Goal: Task Accomplishment & Management: Use online tool/utility

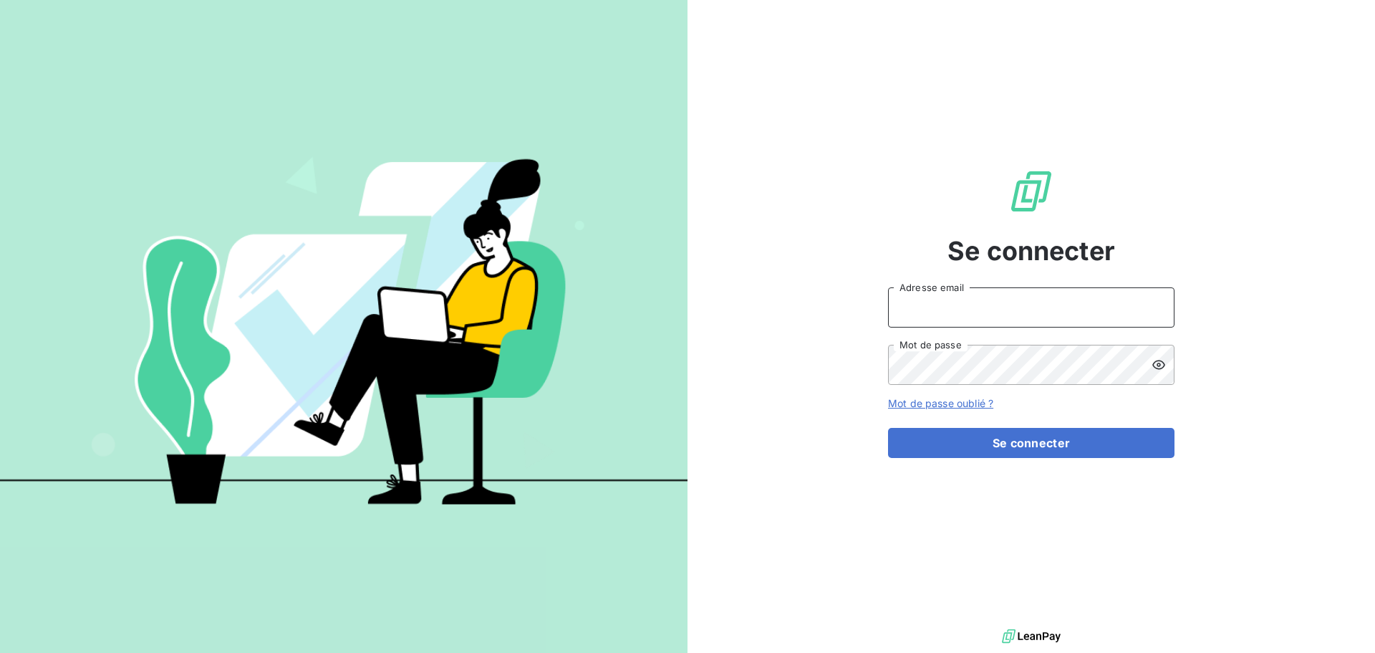
click at [955, 305] on input "Adresse email" at bounding box center [1031, 307] width 287 height 40
type input "[PERSON_NAME][EMAIL_ADDRESS][DOMAIN_NAME]"
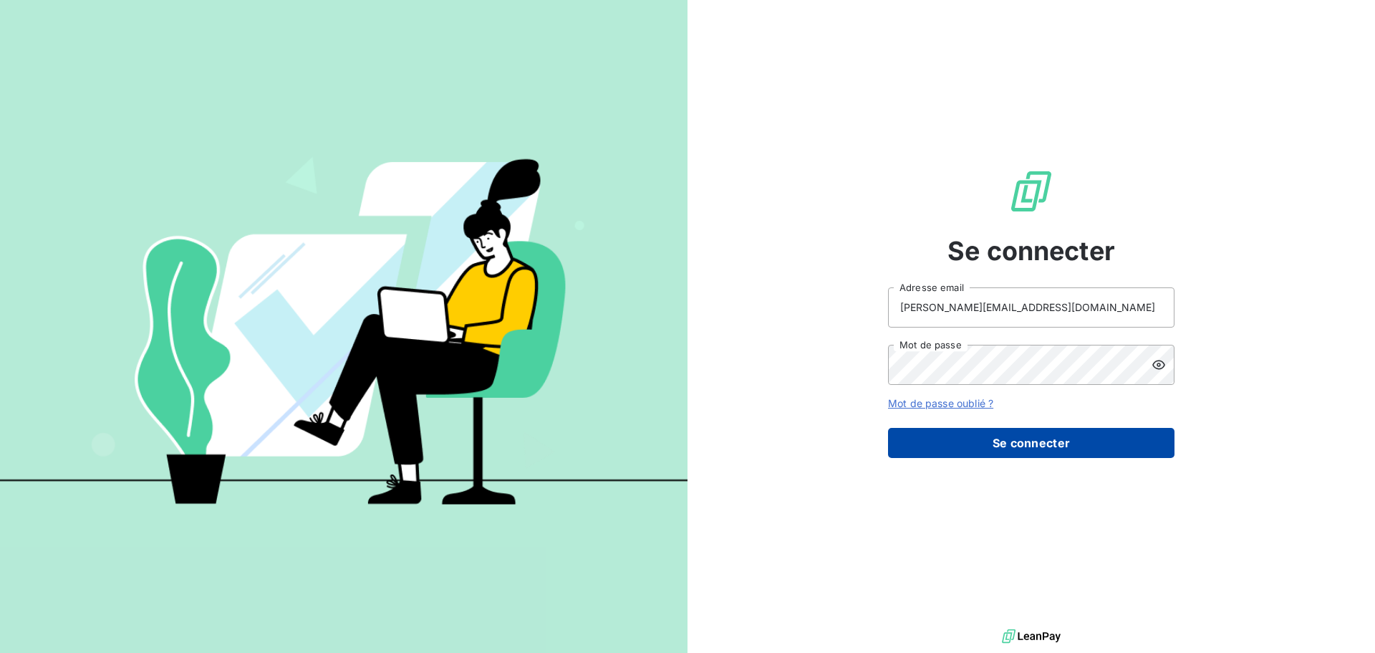
click at [956, 438] on button "Se connecter" at bounding box center [1031, 443] width 287 height 30
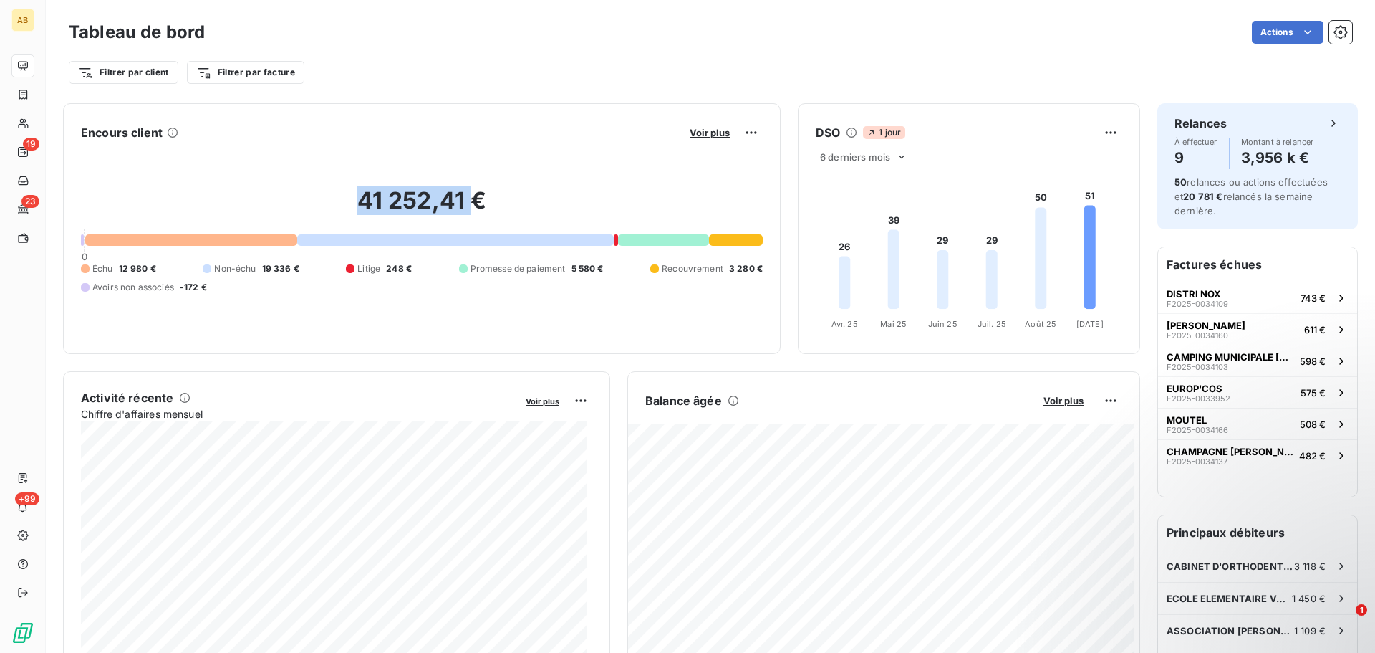
drag, startPoint x: 352, startPoint y: 201, endPoint x: 464, endPoint y: 208, distance: 112.0
click at [464, 208] on h2 "41 252,41 €" at bounding box center [422, 207] width 682 height 43
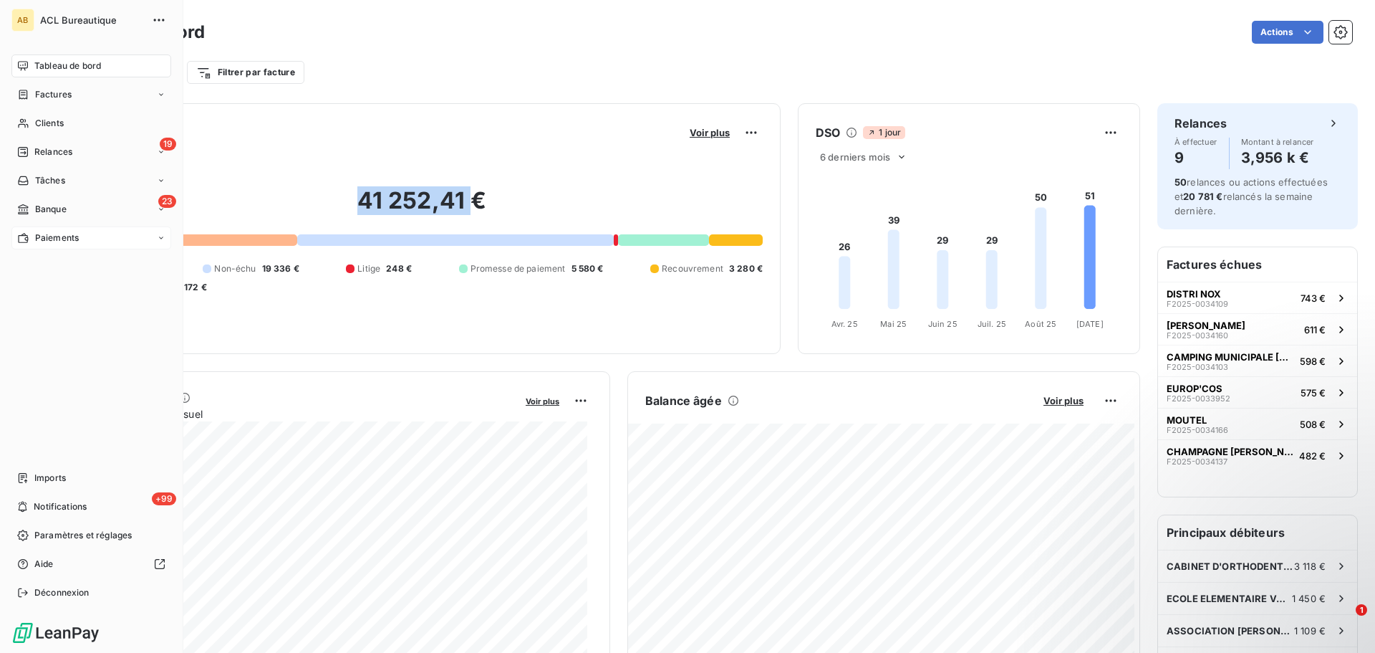
click at [68, 241] on span "Paiements" at bounding box center [57, 237] width 44 height 13
click at [78, 269] on span "Paiements reçus" at bounding box center [68, 266] width 69 height 13
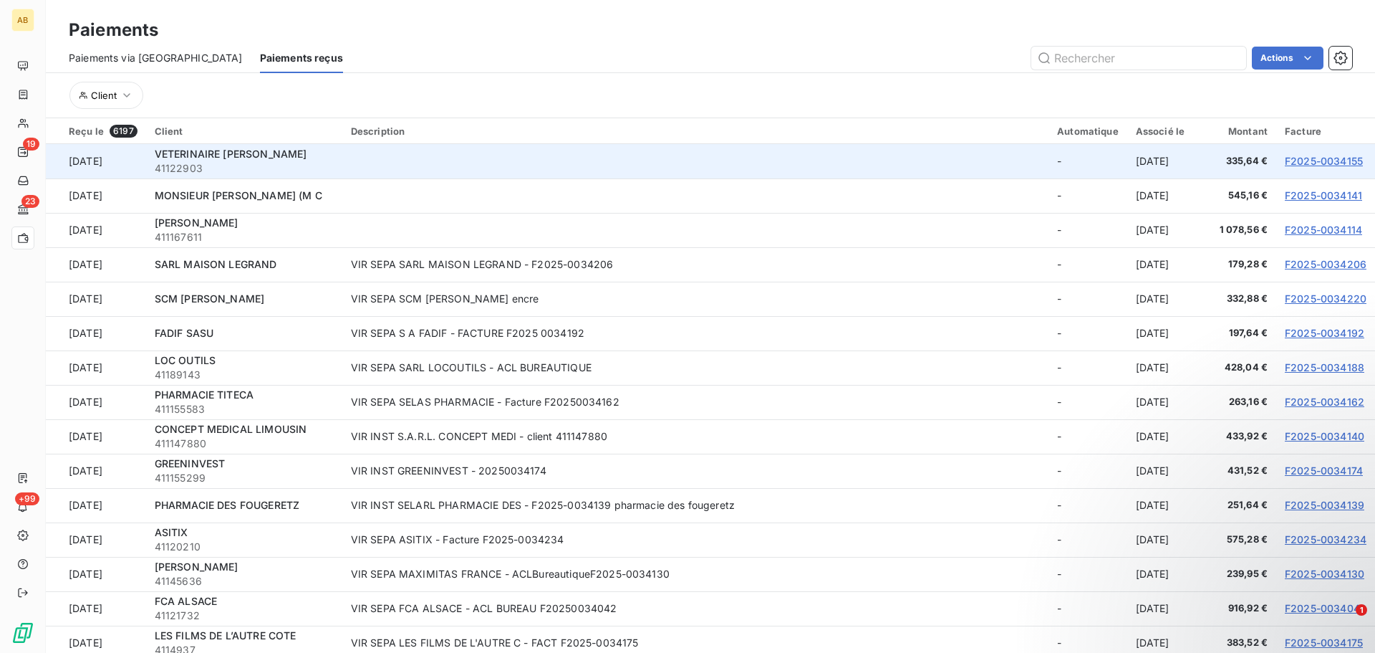
click at [1006, 159] on td at bounding box center [695, 161] width 706 height 34
click at [258, 155] on span "VETERINAIRE LOUBAUD" at bounding box center [231, 154] width 153 height 12
click at [1314, 157] on link "F2025-0034155" at bounding box center [1324, 161] width 78 height 12
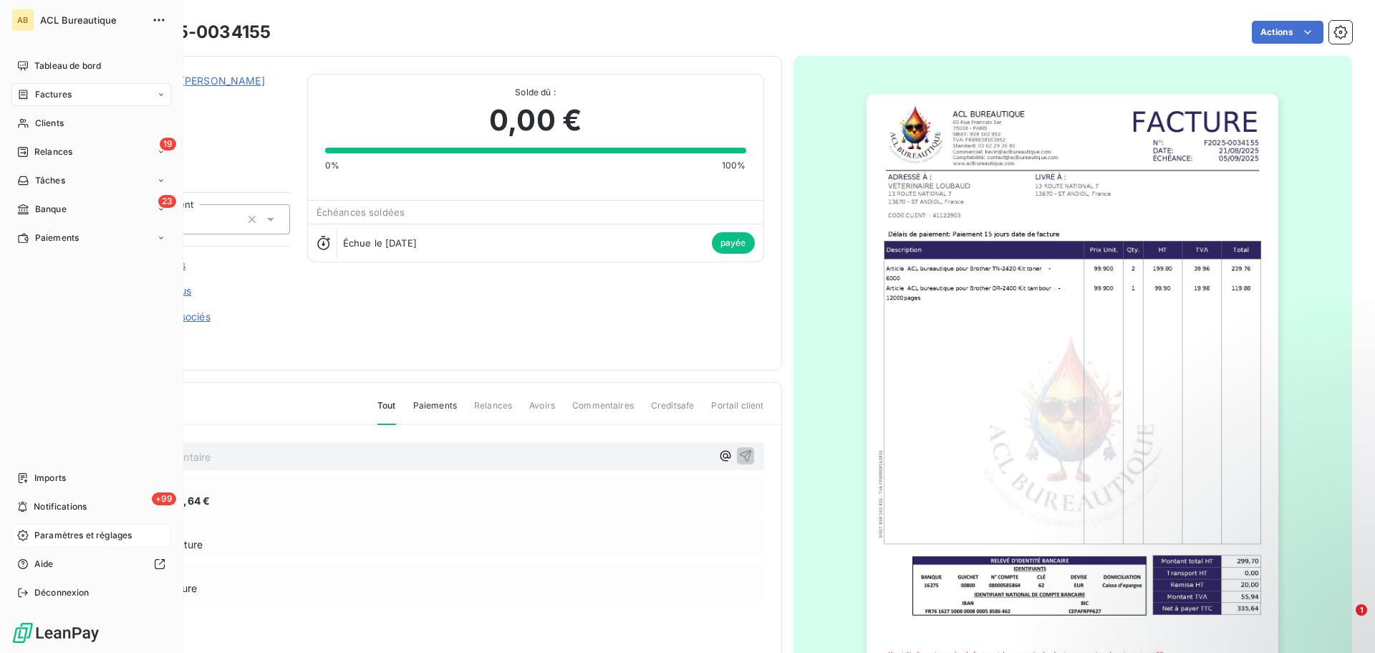
click at [113, 529] on span "Paramètres et réglages" at bounding box center [82, 535] width 97 height 13
click at [53, 541] on span "Paramètres et réglages" at bounding box center [82, 535] width 97 height 13
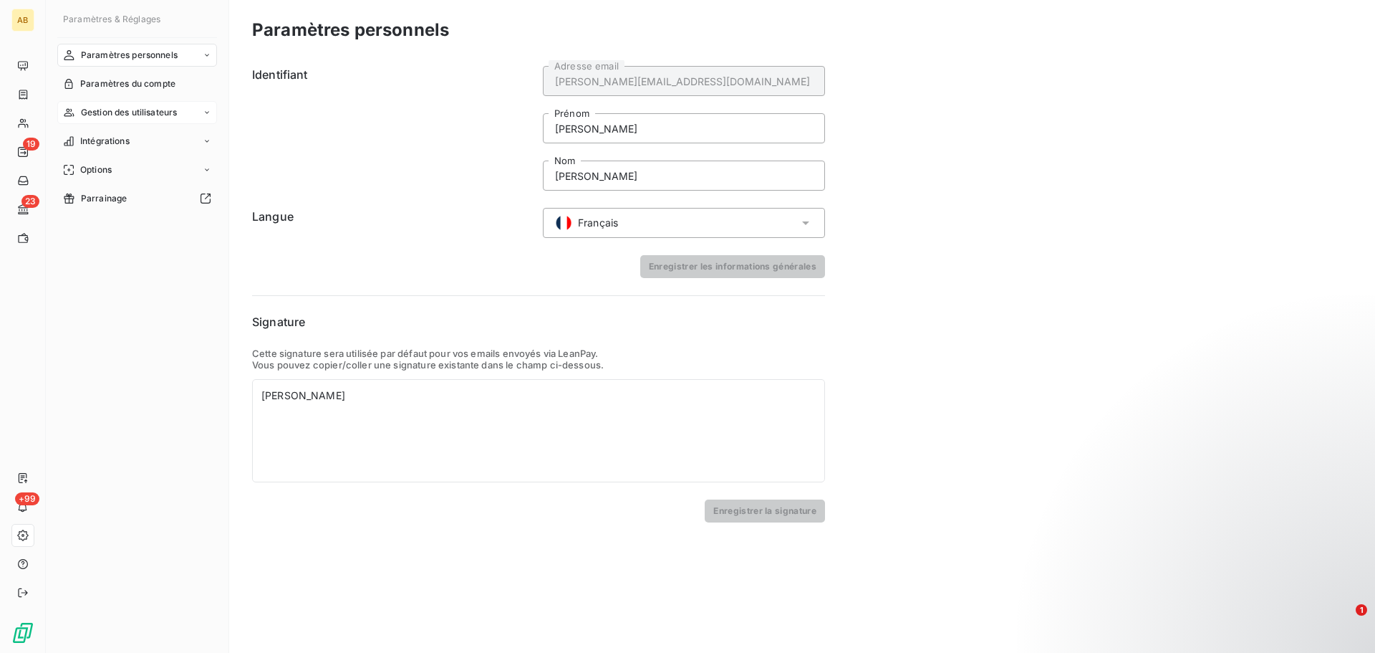
click at [147, 117] on span "Gestion des utilisateurs" at bounding box center [129, 112] width 97 height 13
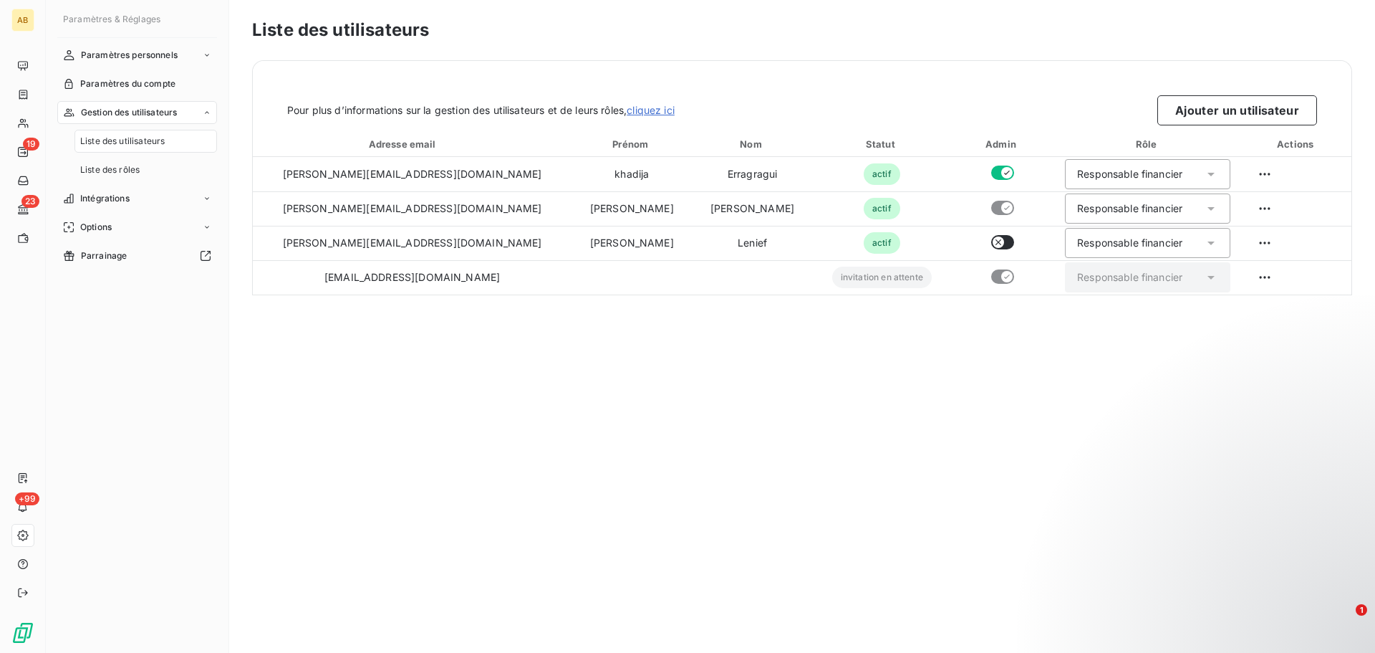
click at [150, 138] on span "Liste des utilisateurs" at bounding box center [122, 141] width 85 height 13
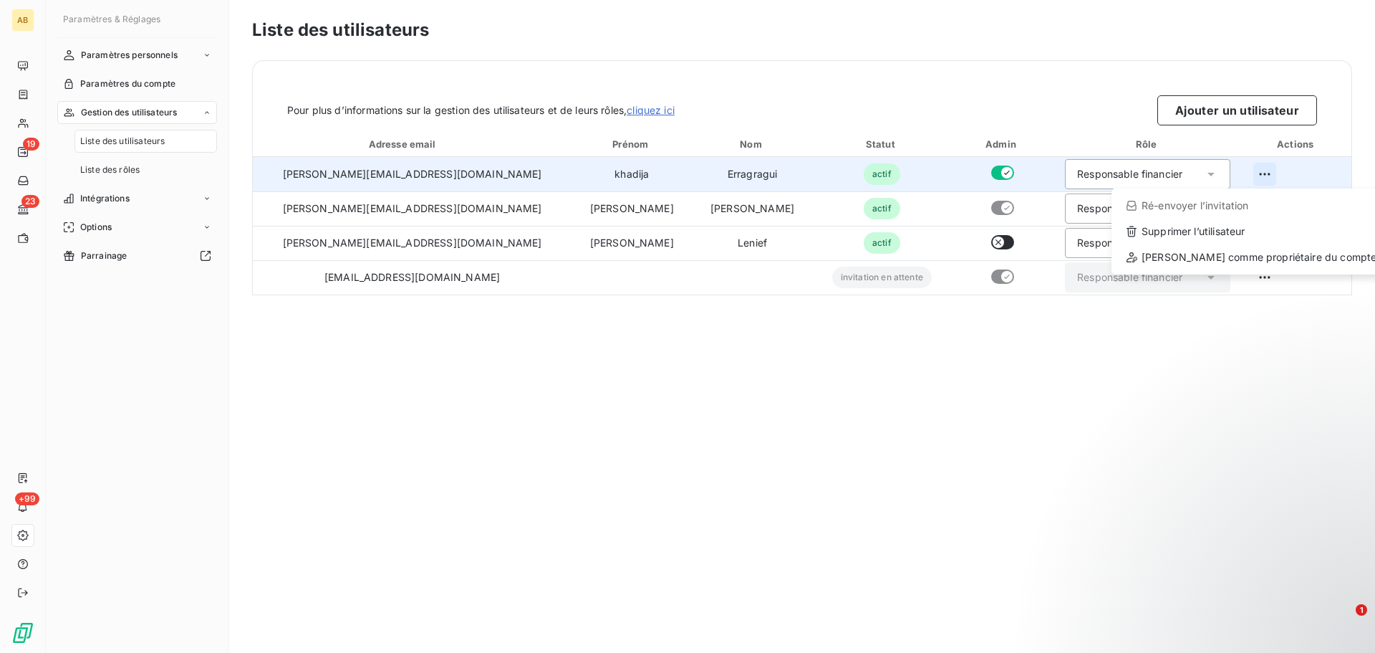
click at [1243, 174] on html "AB 19 23 +99 Paramètres & Réglages Paramètres personnels Paramètres du compte G…" at bounding box center [687, 326] width 1375 height 653
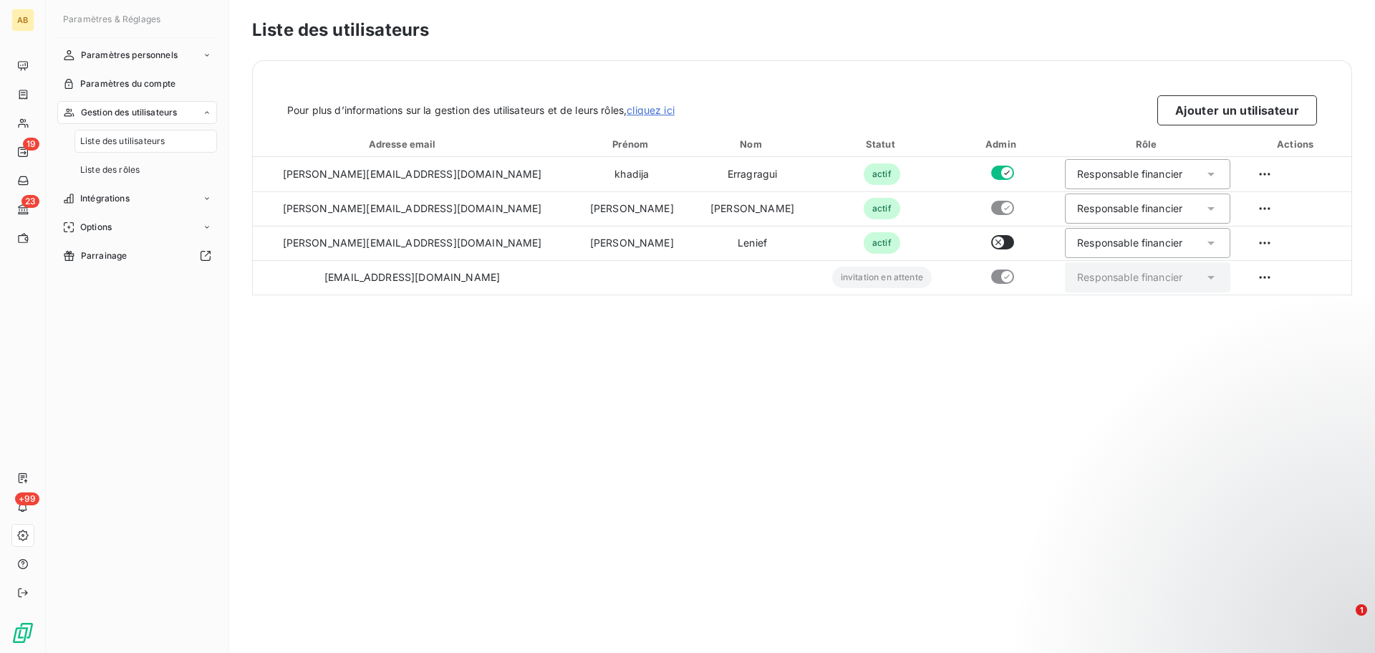
click at [966, 188] on html "AB 19 23 +99 Paramètres & Réglages Paramètres personnels Paramètres du compte G…" at bounding box center [687, 326] width 1375 height 653
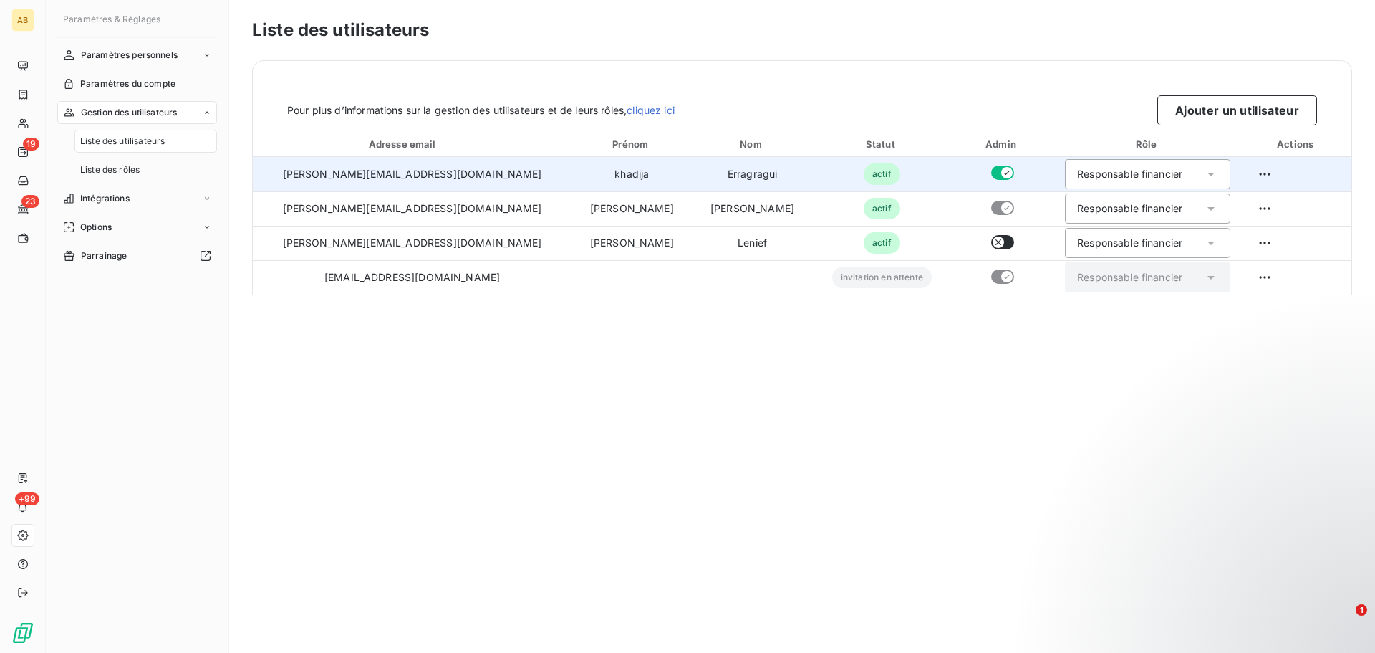
click at [1002, 174] on icon "button" at bounding box center [1007, 172] width 11 height 11
click at [1004, 174] on icon "button" at bounding box center [1007, 173] width 6 height 4
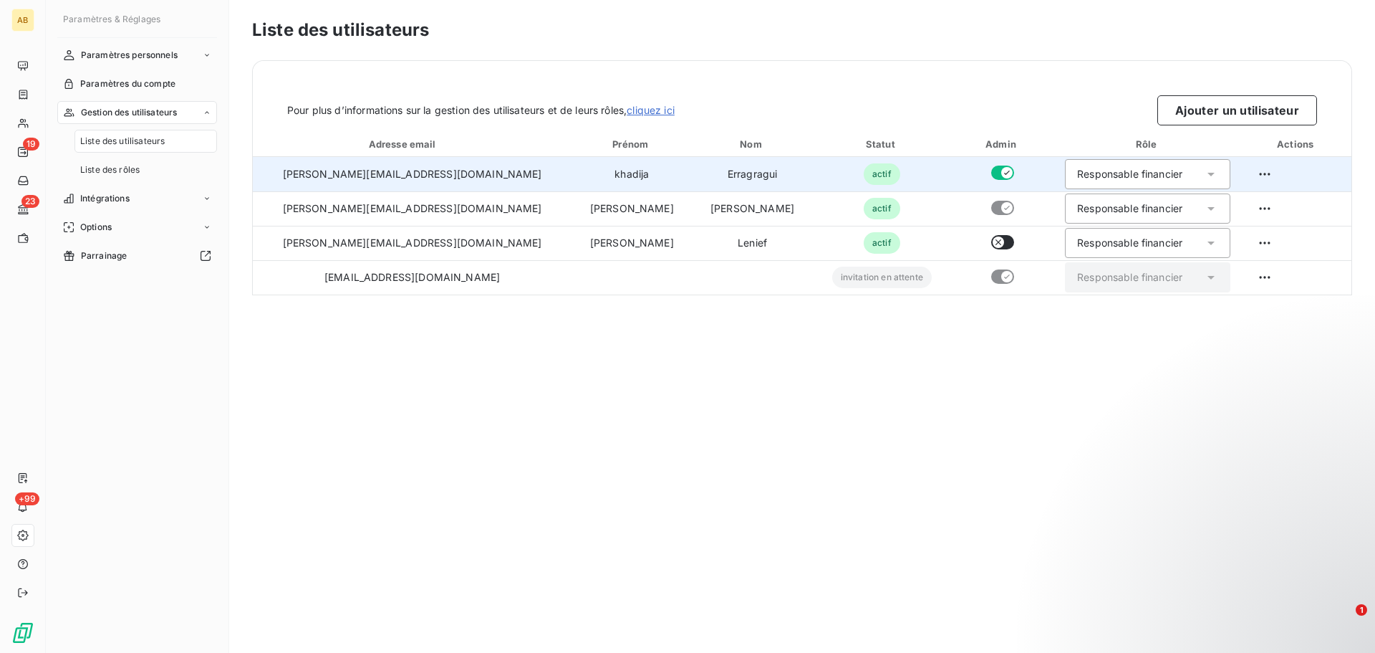
click at [991, 172] on button "button" at bounding box center [1002, 172] width 23 height 14
click at [1088, 173] on div "Responsable financier" at bounding box center [1129, 174] width 105 height 14
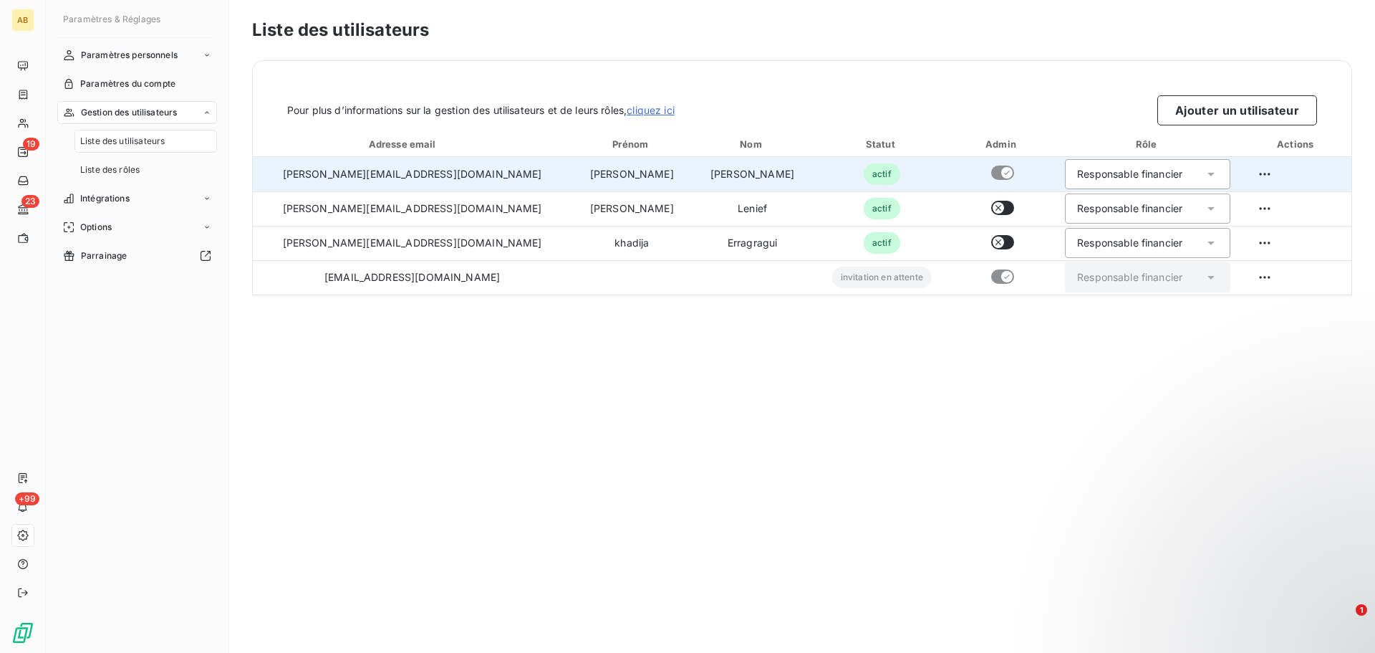
click at [1088, 173] on div "Responsable financier" at bounding box center [1129, 174] width 105 height 14
click at [1242, 178] on td at bounding box center [1297, 174] width 110 height 34
click at [1241, 176] on html "AB 19 23 +99 Paramètres & Réglages Paramètres personnels Paramètres du compte G…" at bounding box center [687, 326] width 1375 height 653
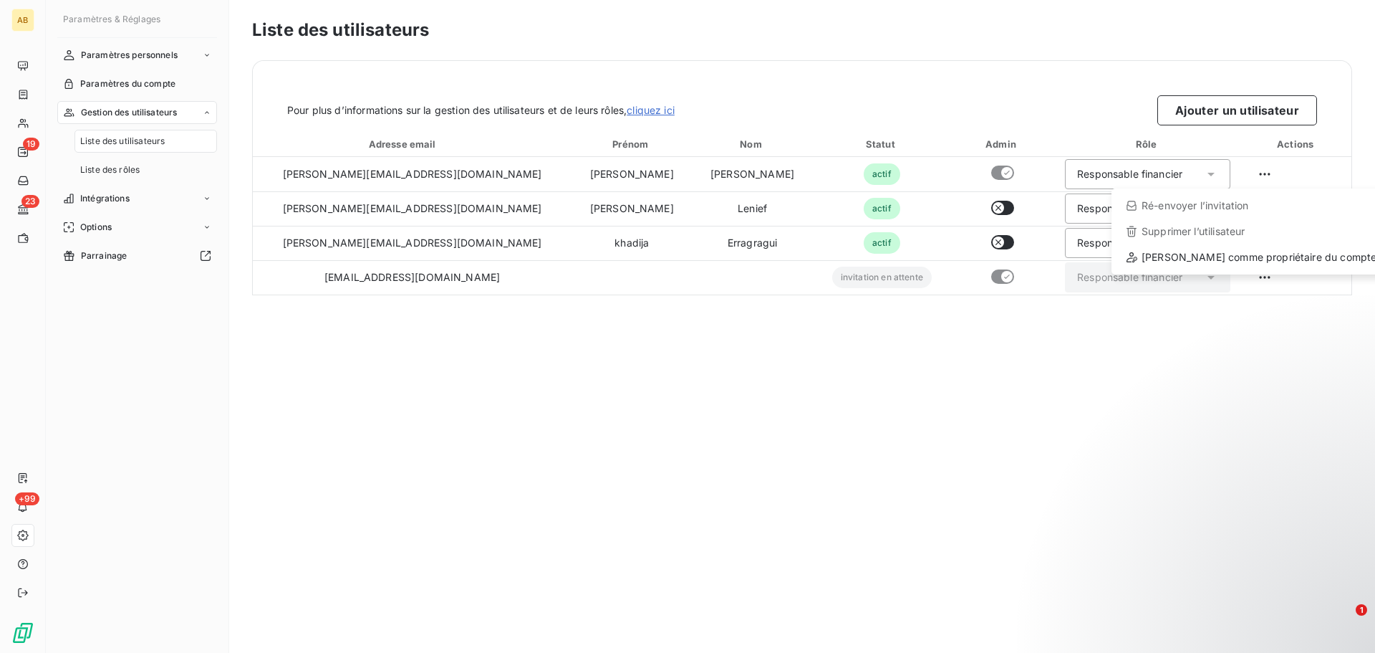
click at [1151, 317] on html "AB 19 23 +99 Paramètres & Réglages Paramètres personnels Paramètres du compte G…" at bounding box center [687, 326] width 1375 height 653
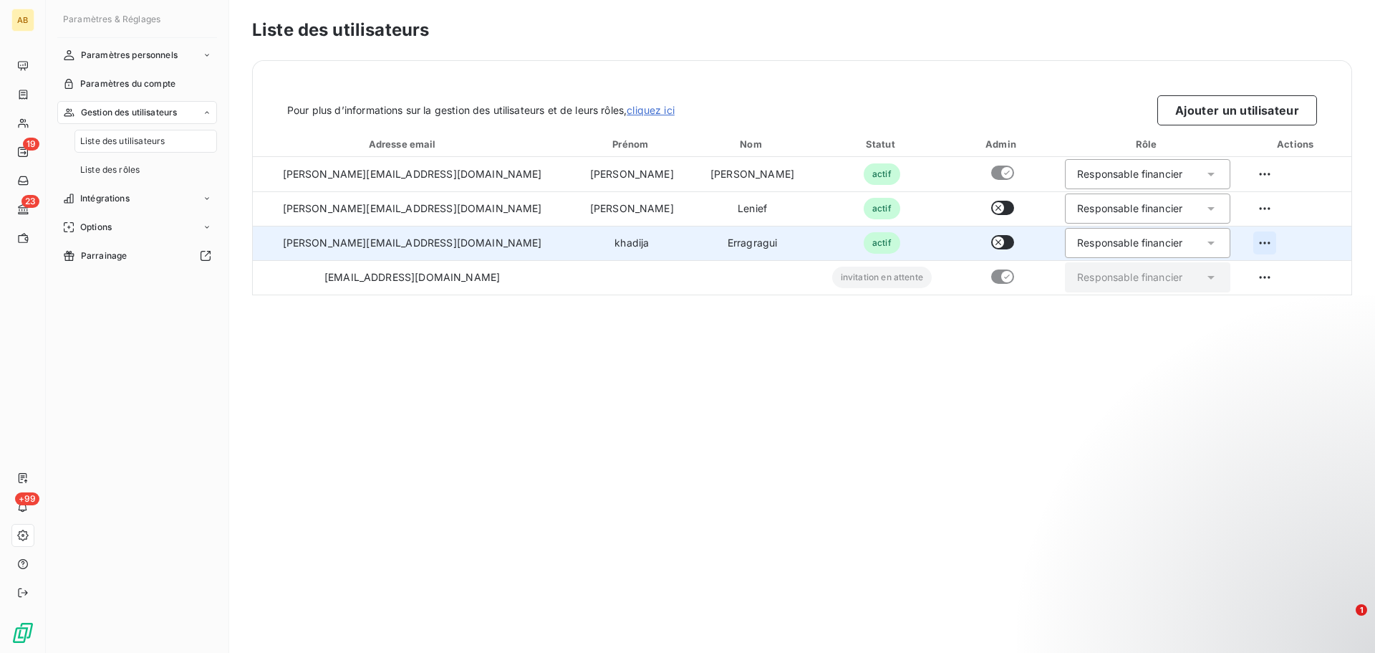
click at [1248, 238] on html "AB 19 23 +99 Paramètres & Réglages Paramètres personnels Paramètres du compte G…" at bounding box center [687, 326] width 1375 height 653
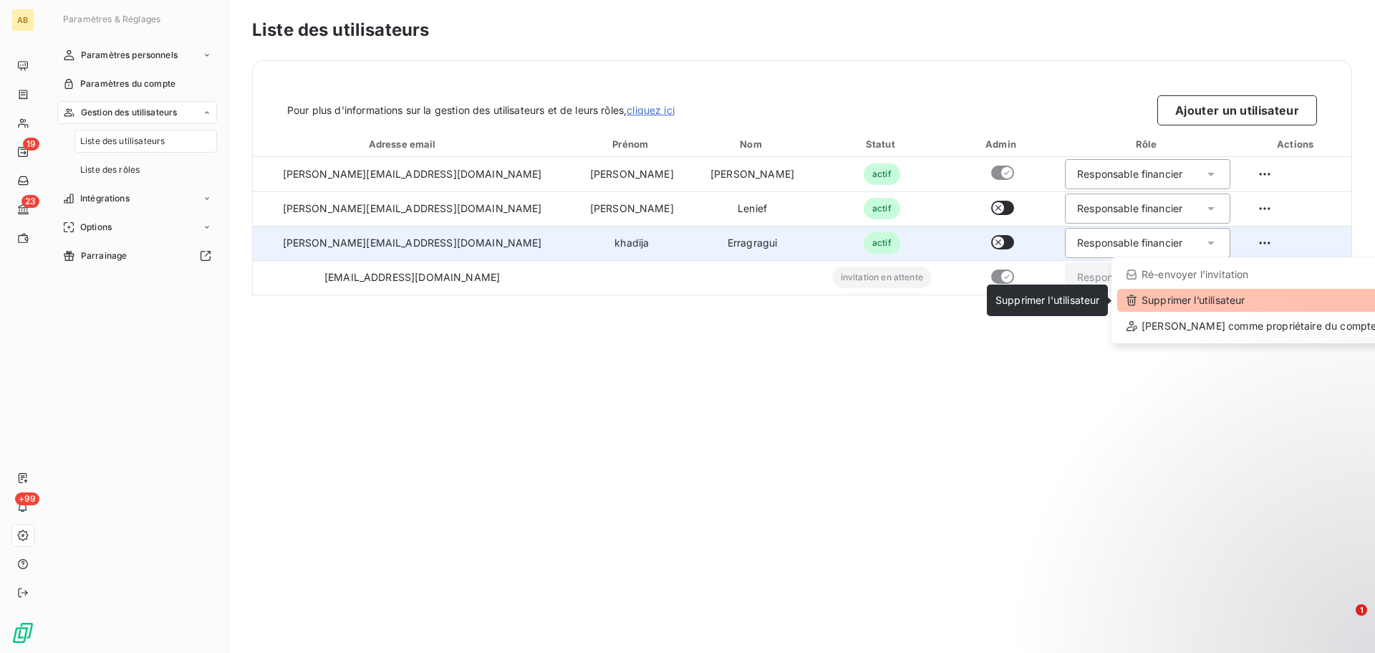
click at [1241, 307] on div "Supprimer l’utilisateur" at bounding box center [1252, 300] width 268 height 23
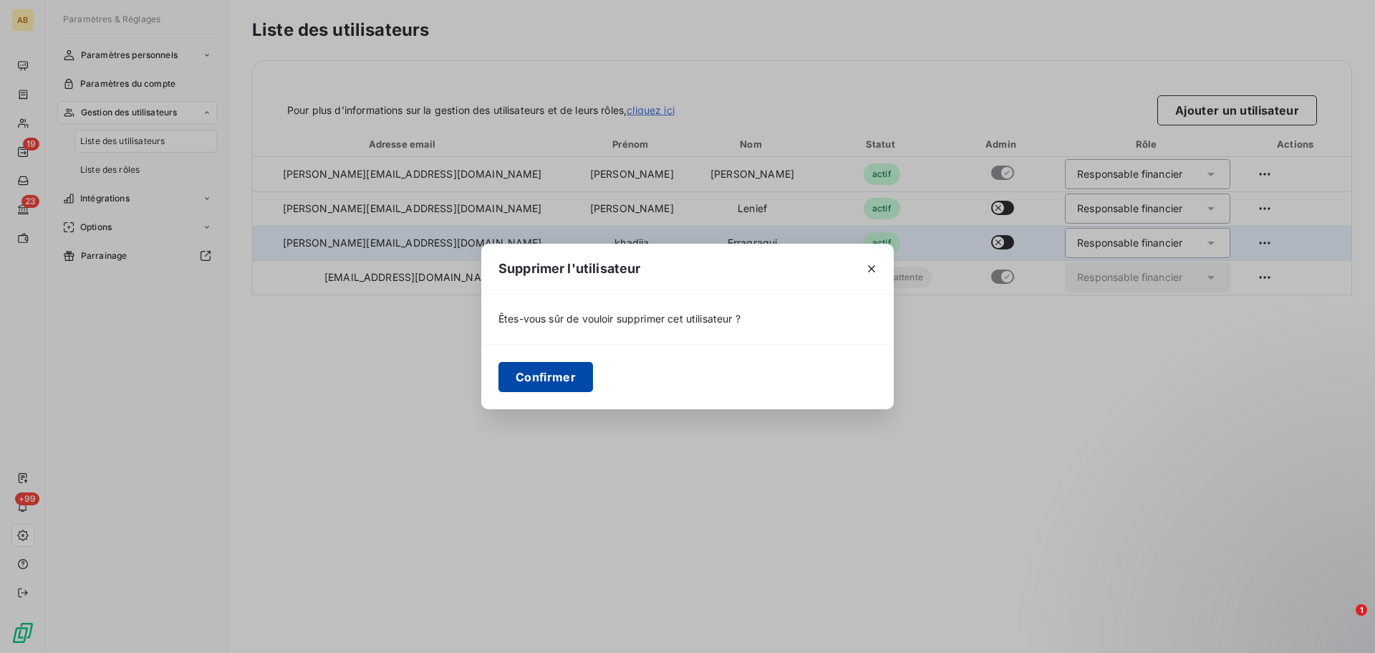
click at [549, 386] on button "Confirmer" at bounding box center [546, 377] width 95 height 30
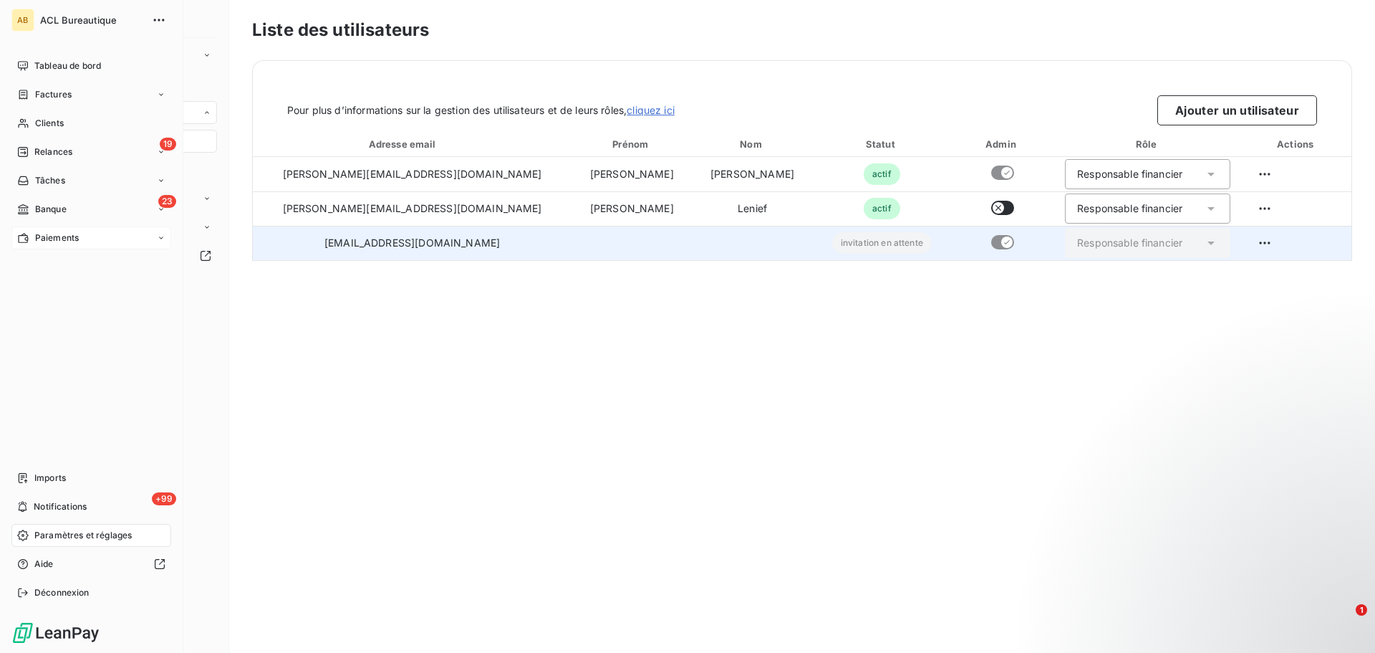
click at [82, 241] on div "Paiements" at bounding box center [91, 237] width 160 height 23
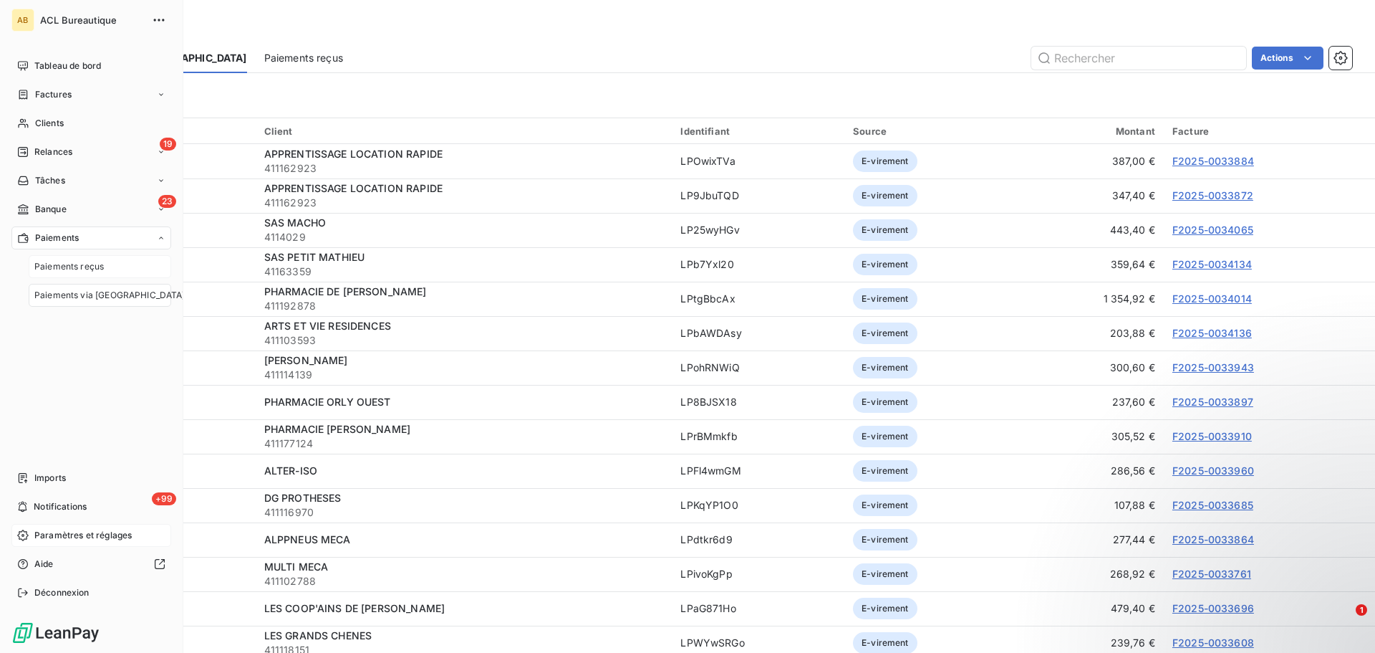
click at [96, 267] on span "Paiements reçus" at bounding box center [68, 266] width 69 height 13
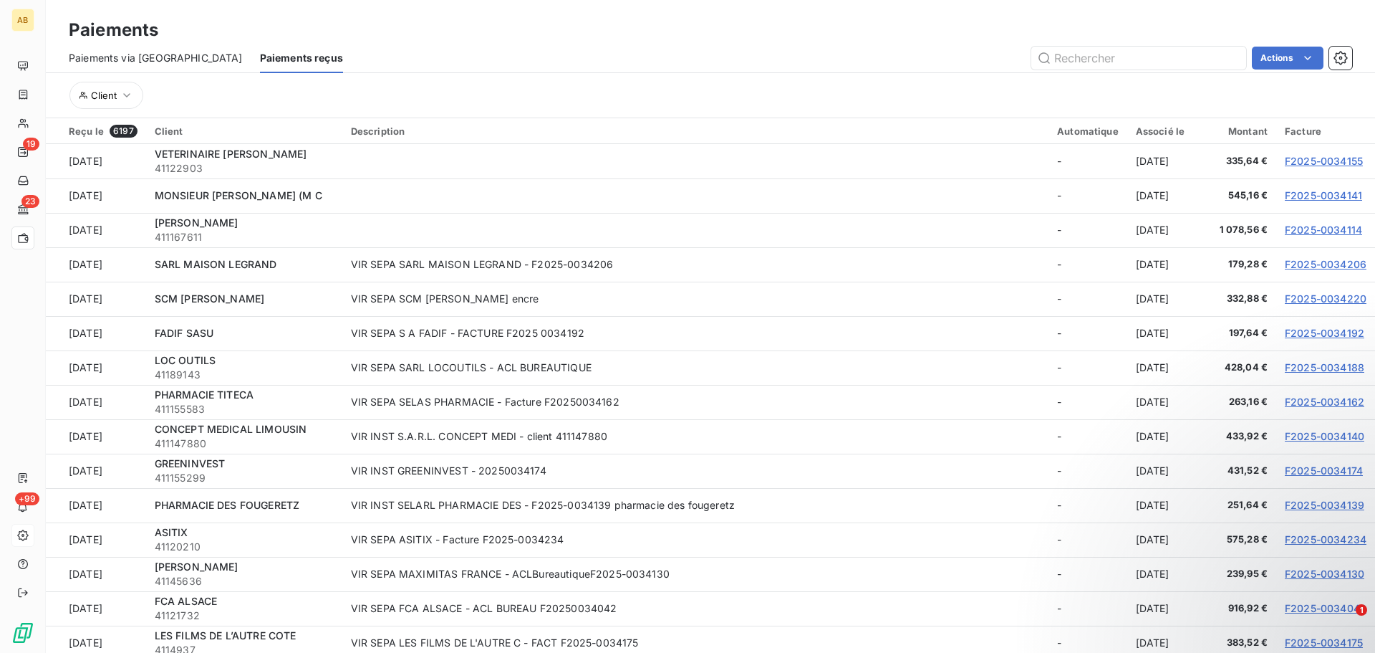
click at [150, 61] on span "Paiements via le Portail" at bounding box center [156, 58] width 174 height 14
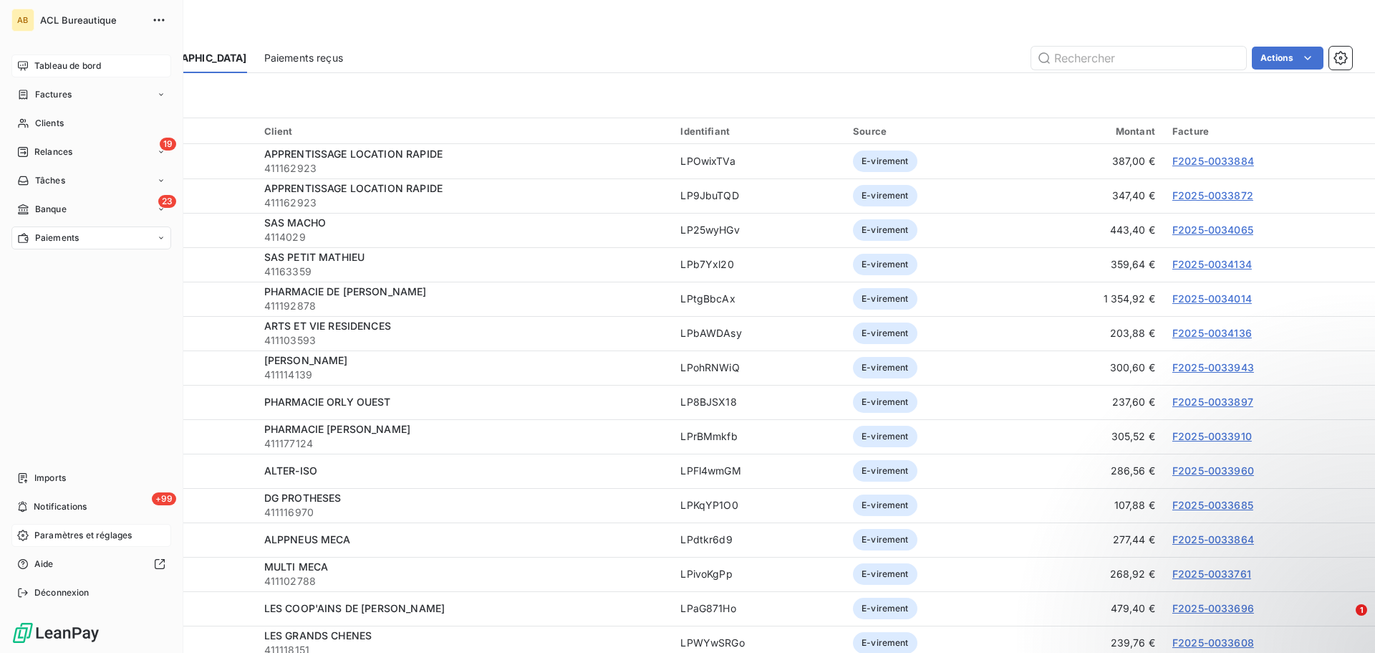
click at [38, 72] on span "Tableau de bord" at bounding box center [67, 65] width 67 height 13
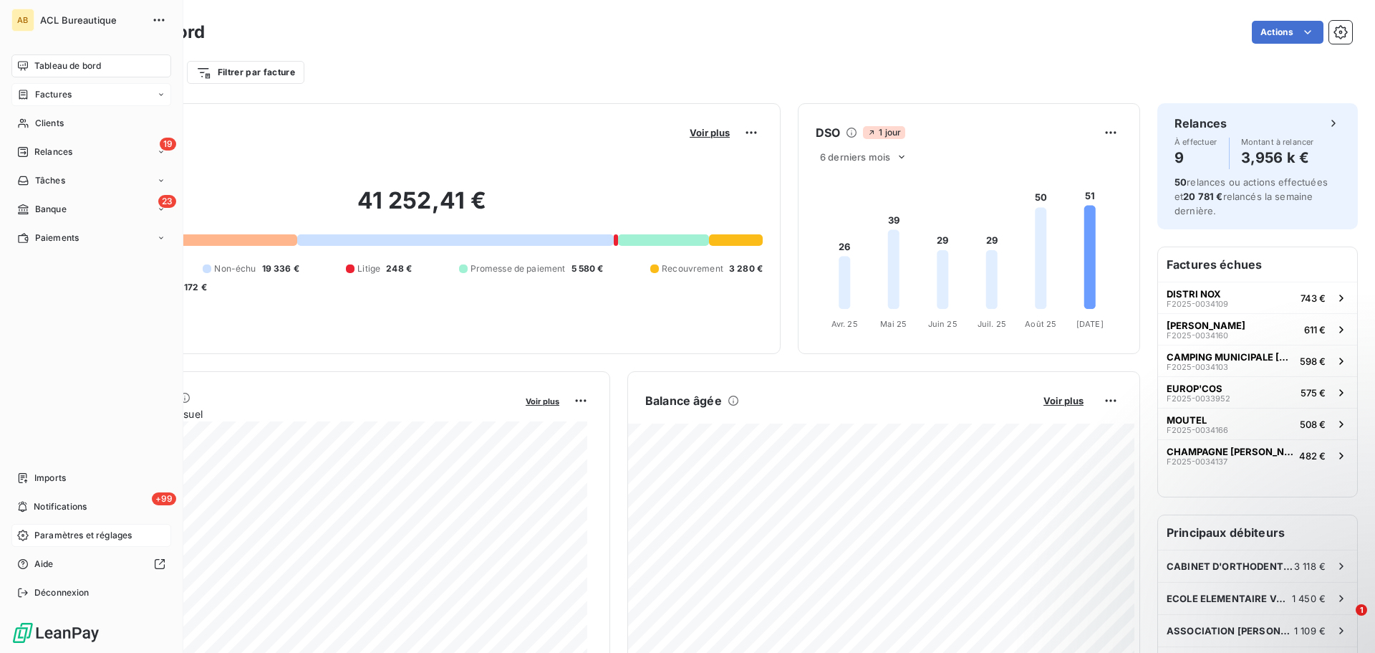
click at [35, 98] on span "Factures" at bounding box center [53, 94] width 37 height 13
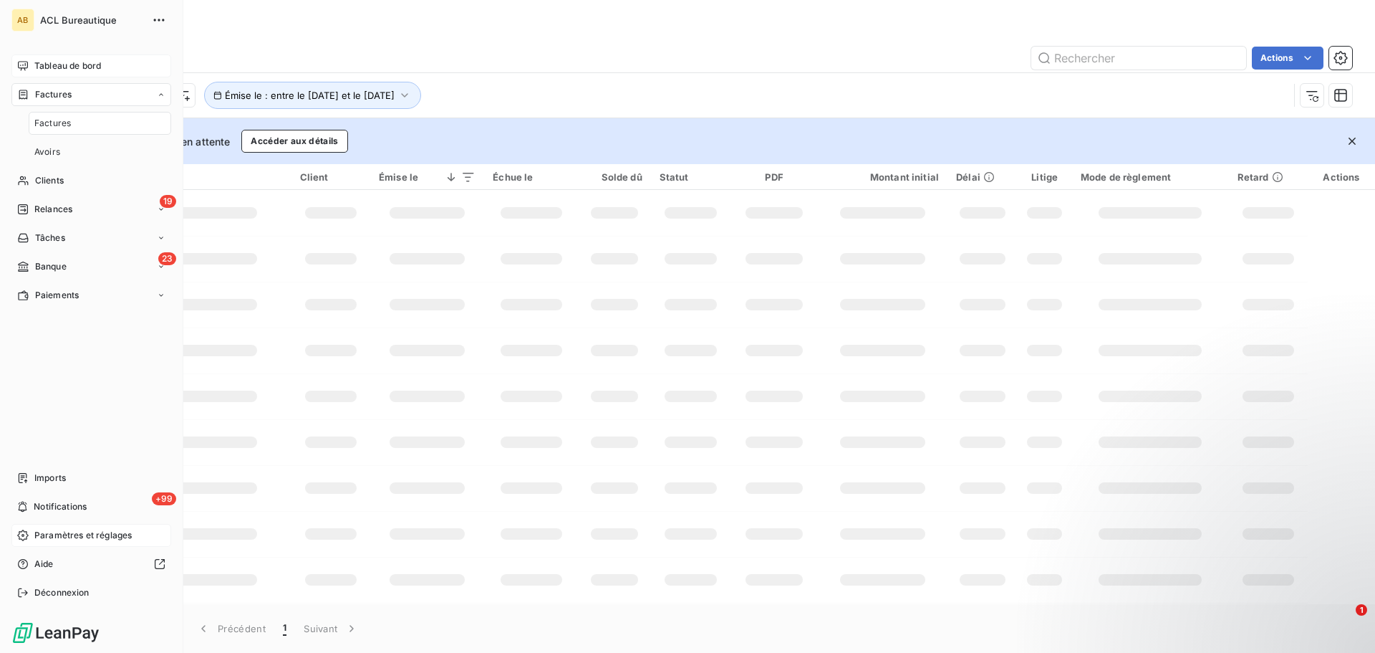
click at [57, 125] on span "Factures" at bounding box center [52, 123] width 37 height 13
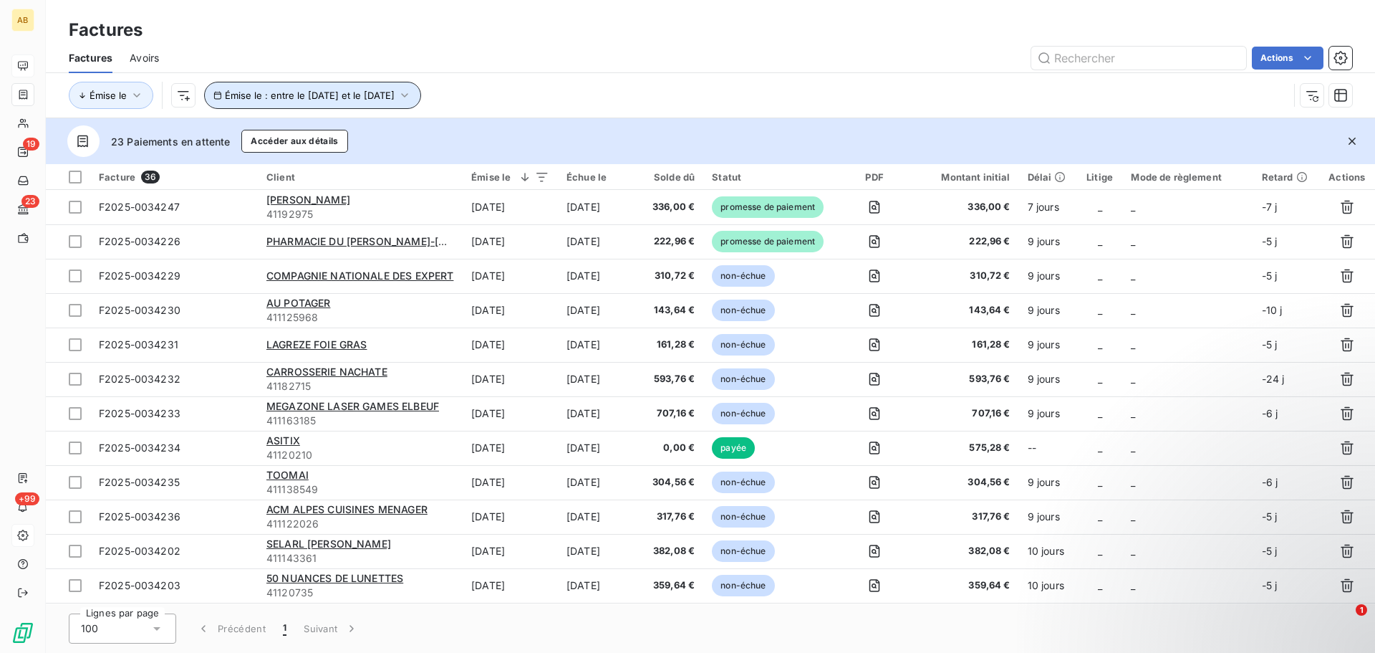
click at [412, 92] on icon "button" at bounding box center [405, 95] width 14 height 14
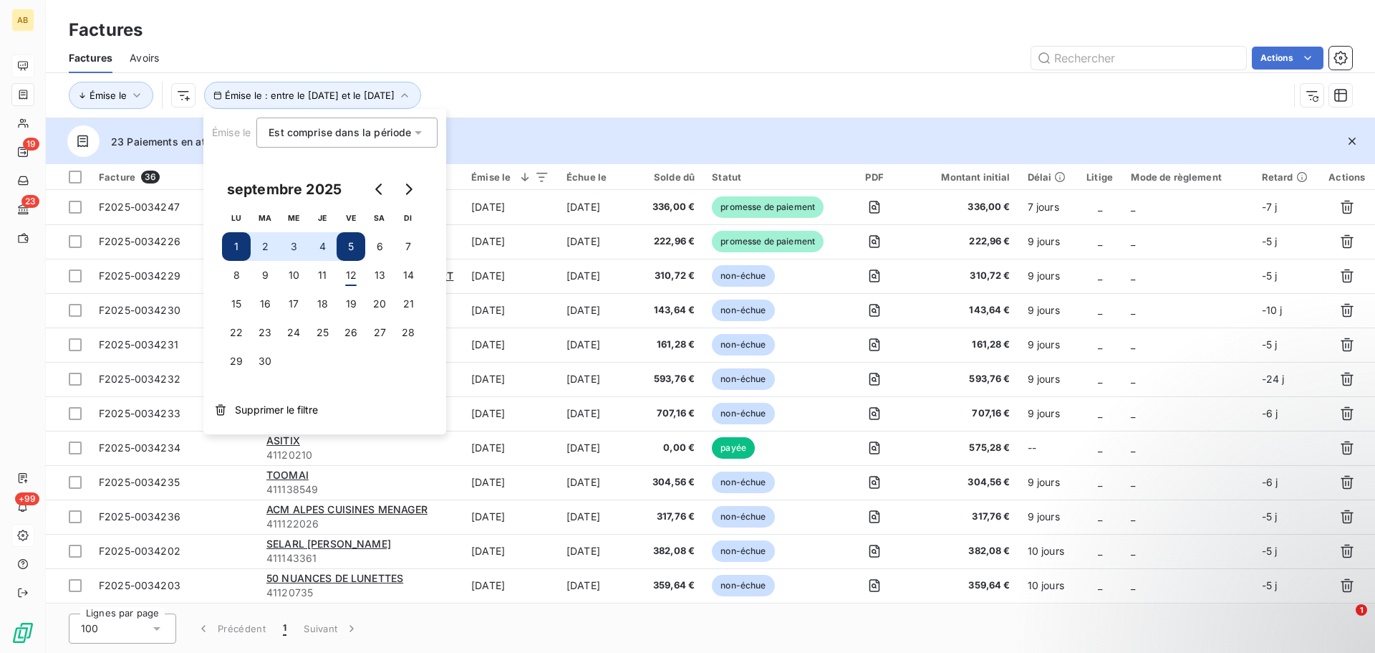
click at [291, 245] on button "3" at bounding box center [293, 246] width 29 height 29
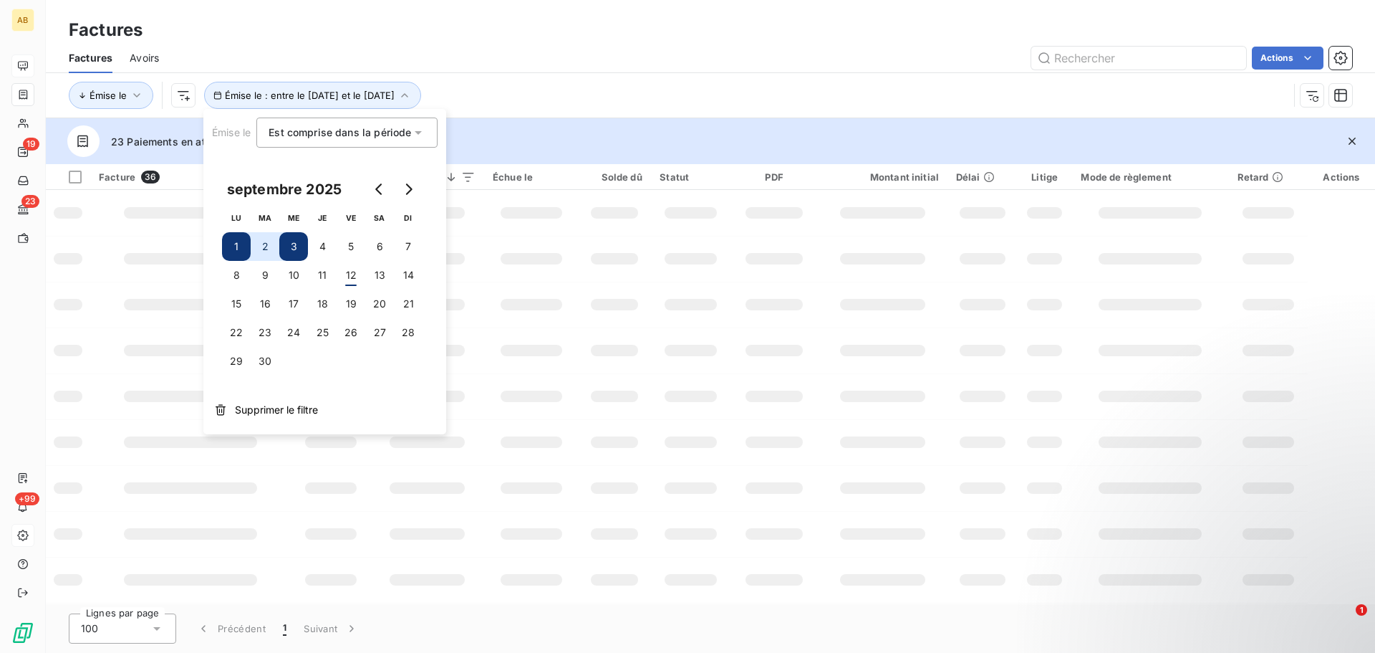
click at [291, 245] on button "3" at bounding box center [293, 246] width 29 height 29
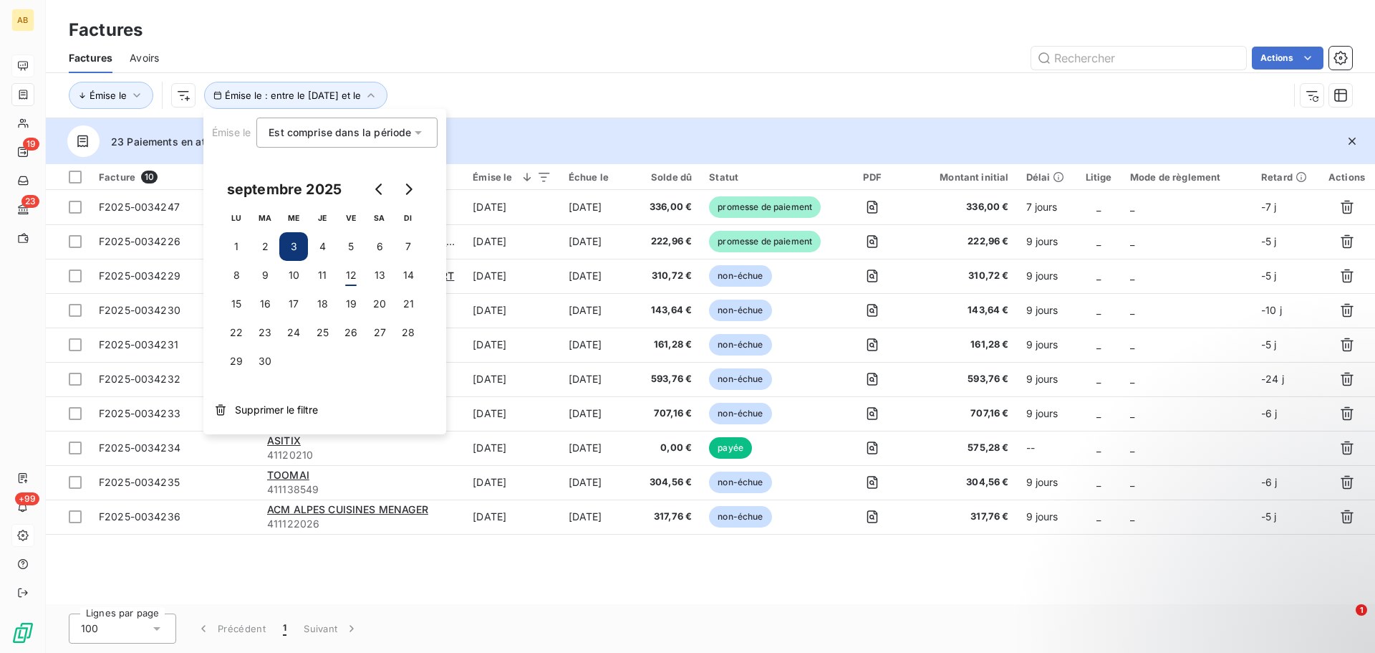
click at [549, 102] on div "Émise le Émise le : entre le 3 sept. 2025 et le" at bounding box center [679, 95] width 1220 height 27
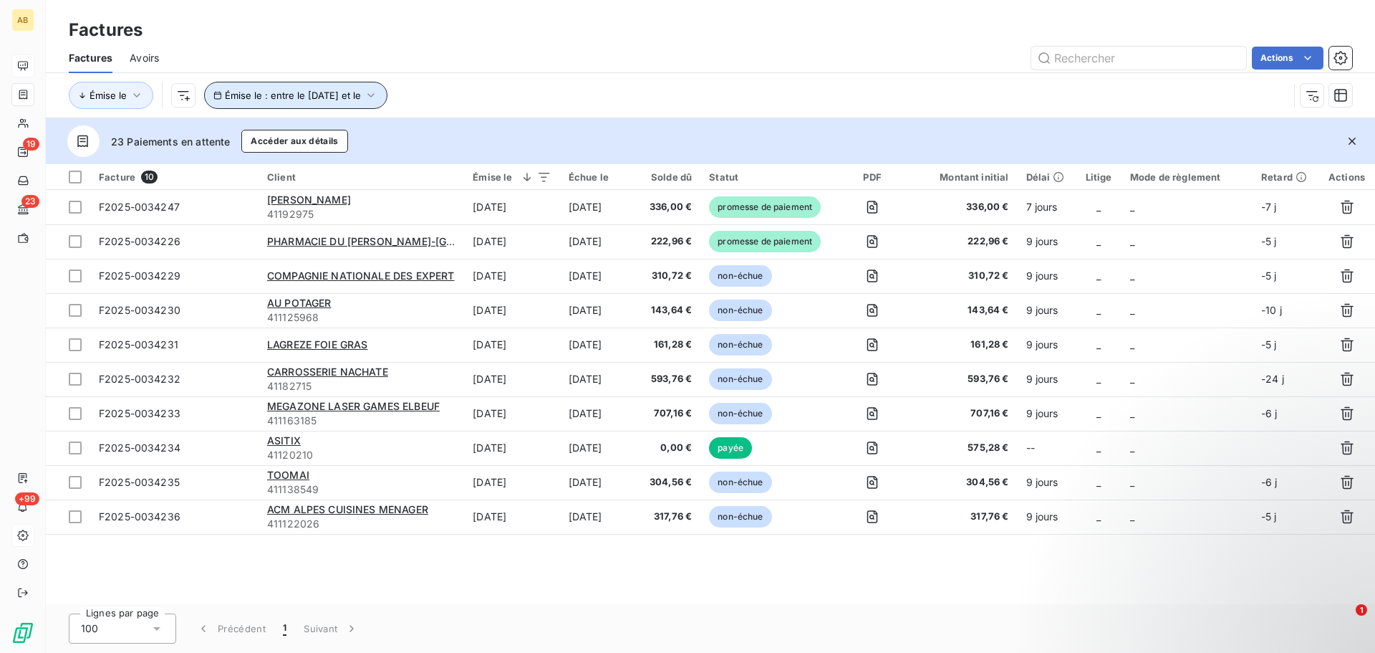
click at [343, 96] on span "Émise le : entre le 3 sept. 2025 et le" at bounding box center [293, 95] width 136 height 11
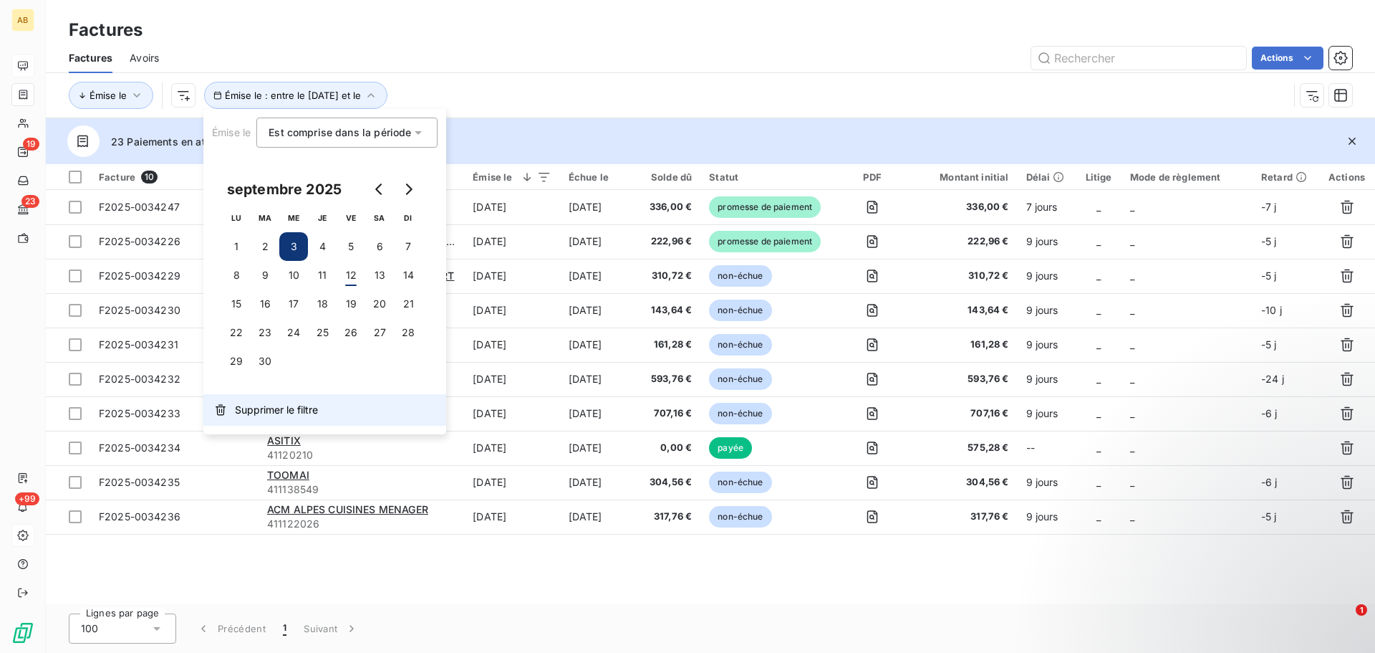
click at [277, 409] on span "Supprimer le filtre" at bounding box center [276, 410] width 83 height 14
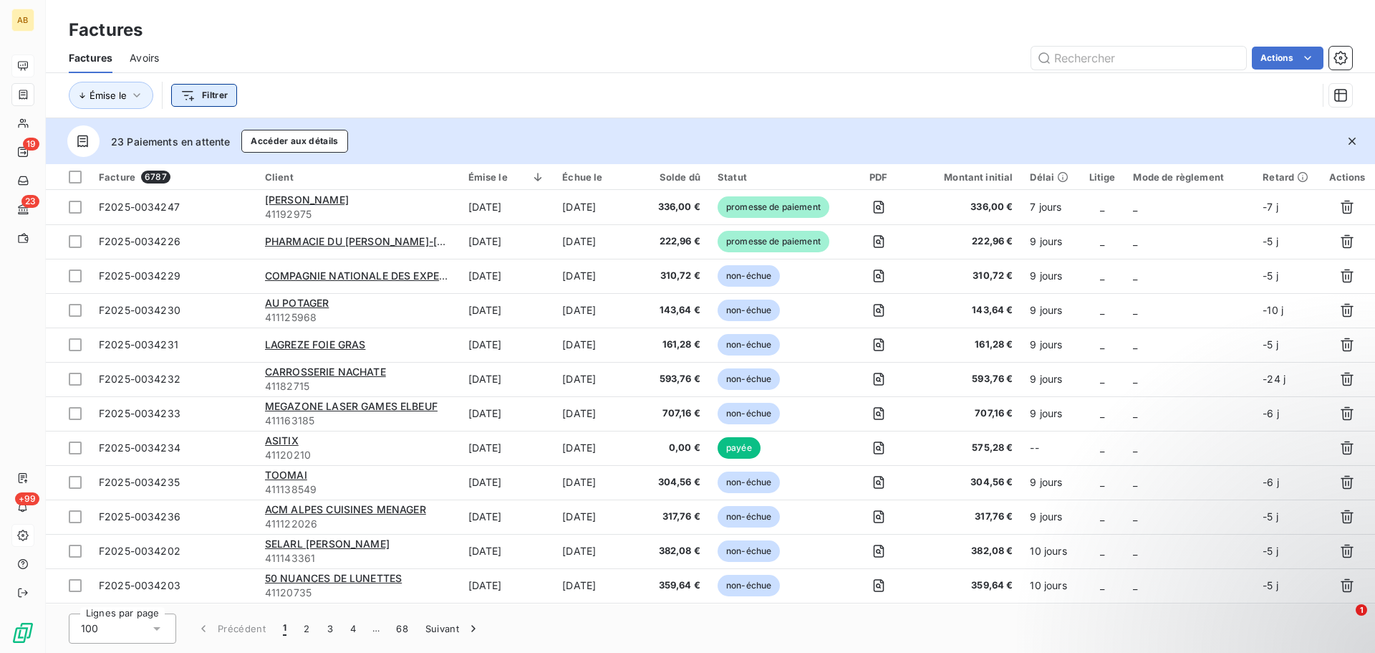
click at [203, 93] on html "AB 19 23 +99 Factures Factures Avoirs Actions Émise le Filtrer 23 Paiements en …" at bounding box center [687, 326] width 1375 height 653
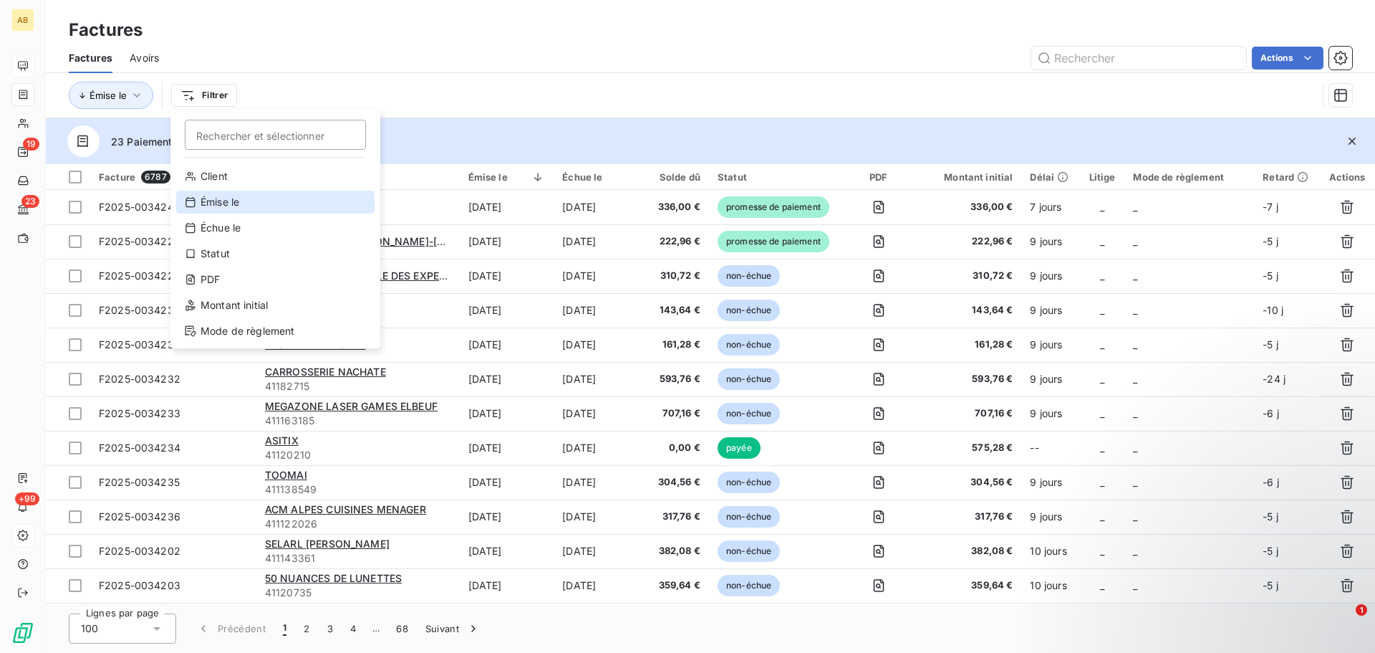
click at [251, 208] on div "Émise le" at bounding box center [275, 202] width 198 height 23
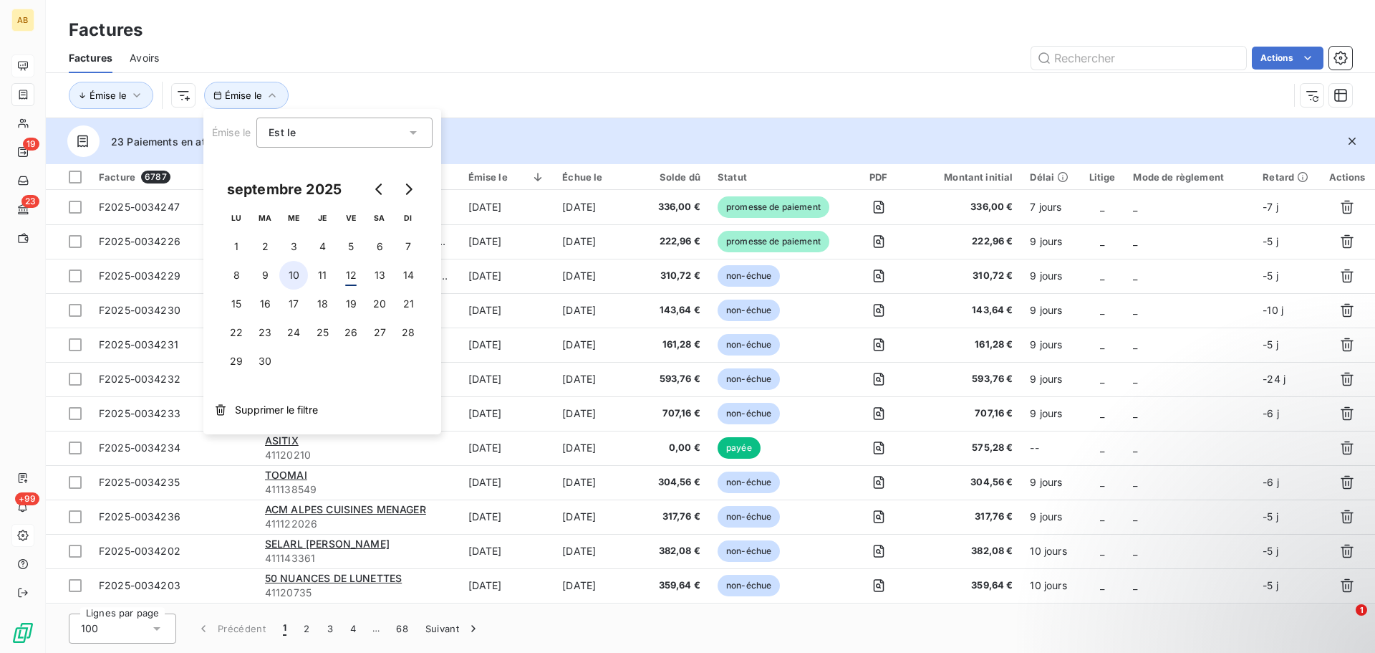
click at [293, 261] on button "10" at bounding box center [293, 275] width 29 height 29
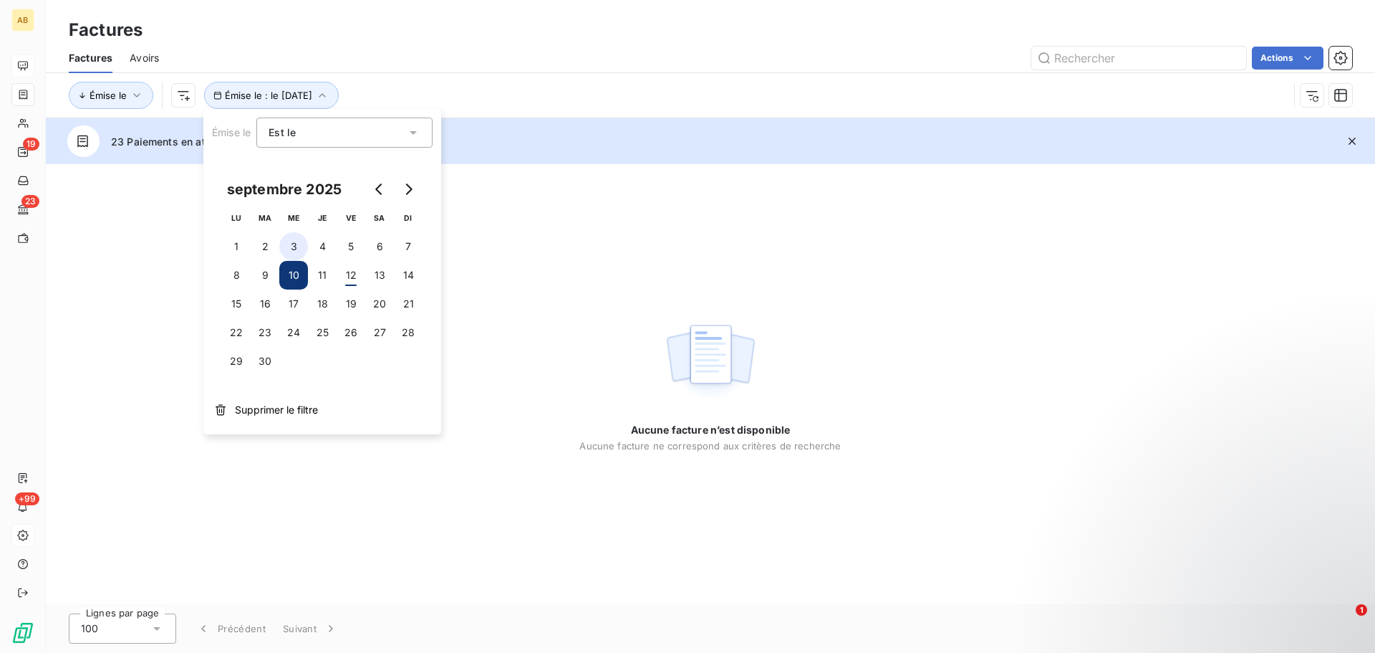
click at [293, 245] on button "3" at bounding box center [293, 246] width 29 height 29
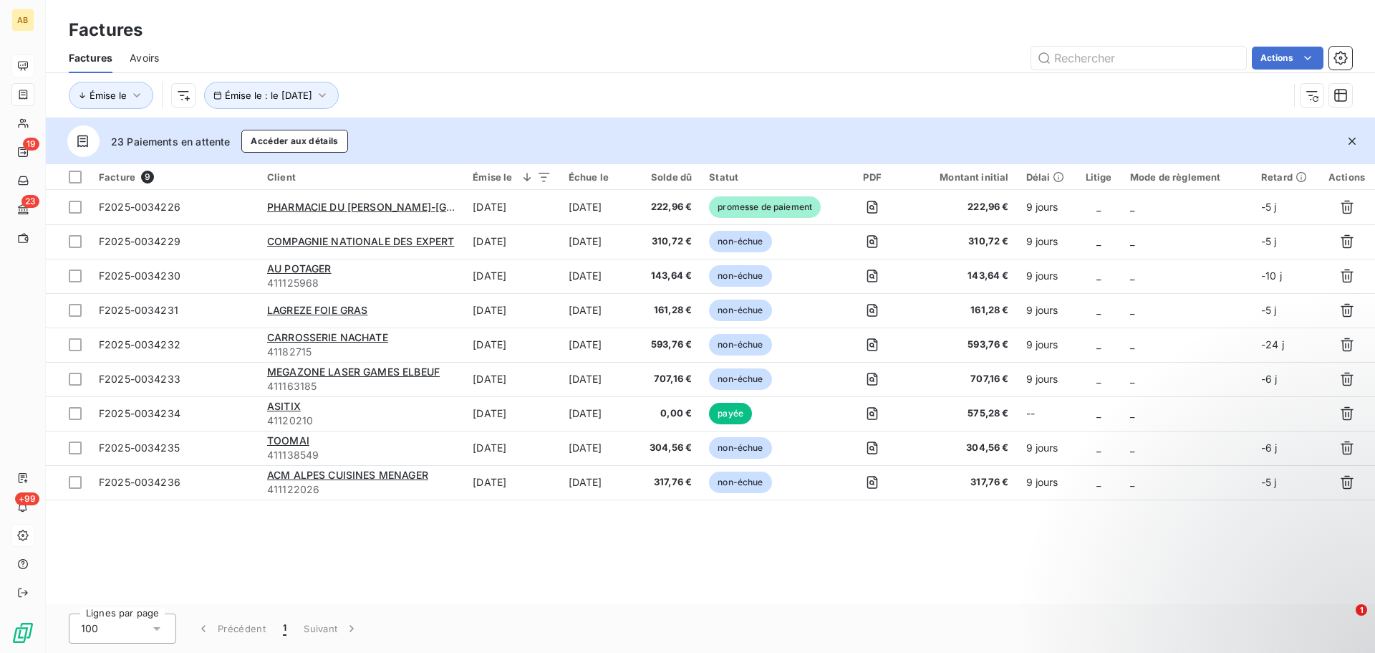
click at [513, 133] on div "23 Paiements en attente Accéder aux détails" at bounding box center [711, 141] width 1330 height 46
click at [71, 173] on div at bounding box center [75, 177] width 13 height 13
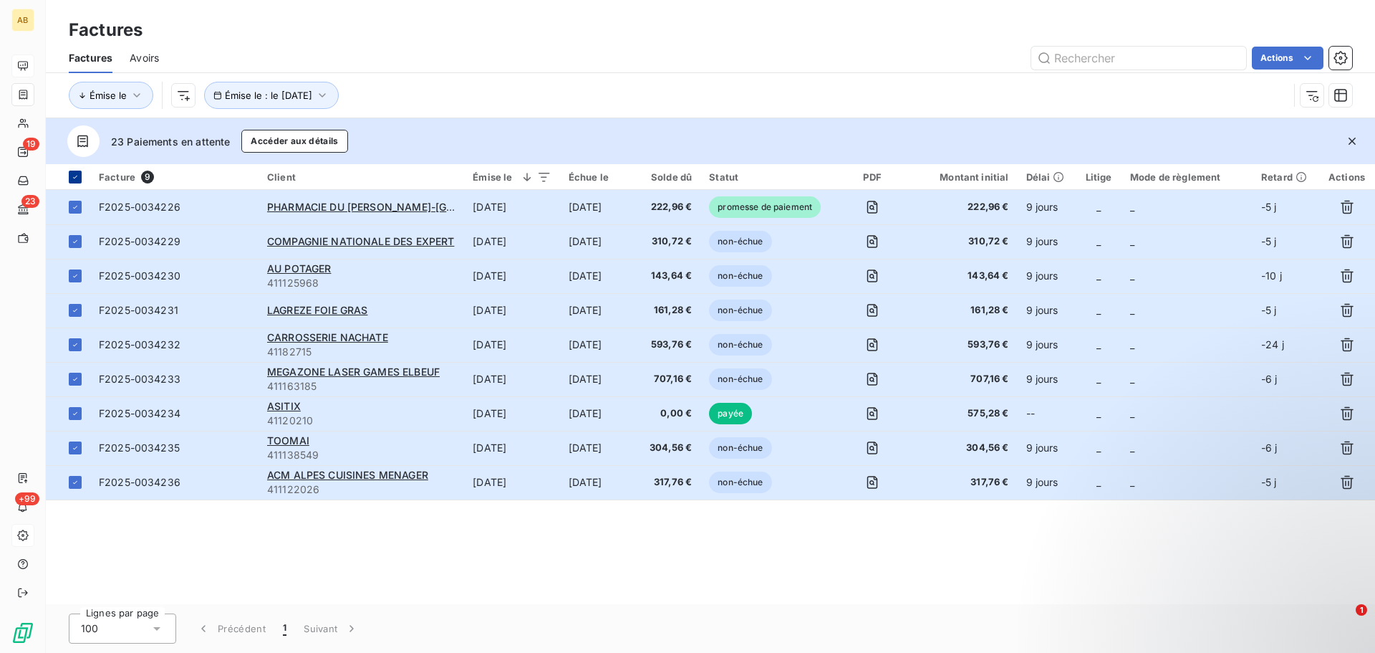
click at [71, 173] on icon at bounding box center [75, 177] width 9 height 9
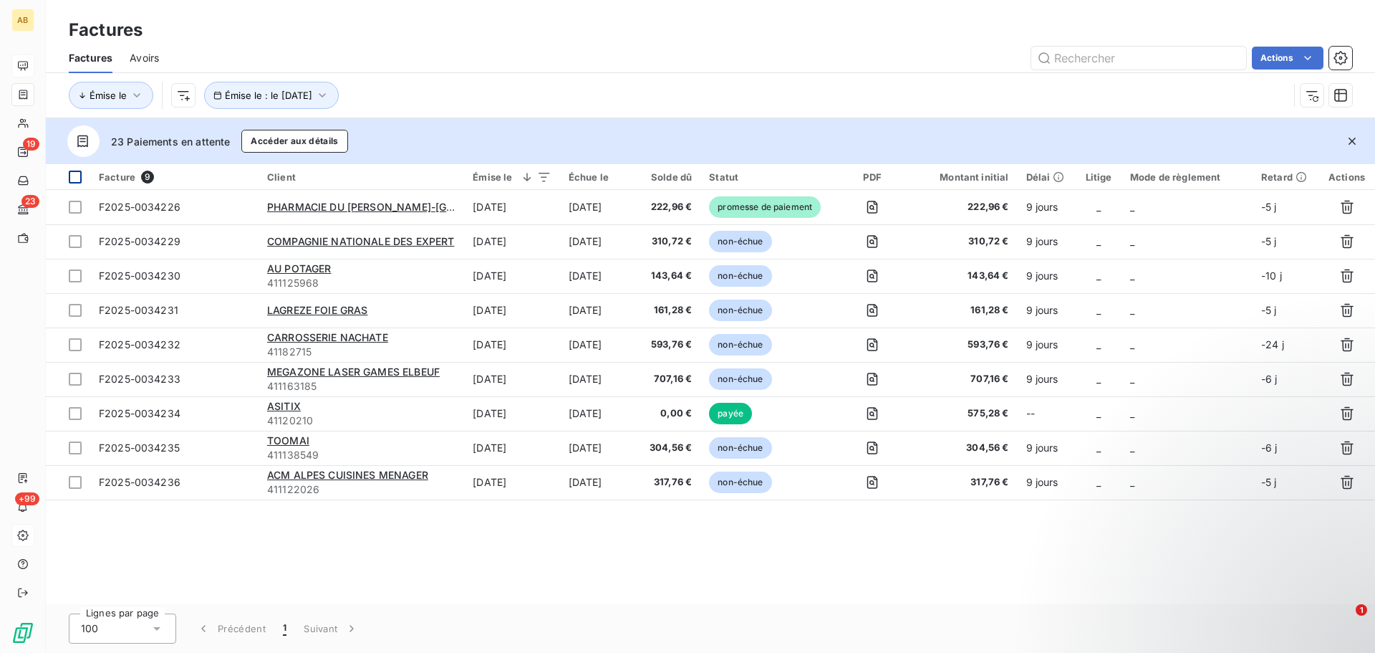
click at [71, 173] on div at bounding box center [75, 177] width 13 height 13
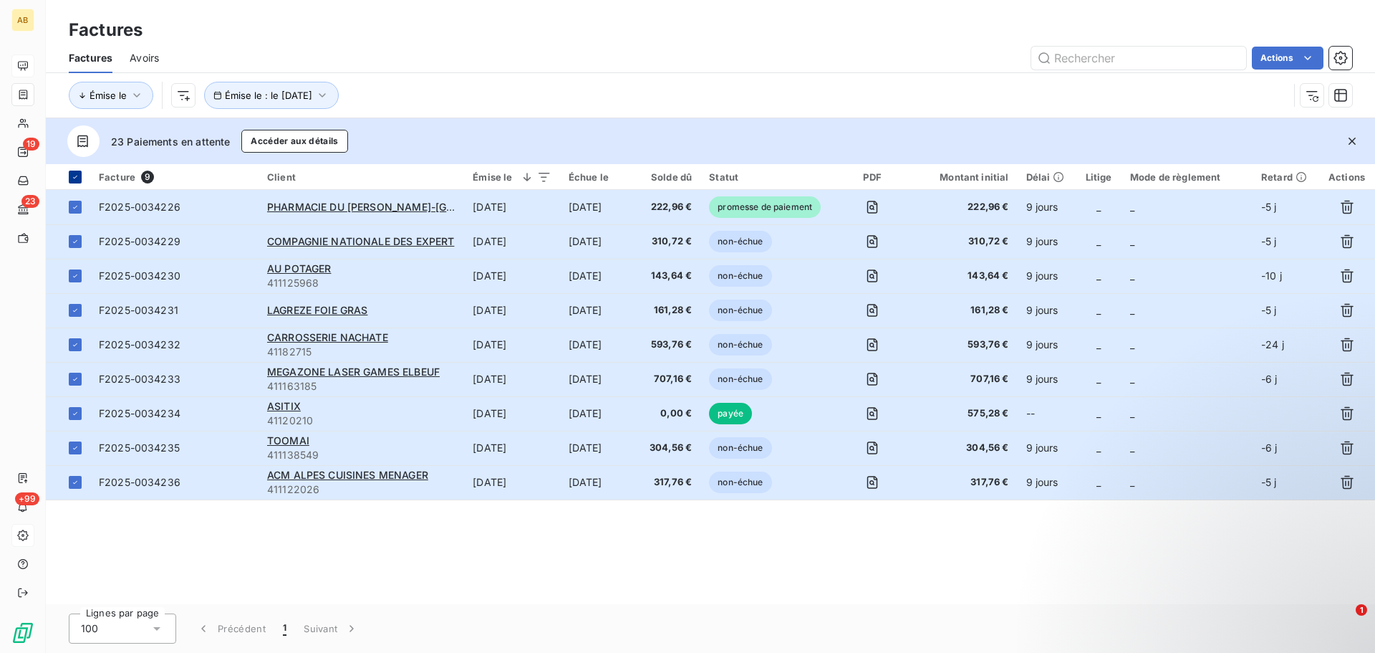
click at [71, 173] on icon at bounding box center [75, 177] width 9 height 9
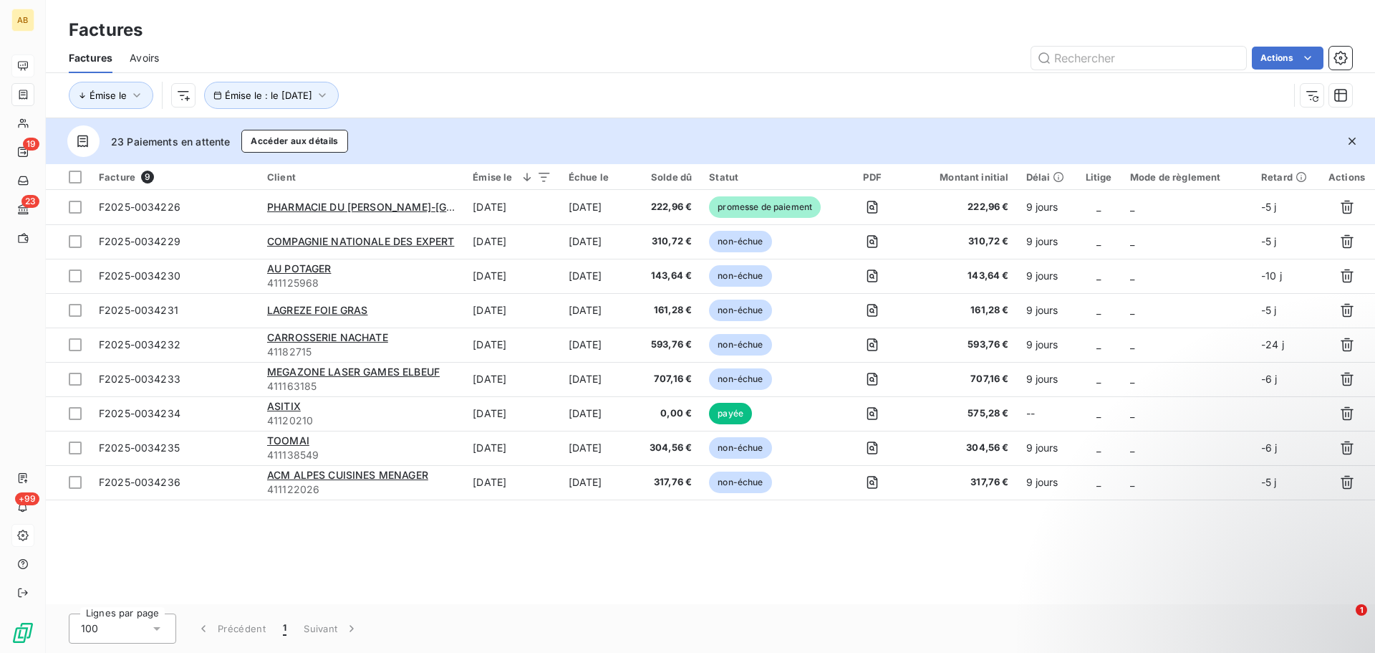
click at [926, 554] on div "Facture 9 Client Émise le Échue le Solde dû Statut PDF Montant initial Délai Li…" at bounding box center [711, 384] width 1330 height 440
click at [294, 100] on span "Émise le : le 3 sept. 2025" at bounding box center [268, 95] width 87 height 11
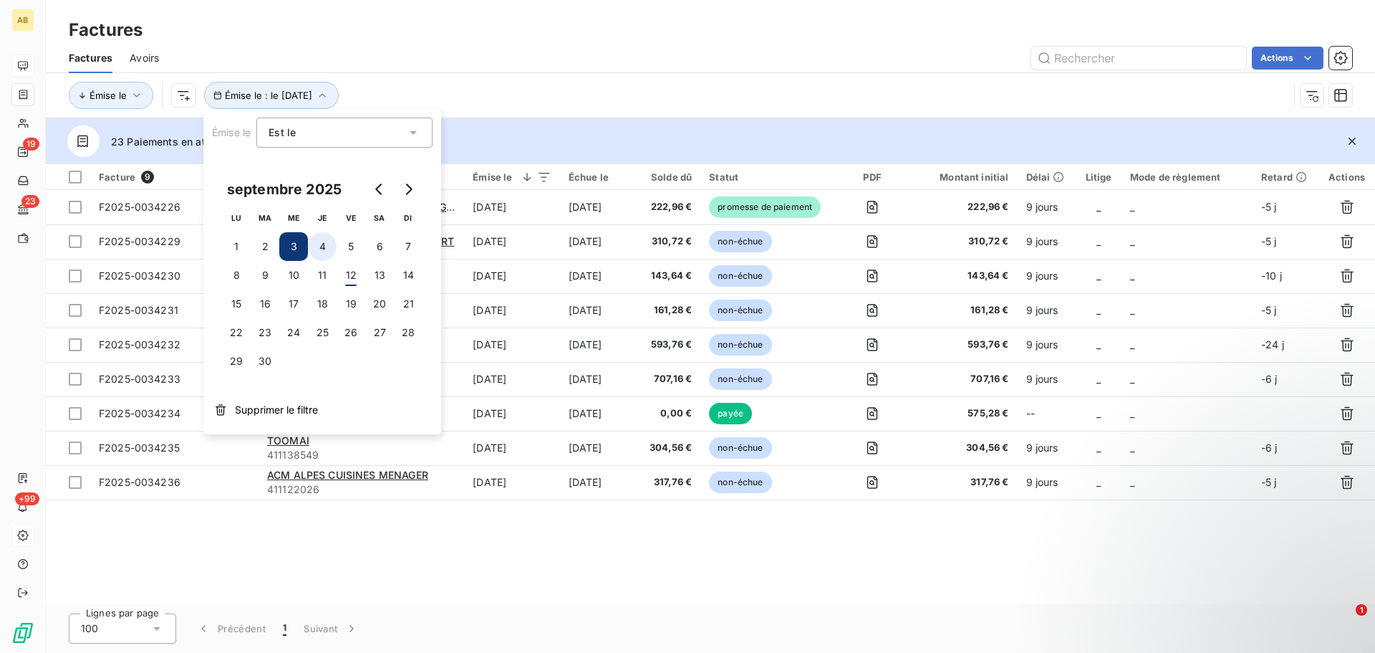
click at [329, 243] on button "4" at bounding box center [322, 246] width 29 height 29
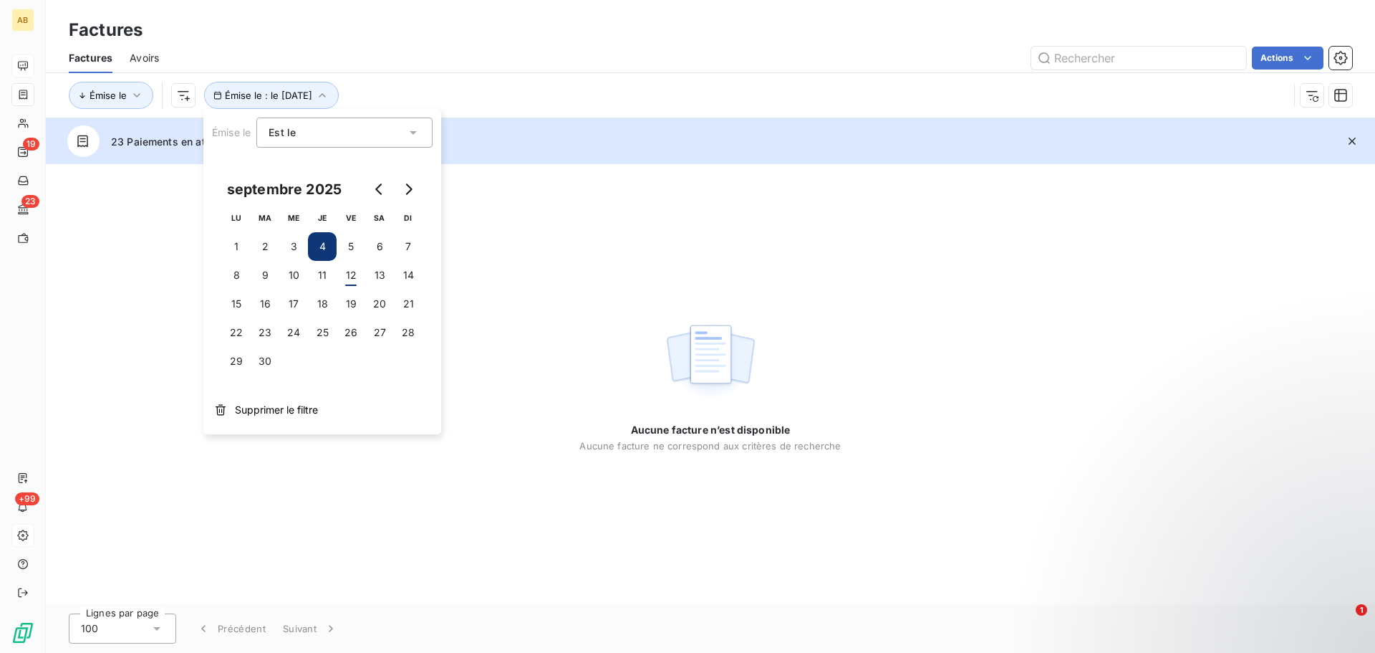
click at [584, 462] on div "Aucune facture n’est disponible Aucune facture ne correspond aux critères de re…" at bounding box center [711, 384] width 1330 height 440
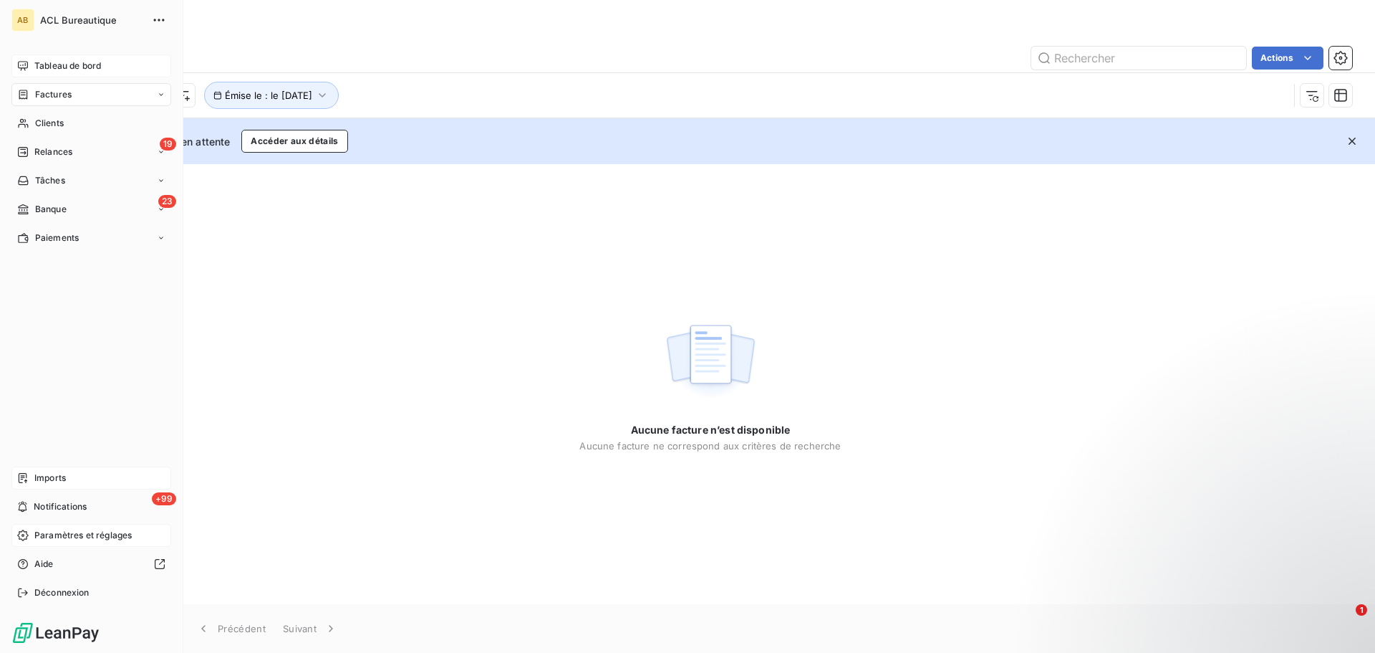
click at [33, 473] on div "Imports" at bounding box center [91, 477] width 160 height 23
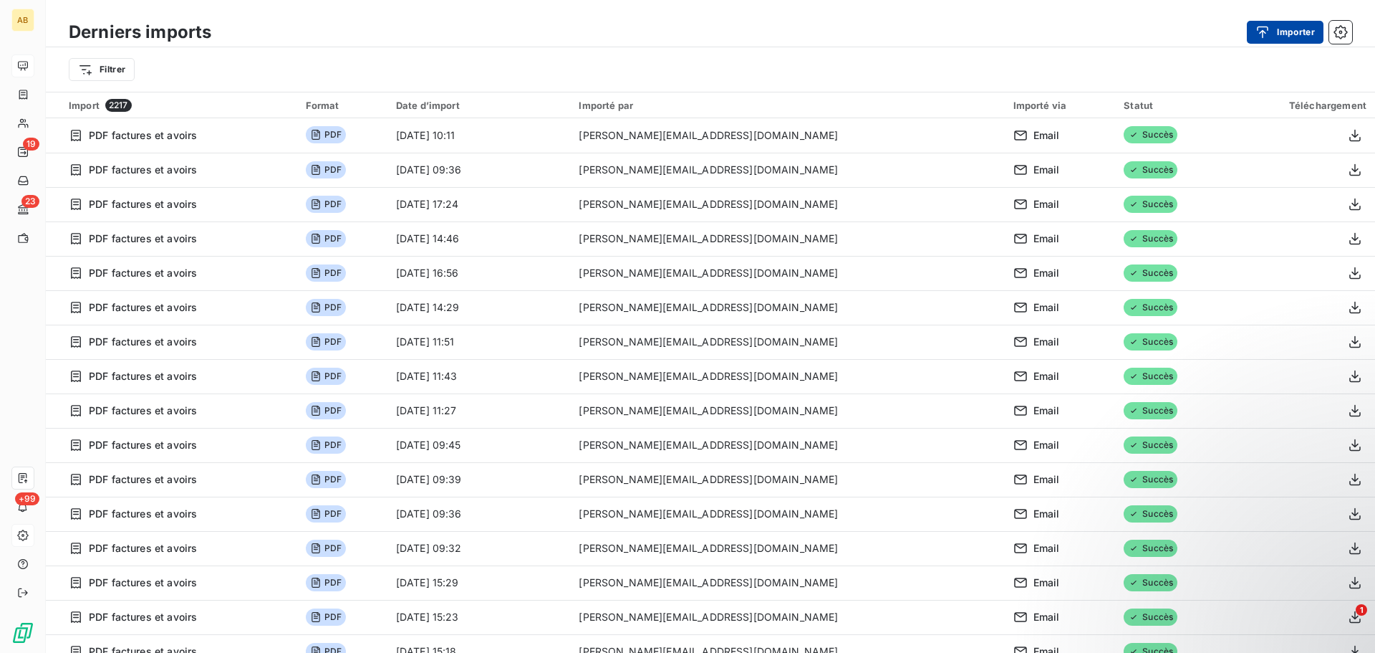
click at [1293, 34] on button "Importer" at bounding box center [1285, 32] width 77 height 23
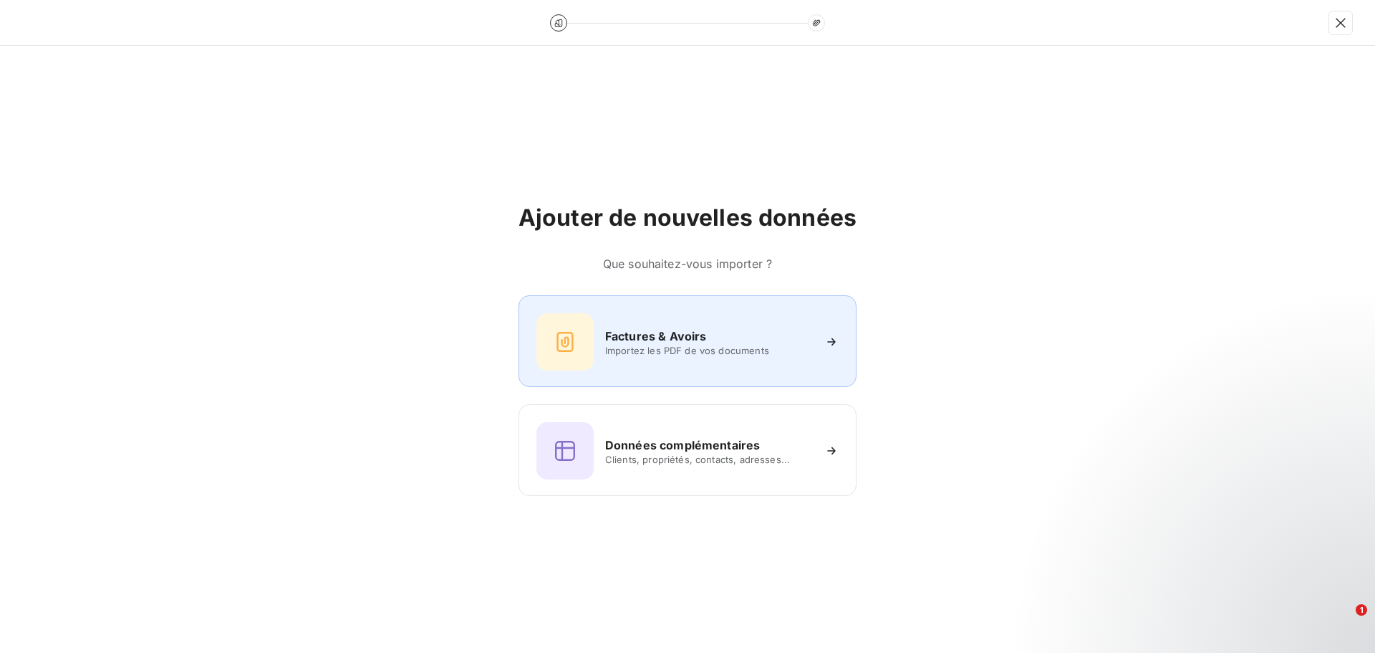
click at [659, 330] on h6 "Factures & Avoirs" at bounding box center [656, 335] width 102 height 17
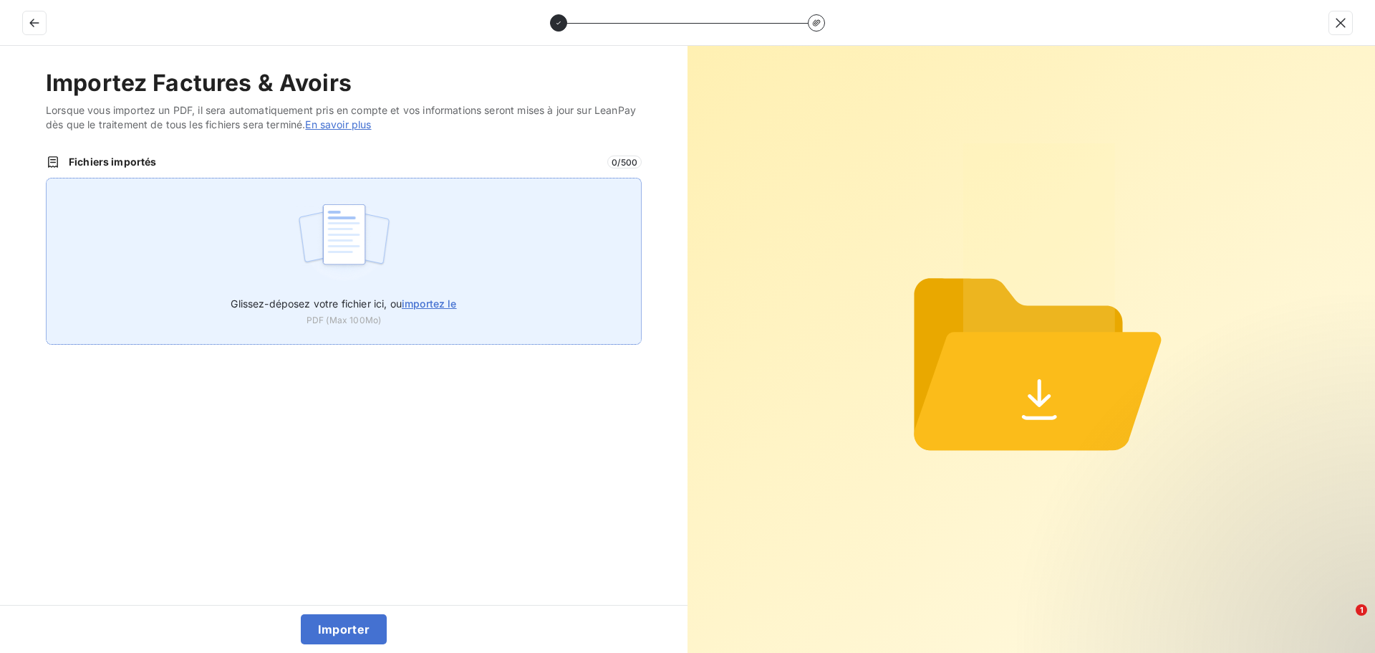
click at [385, 264] on img at bounding box center [344, 242] width 95 height 92
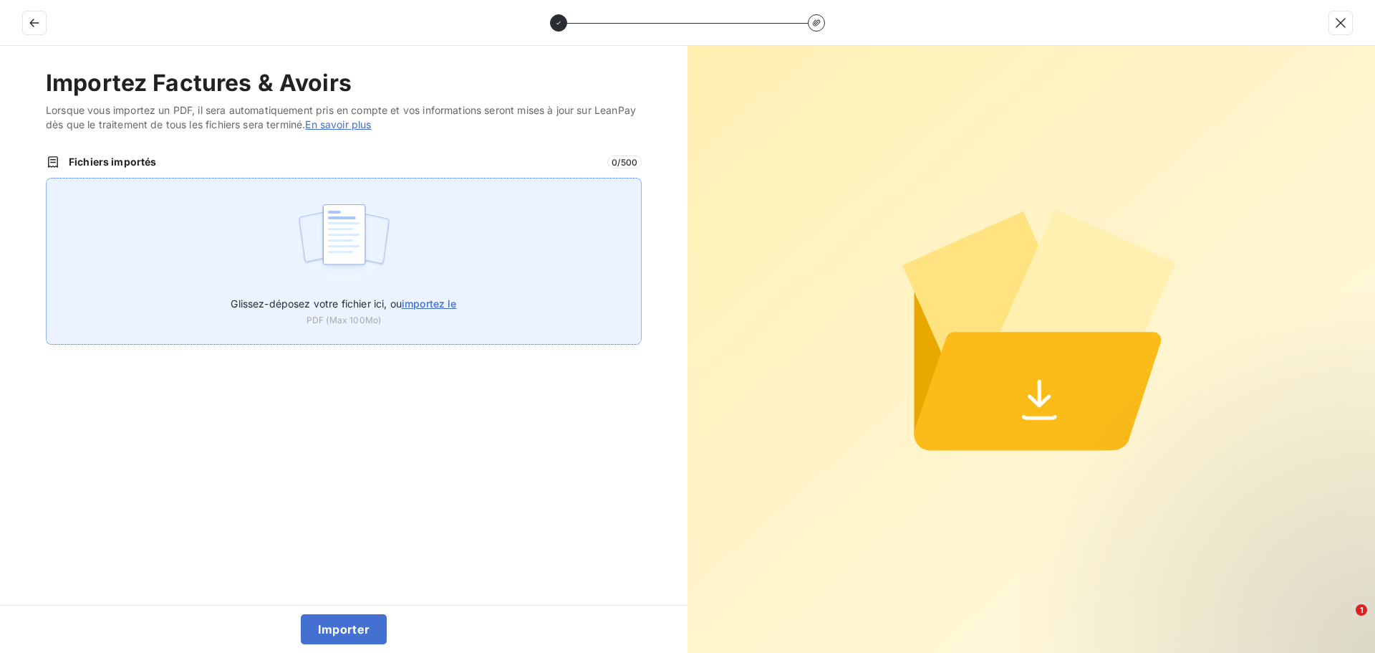
type input "C:\fakepath\F2025-0034245.pdf"
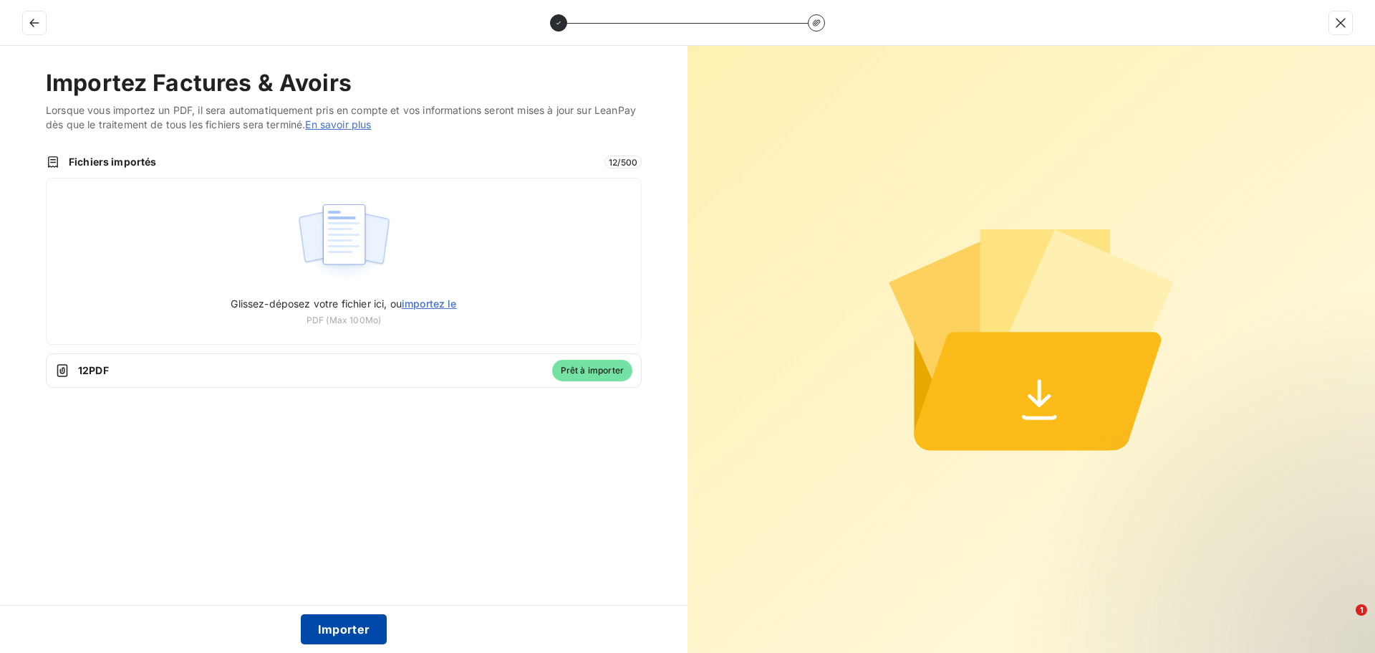
click at [356, 635] on button "Importer" at bounding box center [344, 629] width 87 height 30
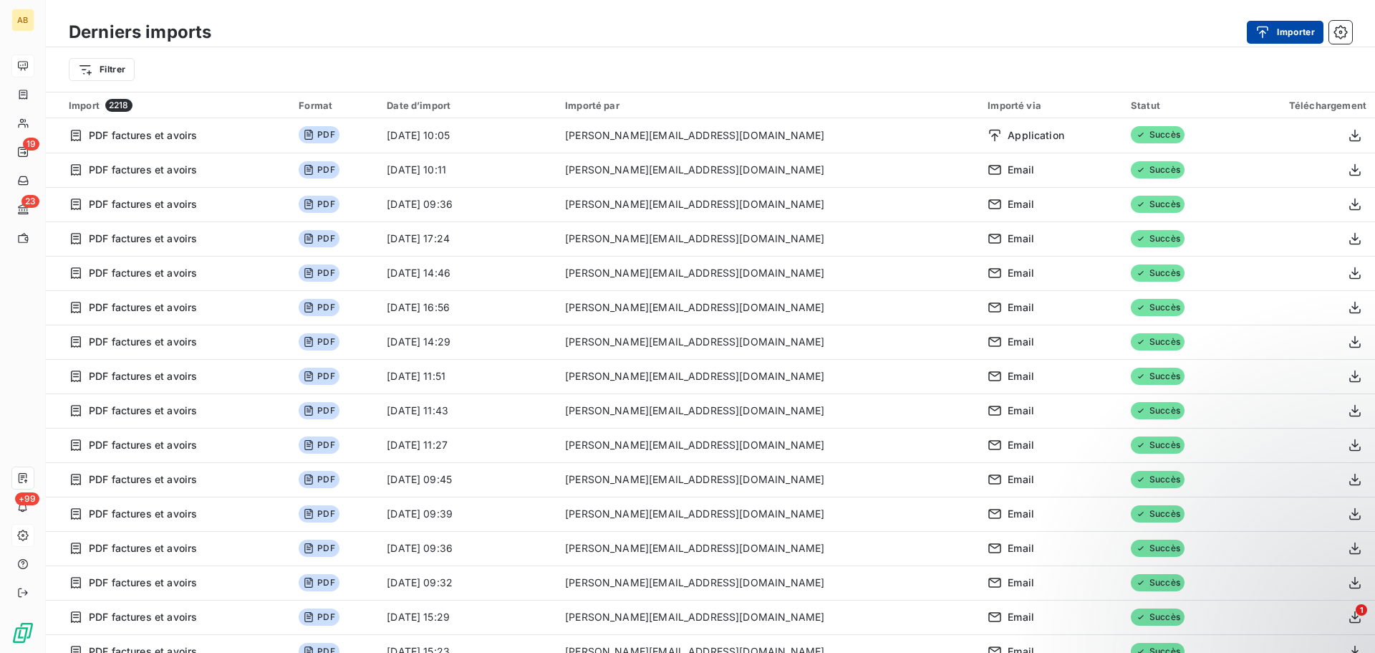
click at [1266, 32] on icon "button" at bounding box center [1263, 32] width 14 height 14
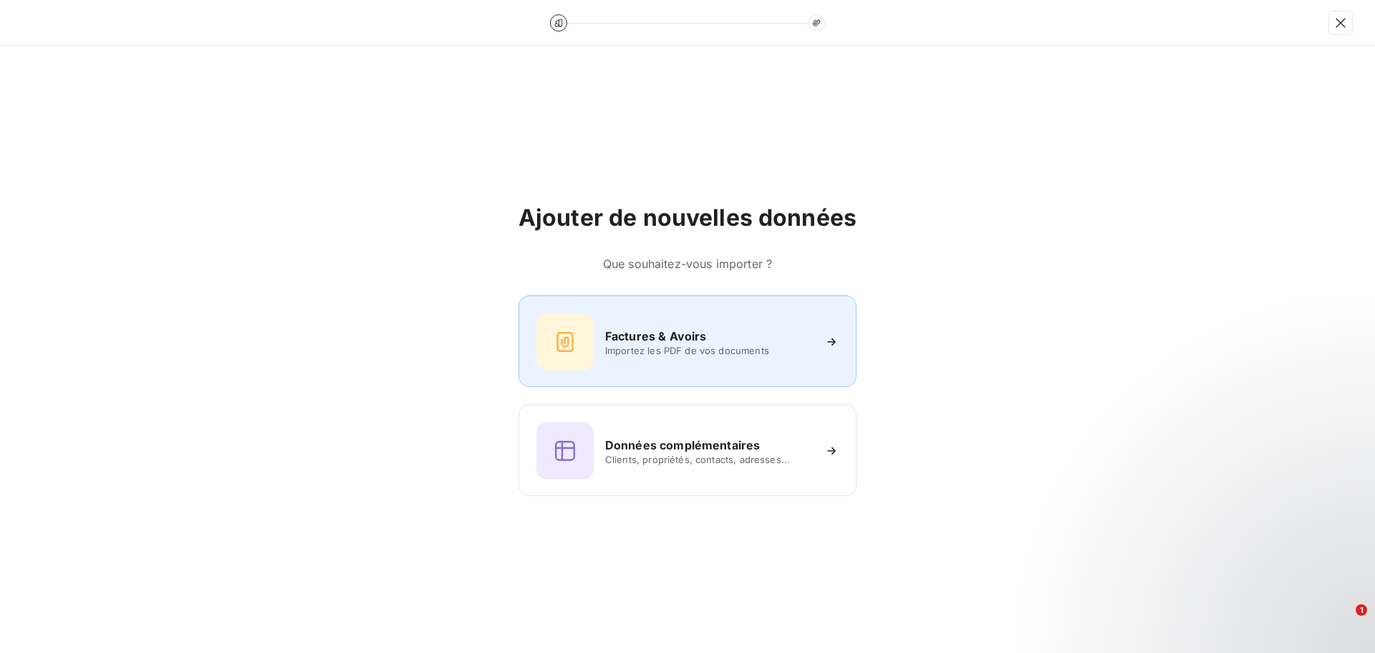
click at [735, 353] on span "Importez les PDF de vos documents" at bounding box center [709, 350] width 208 height 11
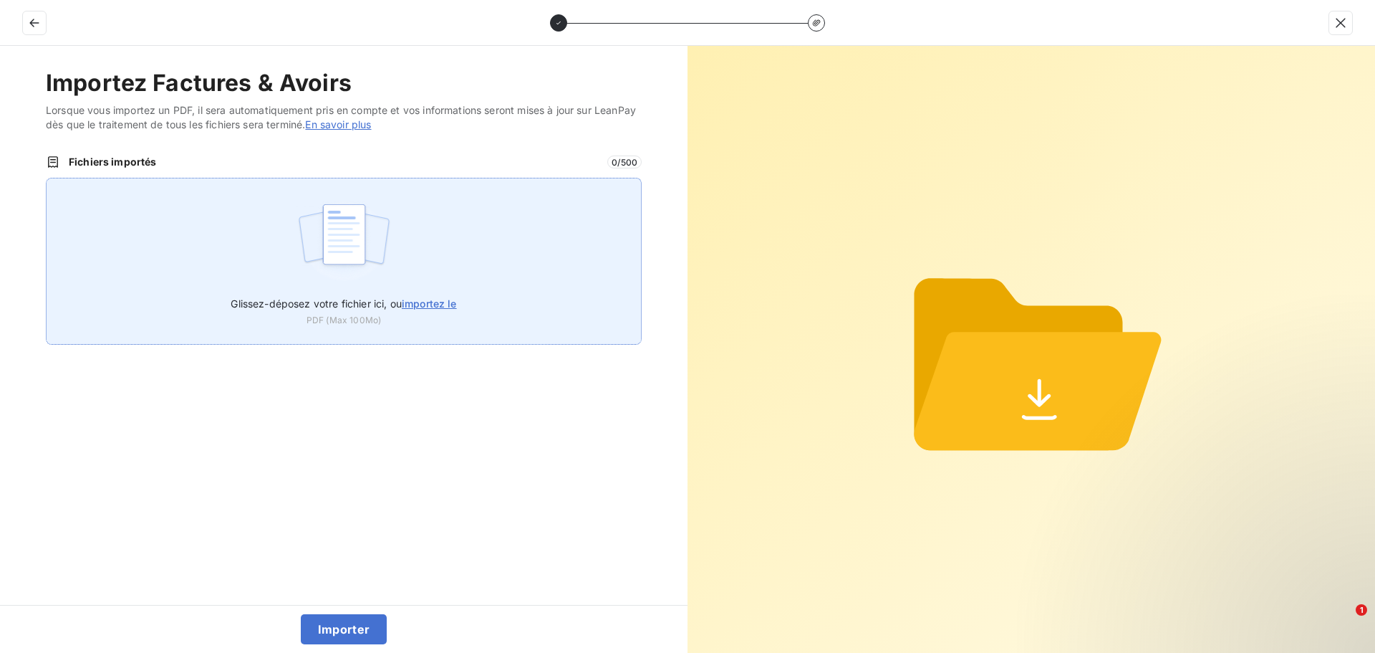
click at [429, 304] on span "importez le" at bounding box center [429, 303] width 55 height 12
click at [47, 178] on input "Glissez-déposez votre fichier ici, ou importez le" at bounding box center [46, 178] width 1 height 1
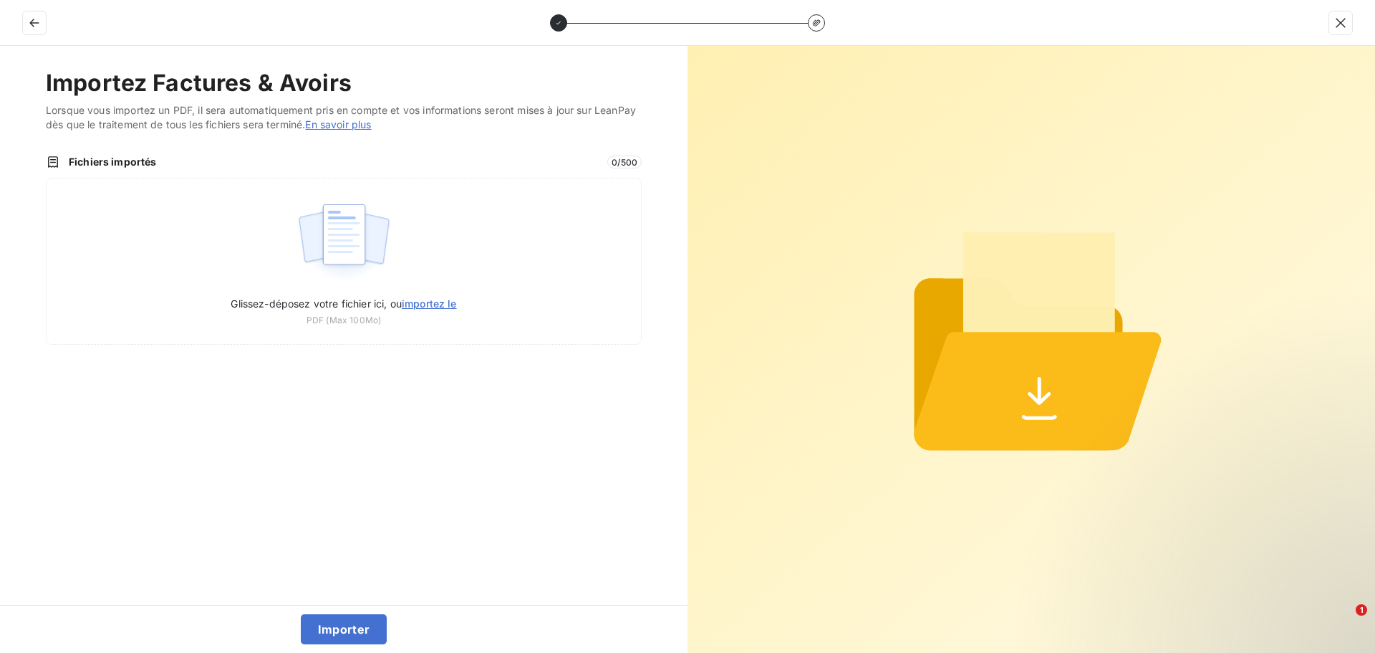
type input "C:\fakepath\F2025-0034260.pdf"
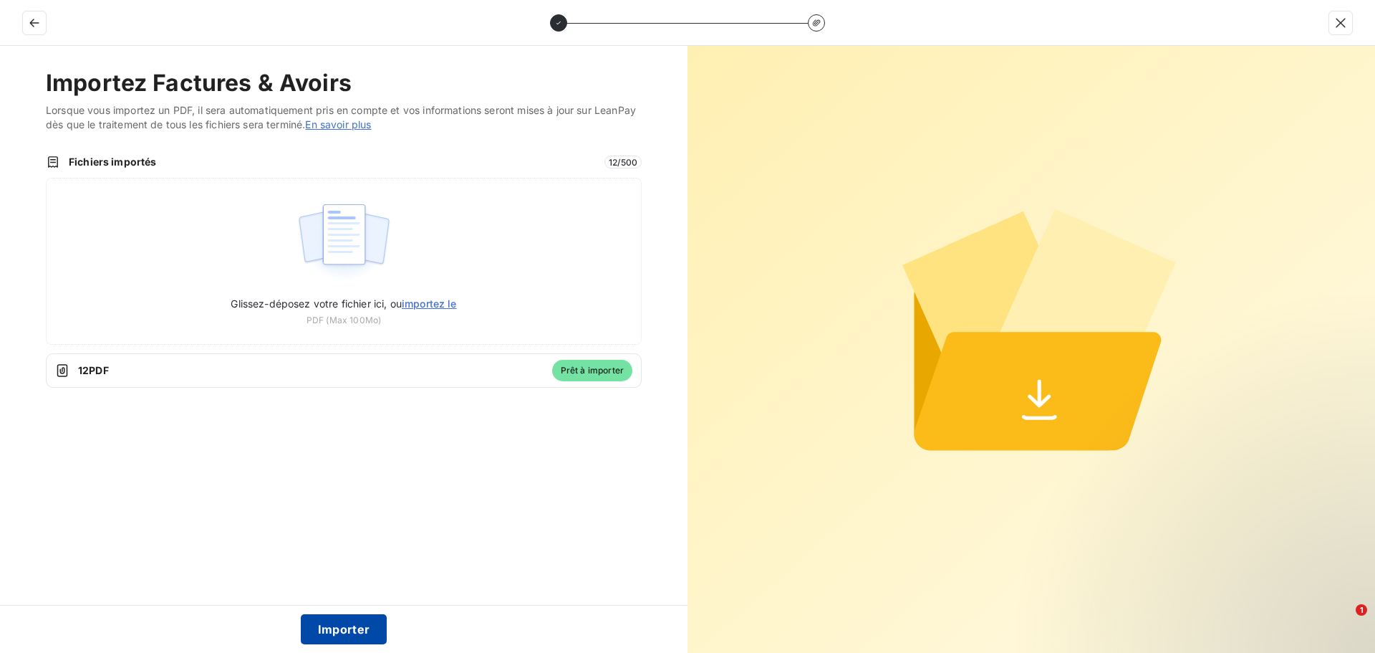
click at [347, 631] on button "Importer" at bounding box center [344, 629] width 87 height 30
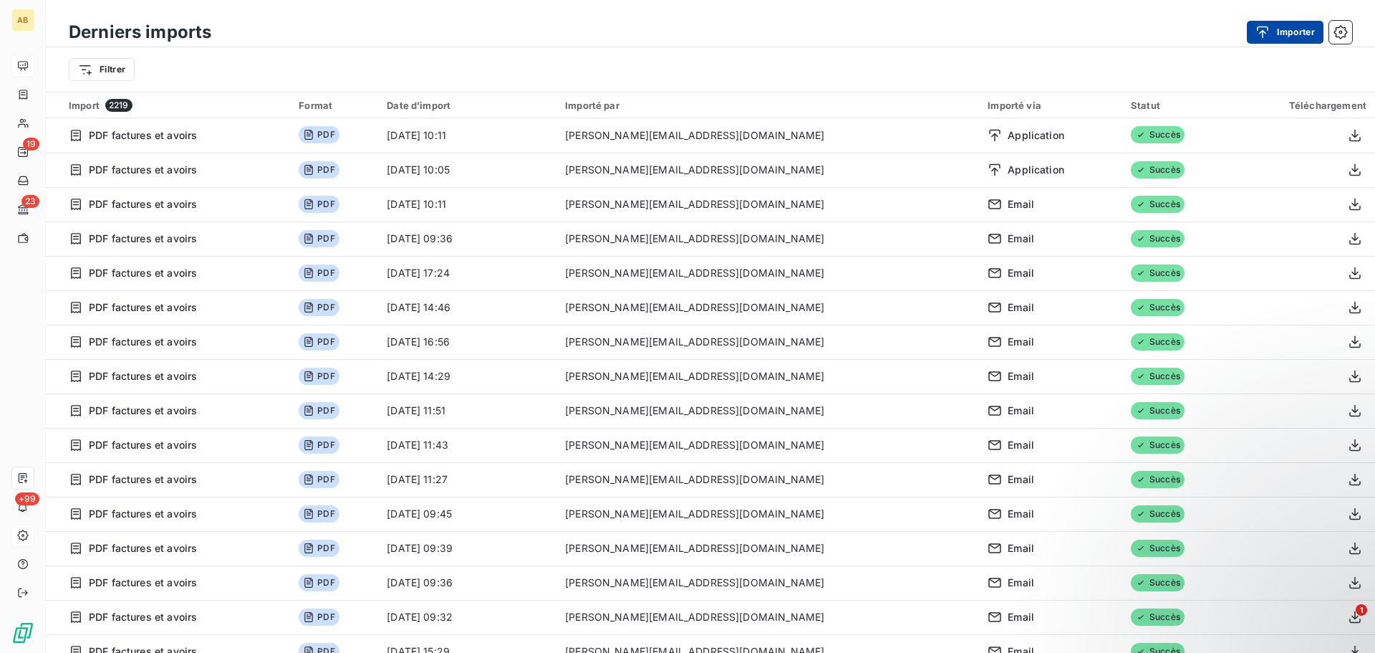
click at [1267, 29] on icon "button" at bounding box center [1263, 32] width 11 height 12
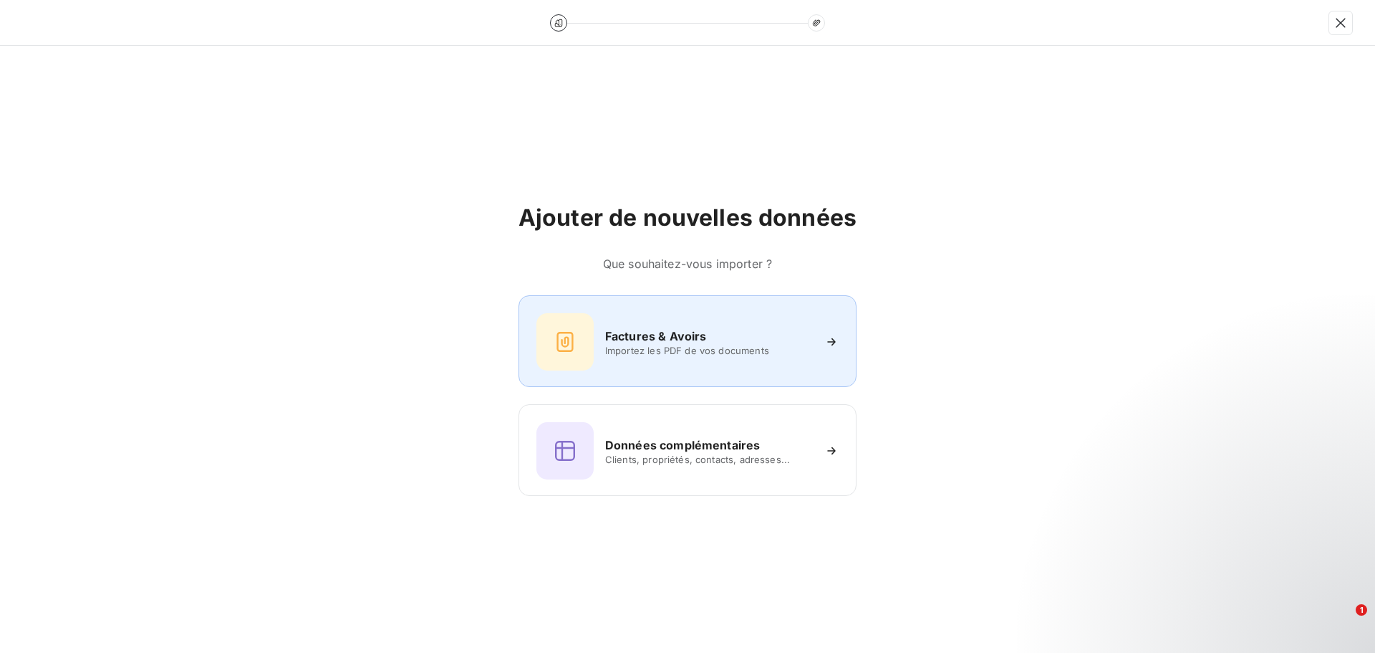
click at [721, 373] on div "Factures & Avoirs Importez les PDF de vos documents" at bounding box center [688, 341] width 338 height 92
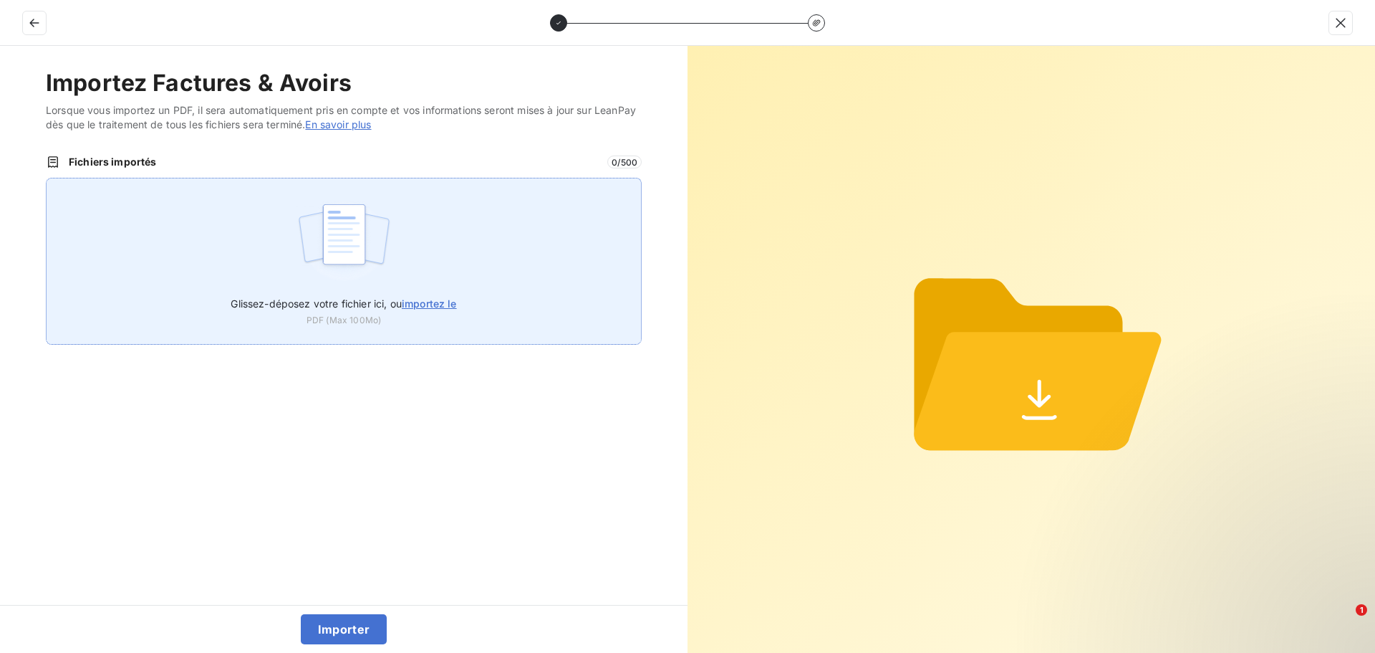
click at [432, 312] on label "Glissez-déposez votre fichier ici, ou importez le" at bounding box center [344, 300] width 226 height 27
click at [47, 178] on input "Glissez-déposez votre fichier ici, ou importez le" at bounding box center [46, 178] width 1 height 1
type input "C:\fakepath\F2025-0034270.pdf"
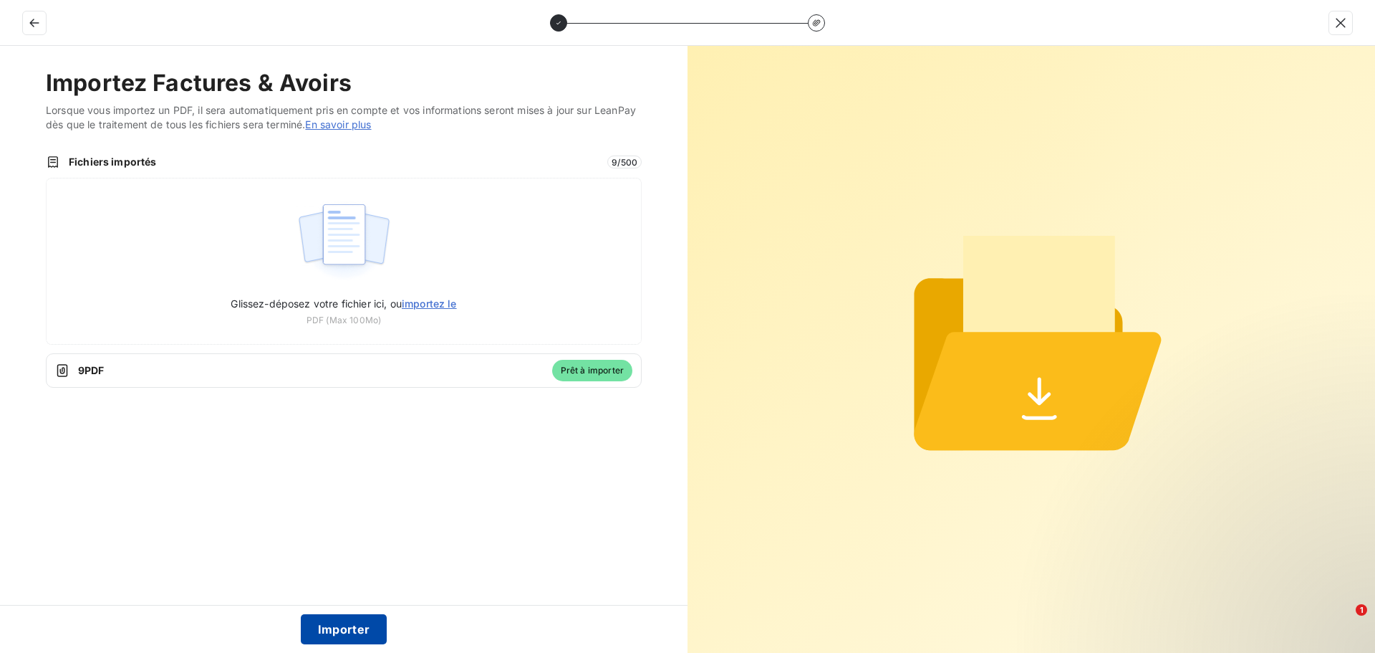
click at [357, 621] on button "Importer" at bounding box center [344, 629] width 87 height 30
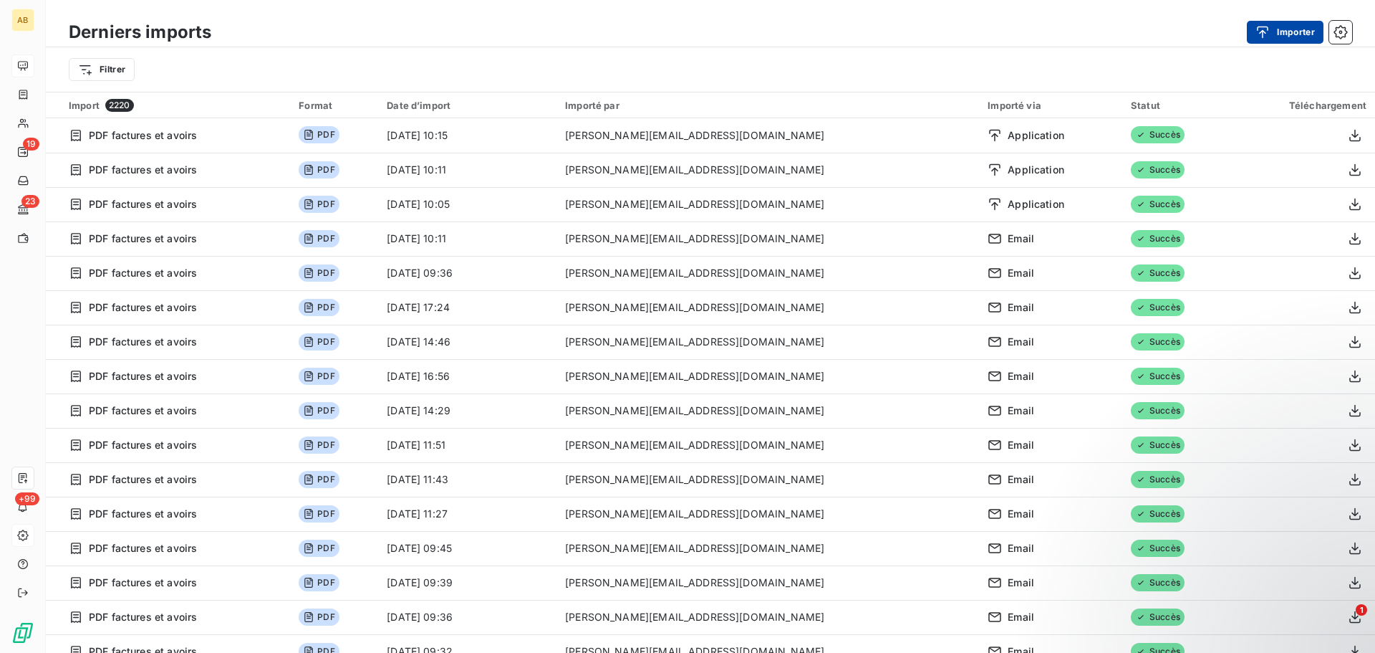
click at [1275, 27] on div "button" at bounding box center [1266, 32] width 21 height 14
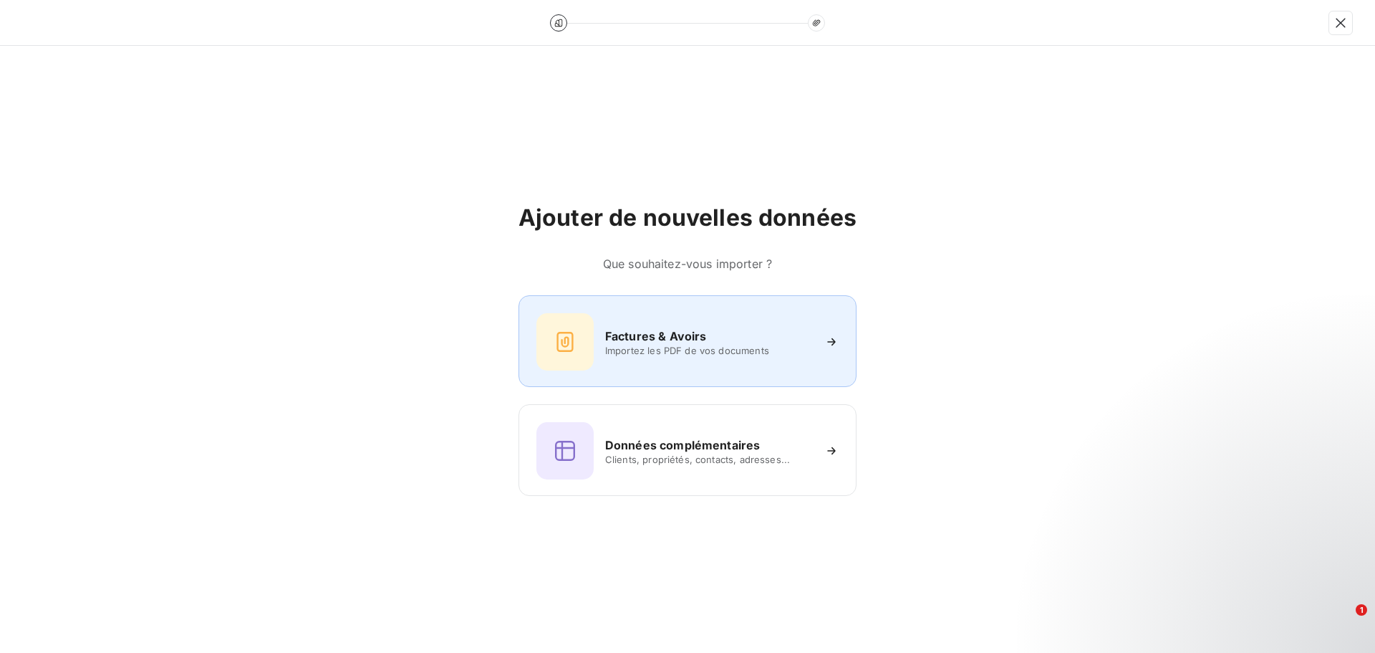
click at [647, 342] on h6 "Factures & Avoirs" at bounding box center [656, 335] width 102 height 17
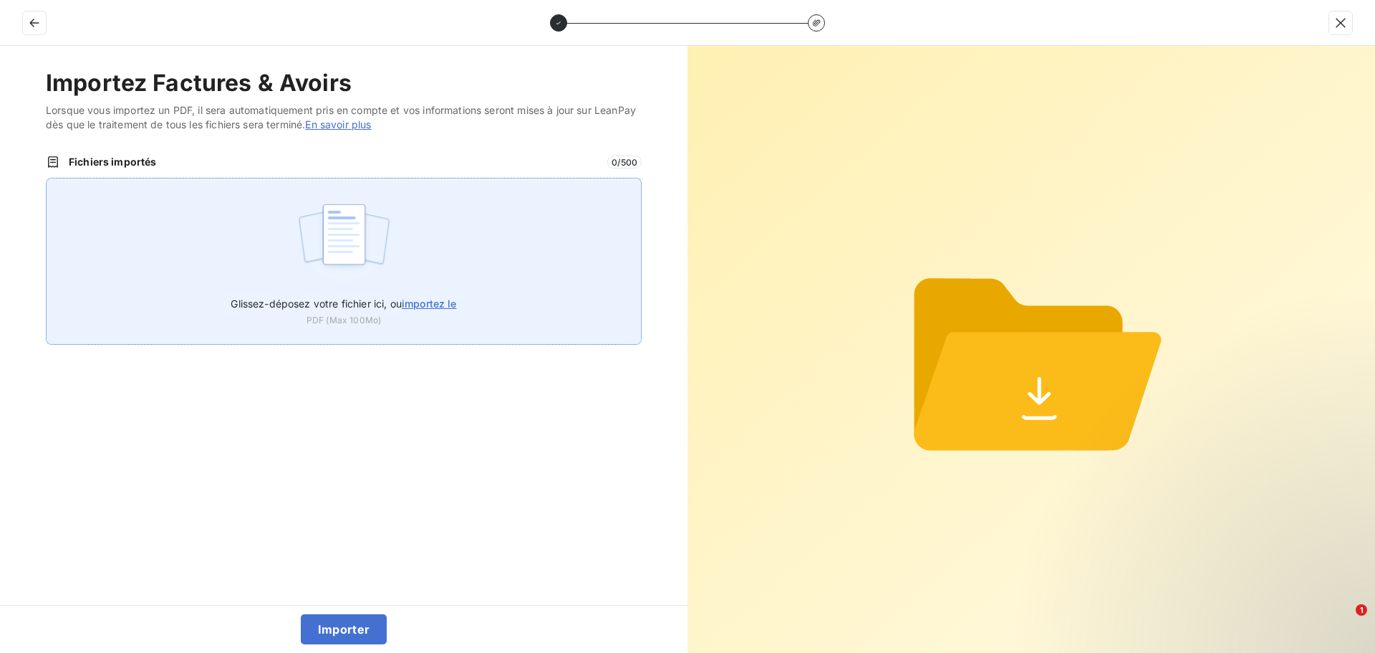
click at [377, 252] on img at bounding box center [344, 242] width 95 height 92
type input "C:\fakepath\F2025-0034280.pdf"
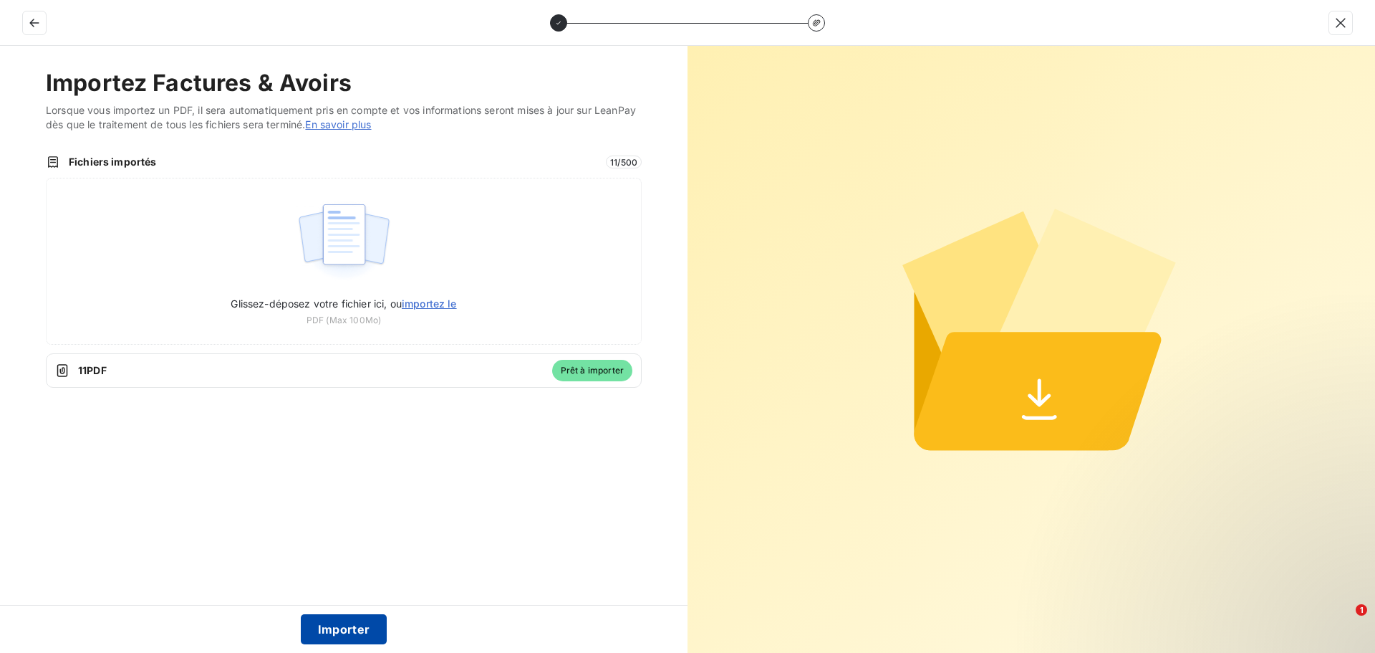
click at [365, 620] on button "Importer" at bounding box center [344, 629] width 87 height 30
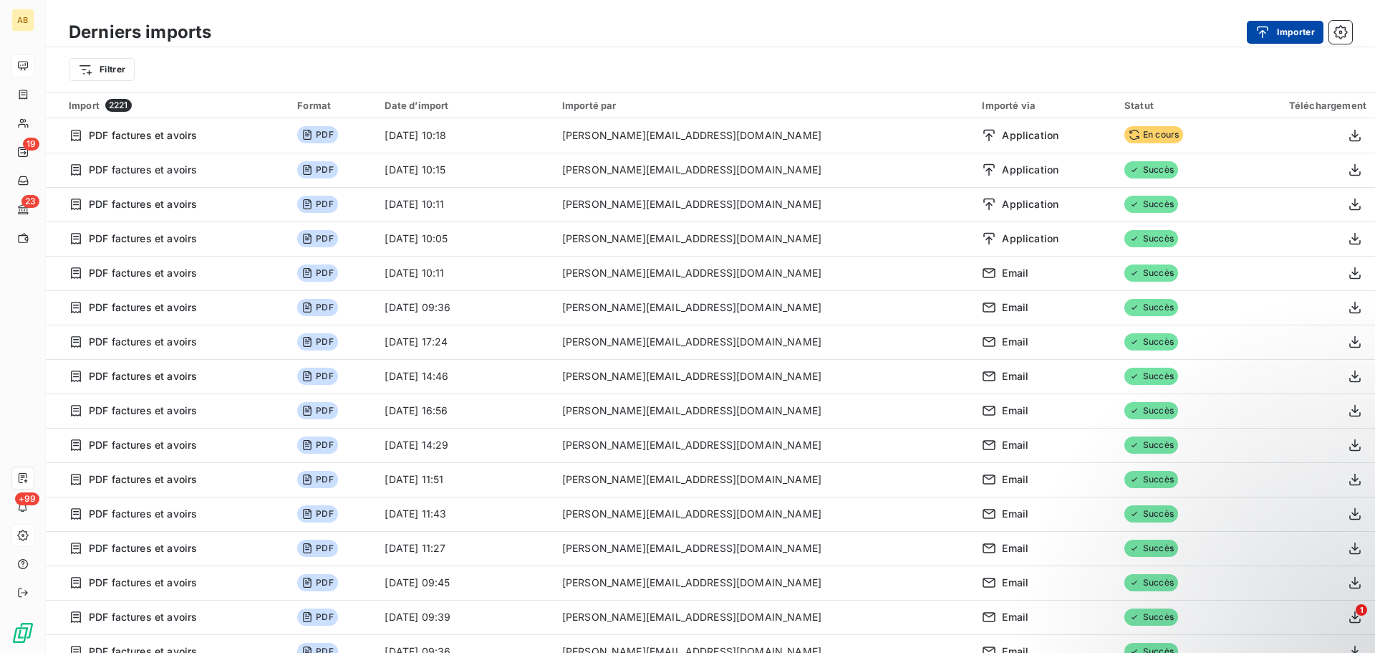
click at [1264, 33] on icon "button" at bounding box center [1263, 32] width 14 height 14
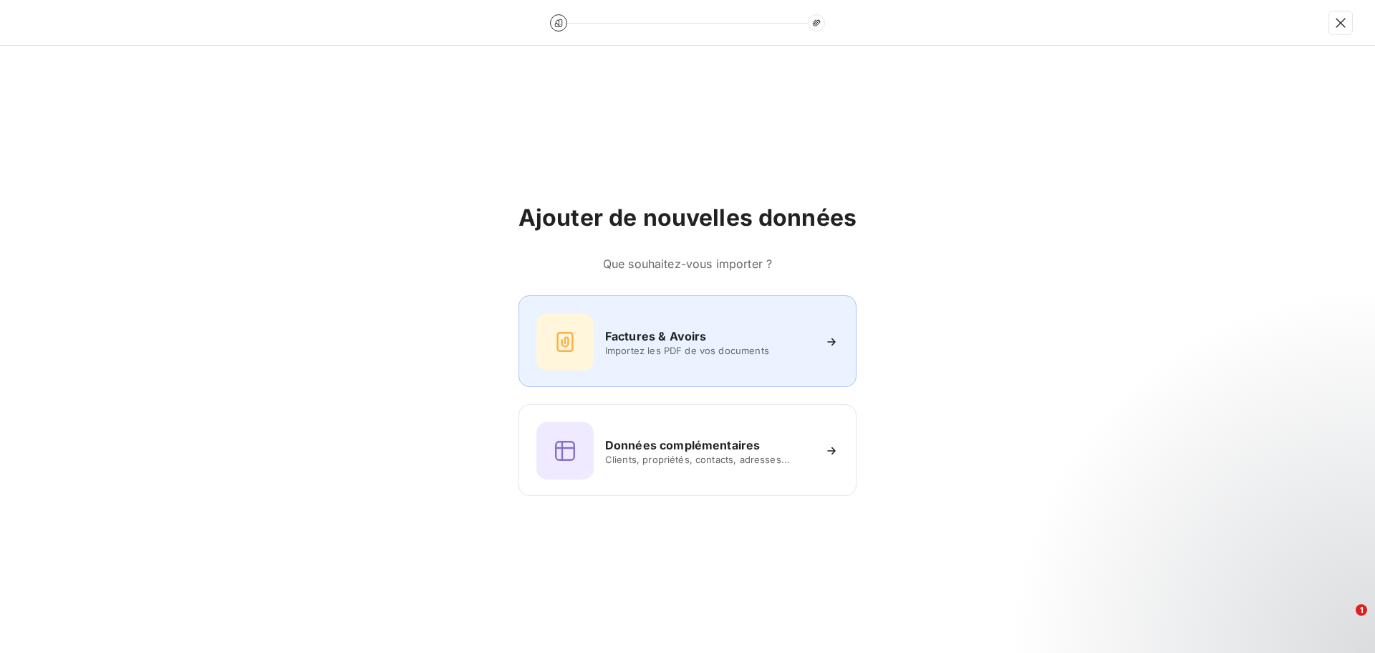
click at [725, 352] on span "Importez les PDF de vos documents" at bounding box center [709, 350] width 208 height 11
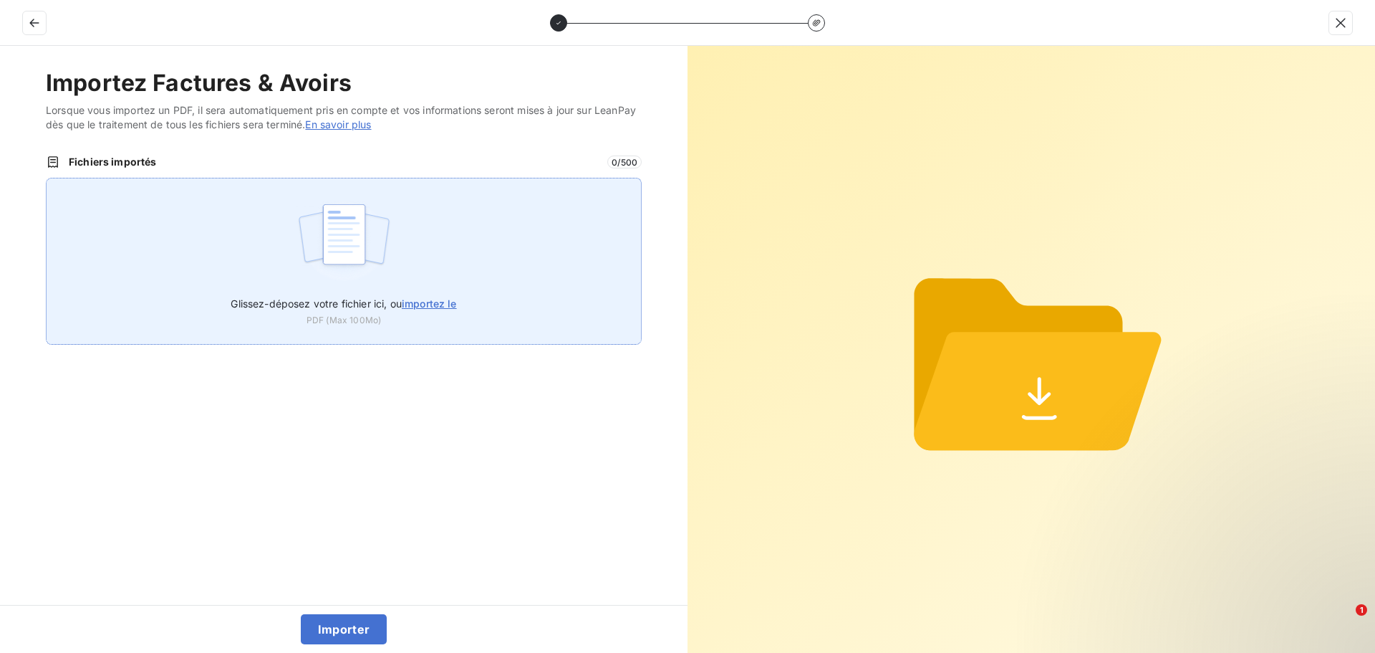
click at [352, 279] on img at bounding box center [344, 242] width 95 height 92
type input "C:\fakepath\F2025-0034287.pdf"
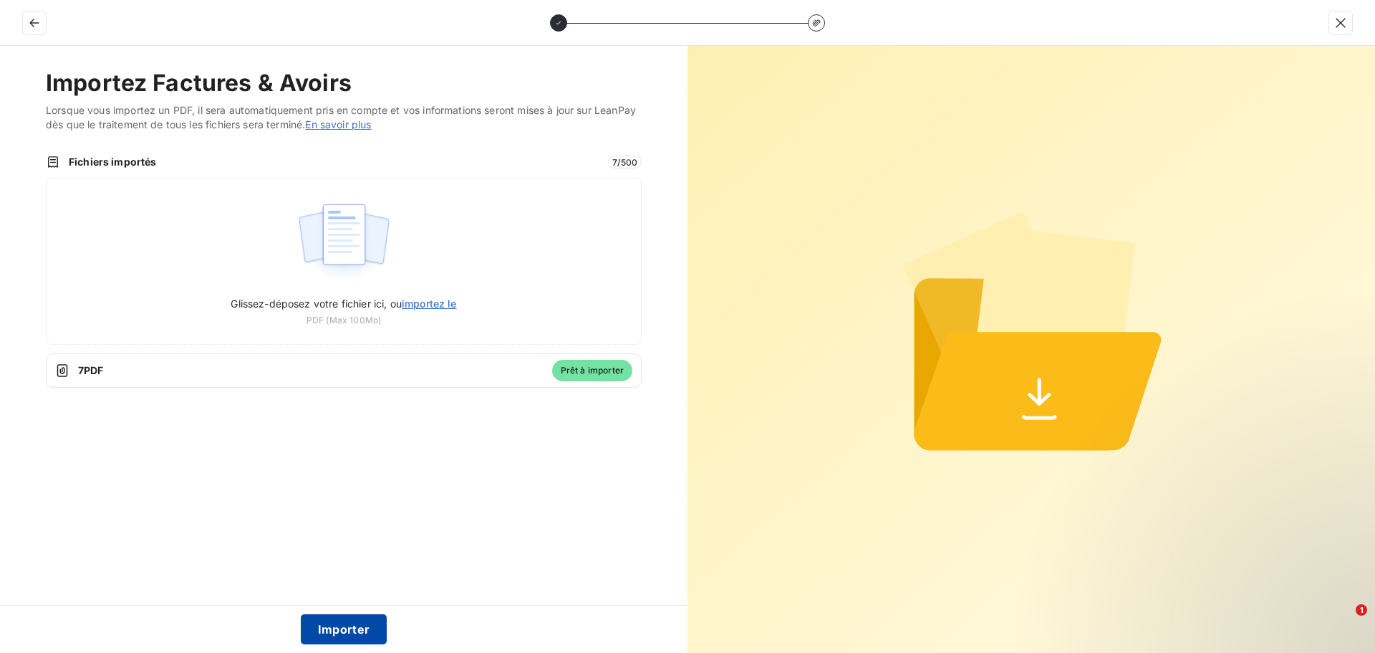
click at [365, 625] on button "Importer" at bounding box center [344, 629] width 87 height 30
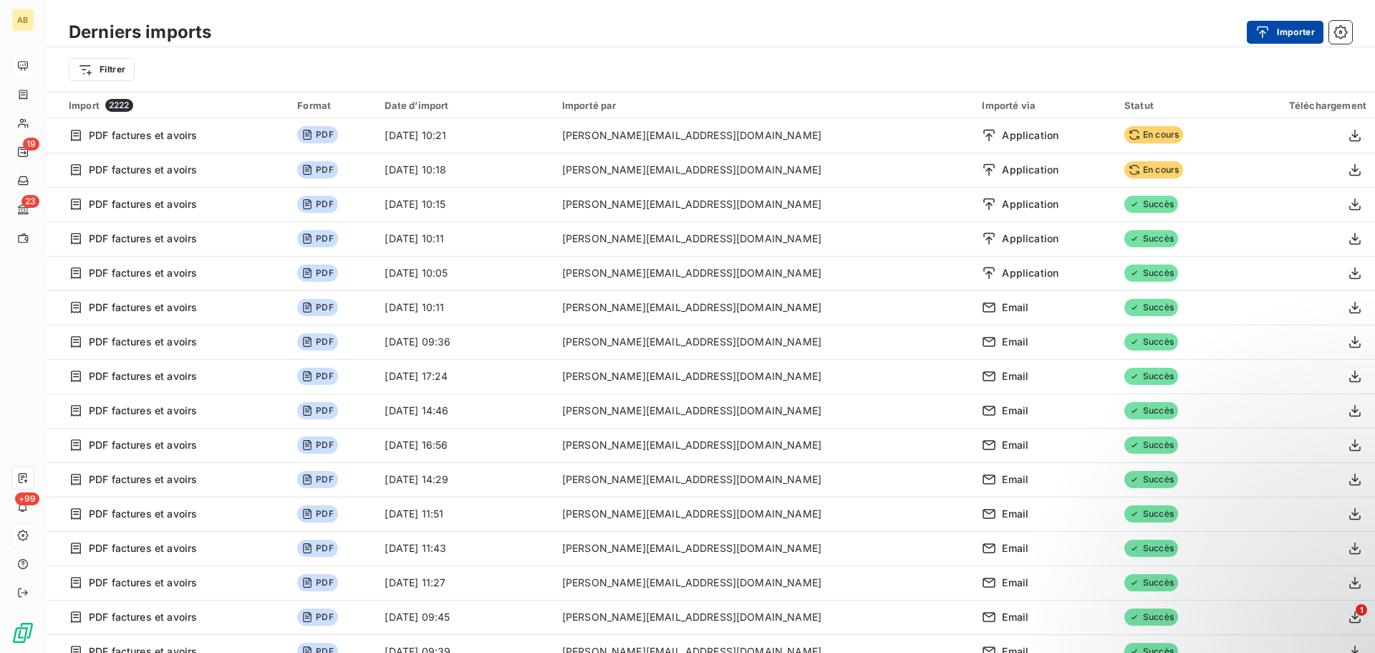
click at [1287, 34] on button "Importer" at bounding box center [1285, 32] width 77 height 23
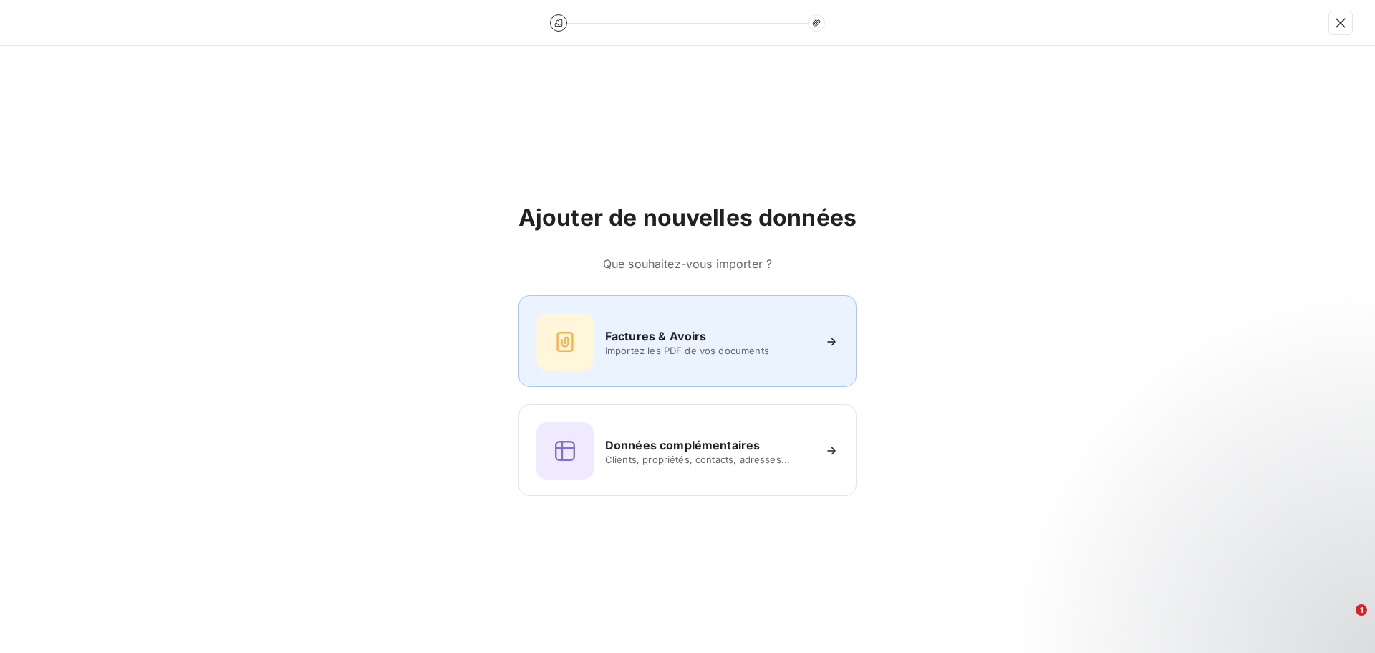
click at [741, 367] on div "Factures & Avoirs Importez les PDF de vos documents" at bounding box center [688, 341] width 302 height 57
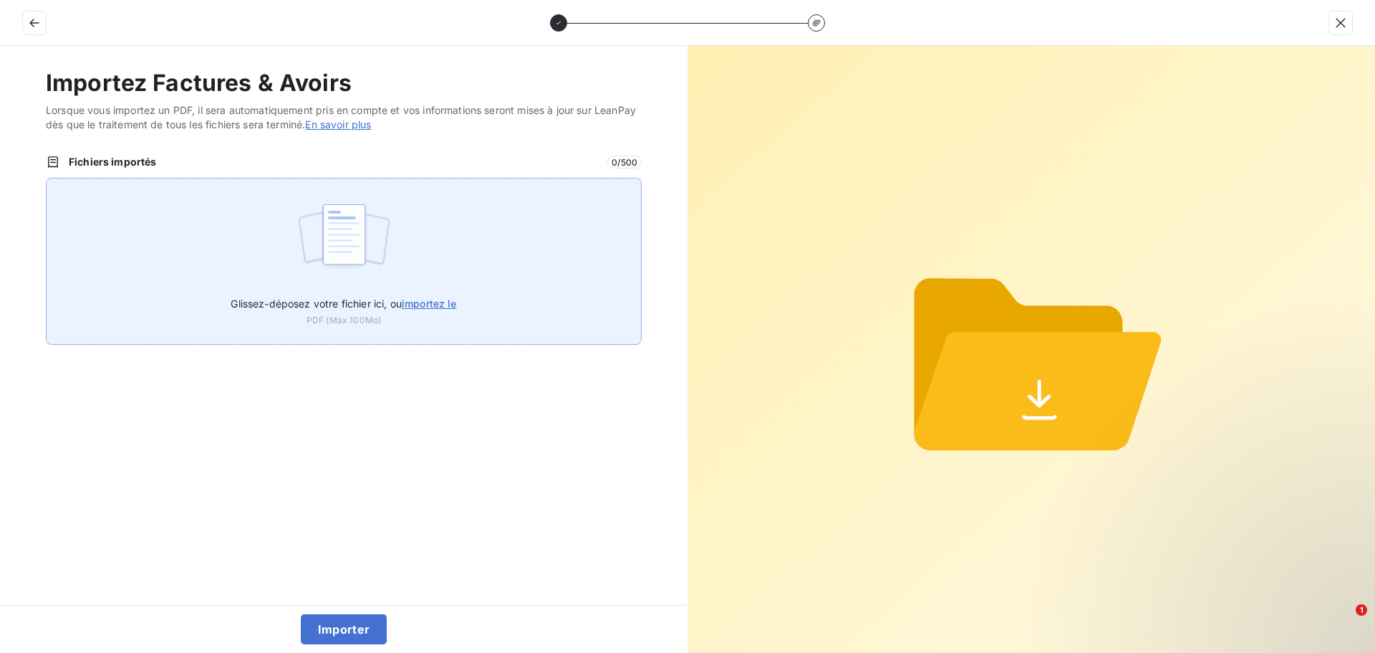
click at [410, 305] on span "importez le" at bounding box center [429, 303] width 55 height 12
click at [47, 178] on input "Glissez-déposez votre fichier ici, ou importez le" at bounding box center [46, 178] width 1 height 1
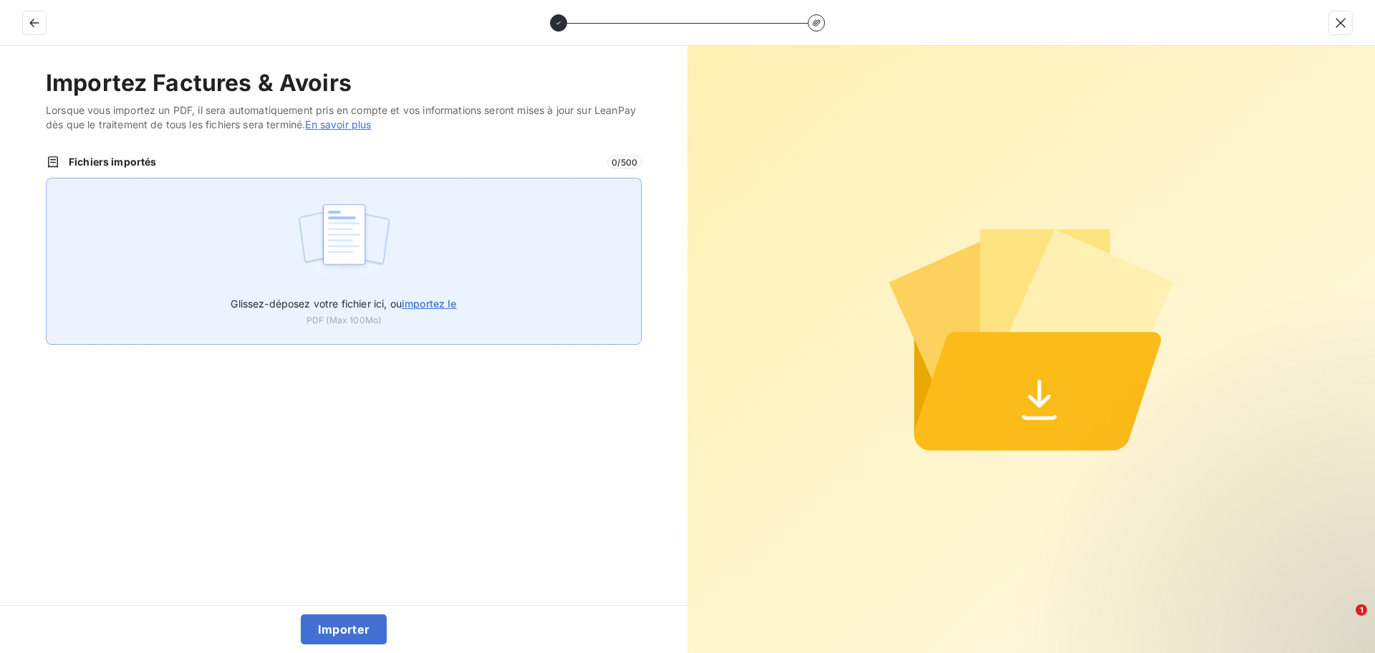
type input "C:\fakepath\F2025-0034305.pdf"
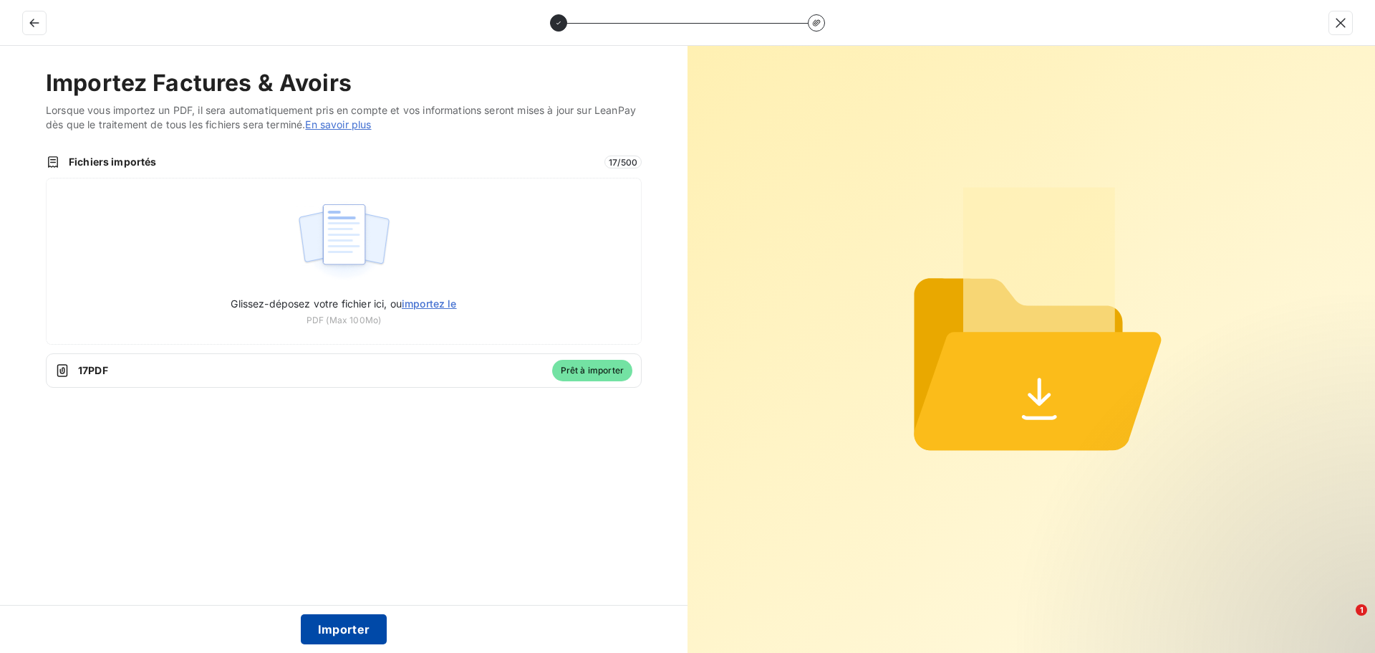
click at [361, 628] on button "Importer" at bounding box center [344, 629] width 87 height 30
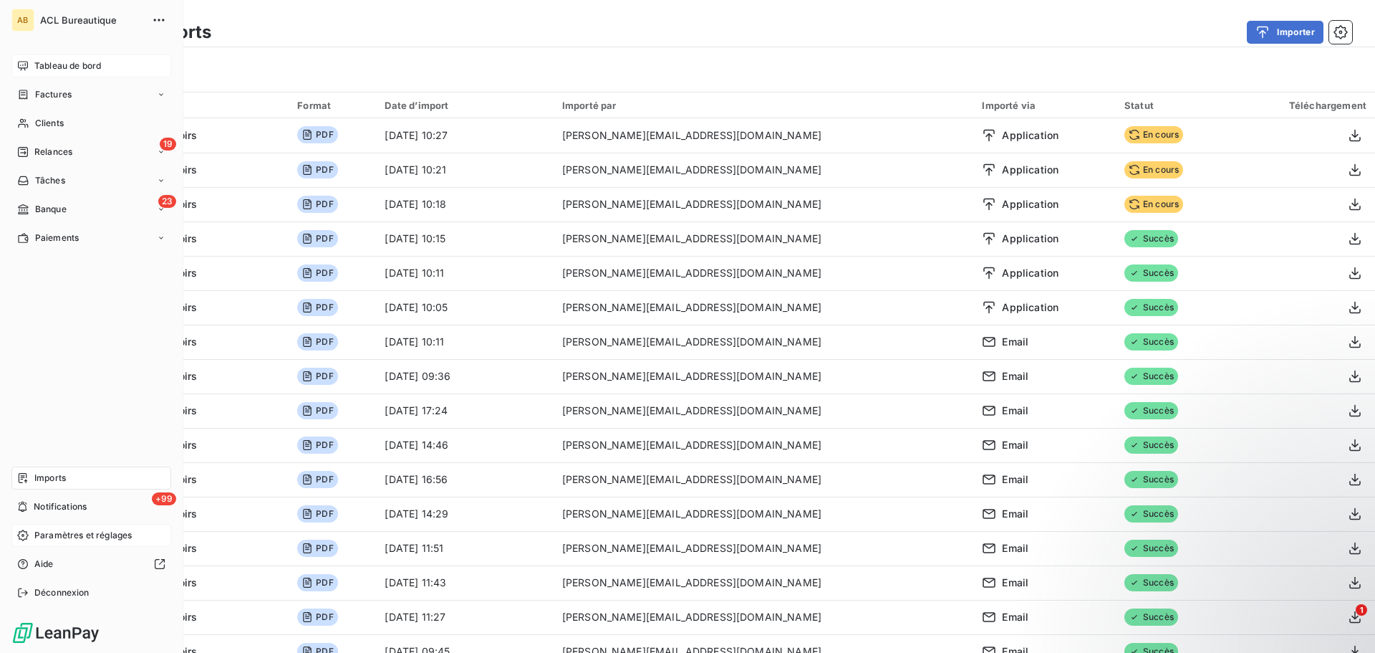
click at [32, 64] on div "Tableau de bord" at bounding box center [91, 65] width 160 height 23
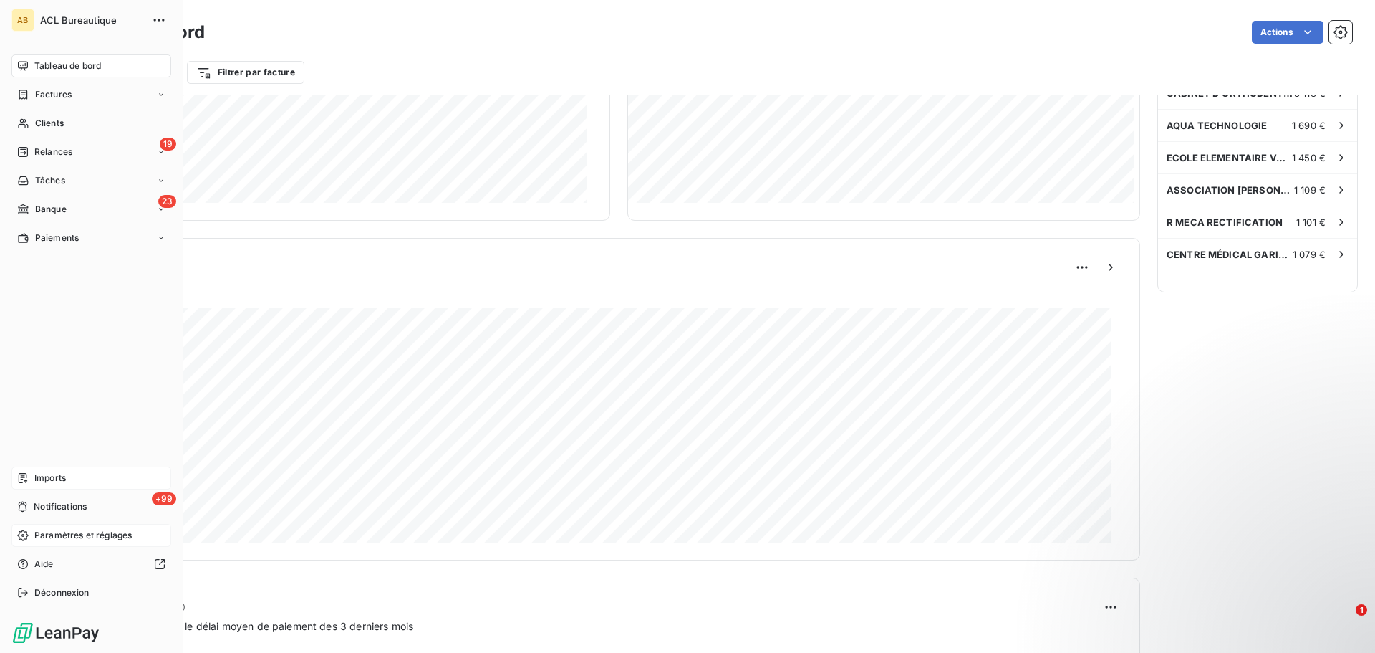
scroll to position [744, 0]
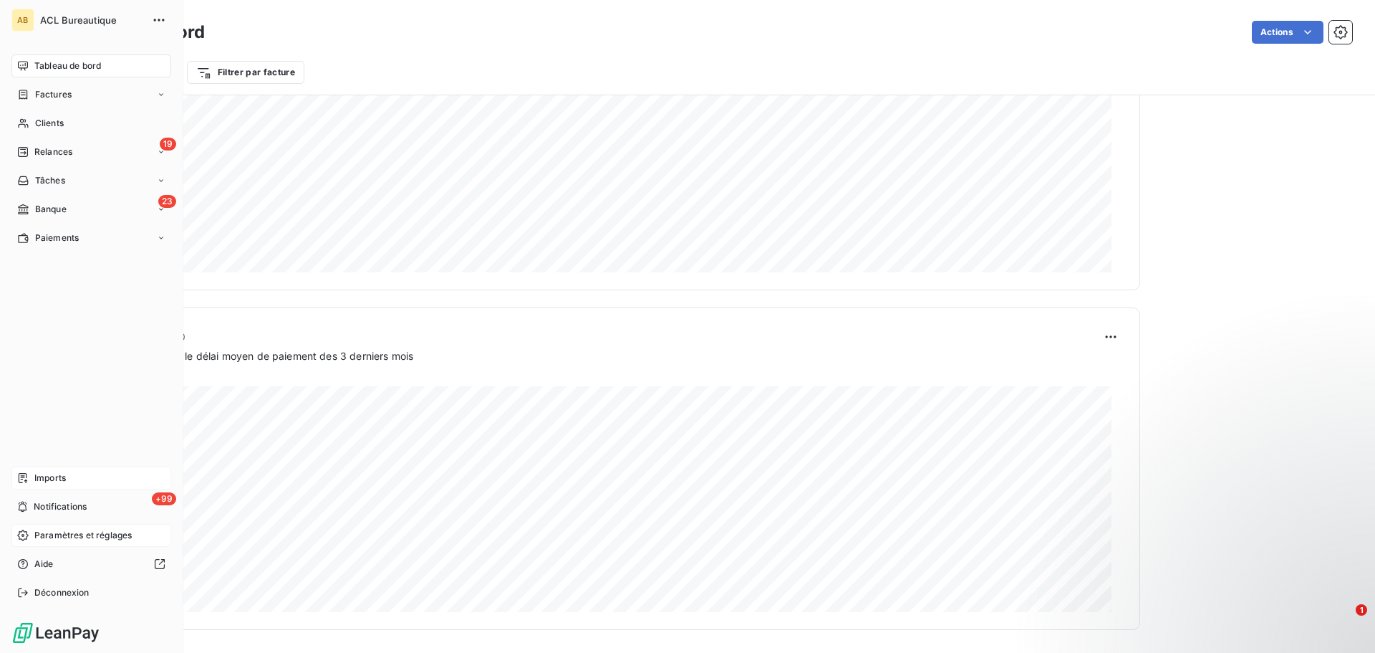
click at [36, 474] on span "Imports" at bounding box center [50, 477] width 32 height 13
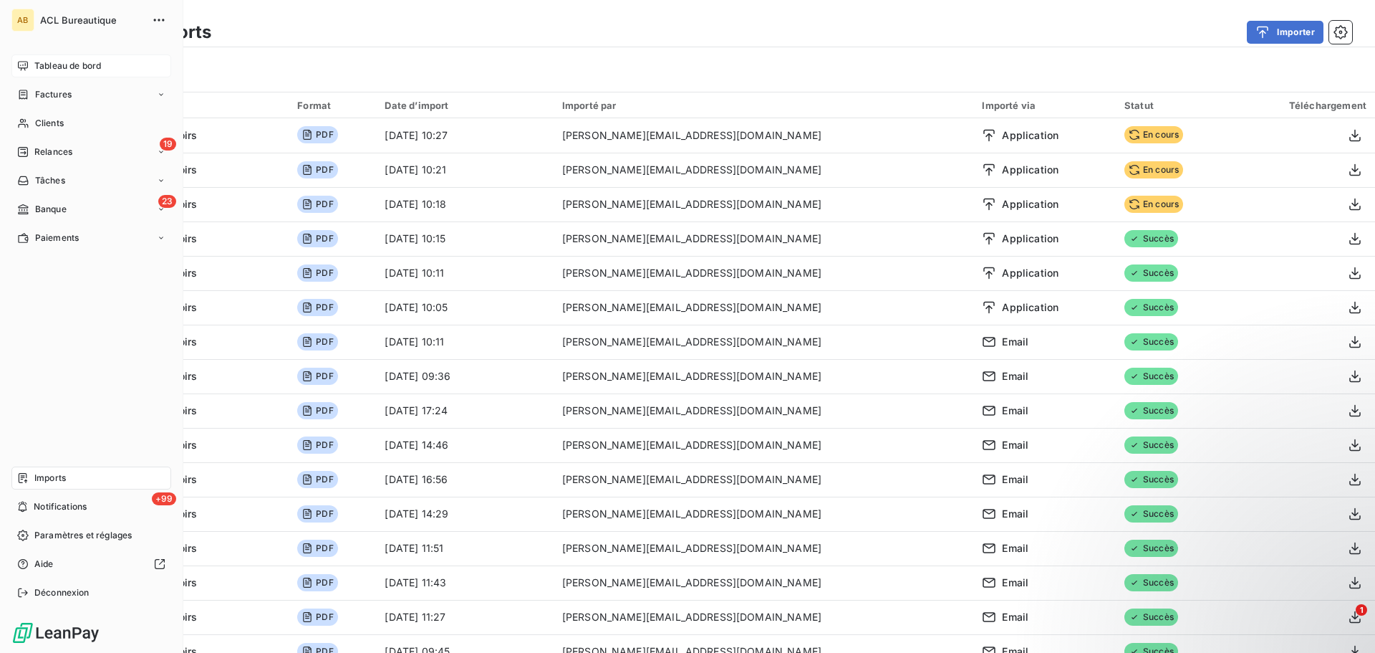
click at [39, 64] on span "Tableau de bord" at bounding box center [67, 65] width 67 height 13
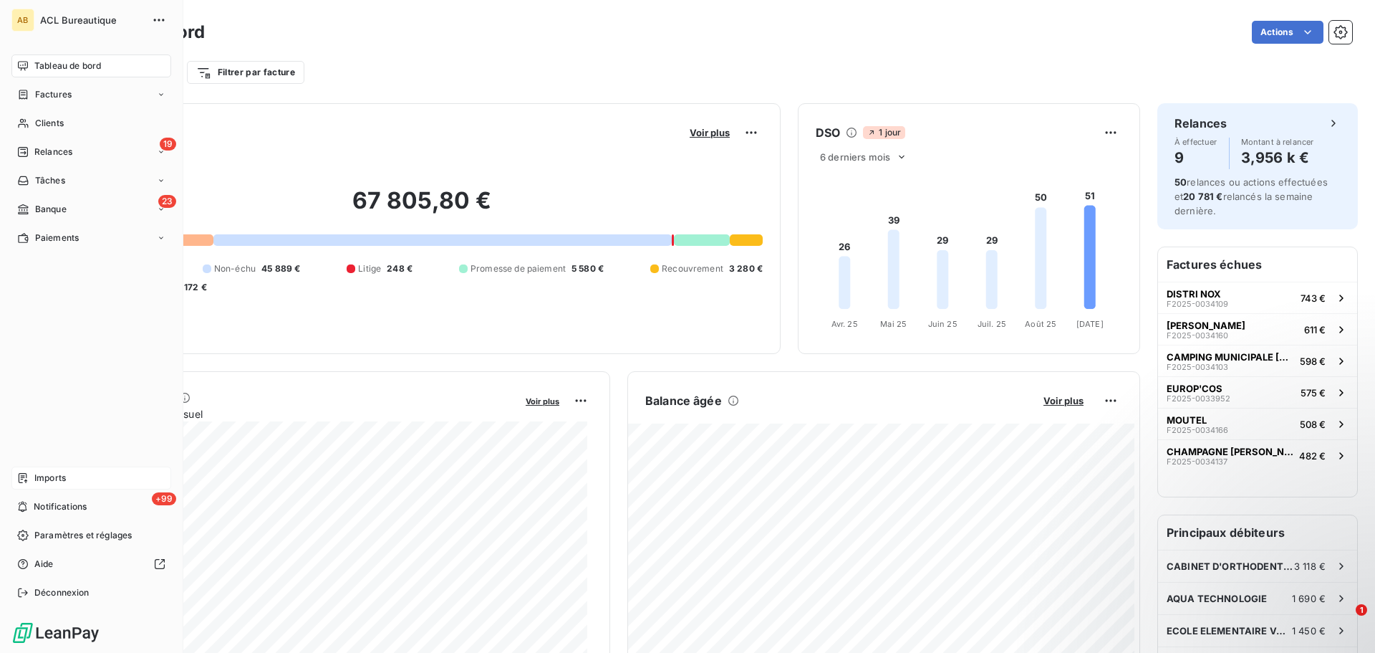
click at [35, 472] on span "Imports" at bounding box center [50, 477] width 32 height 13
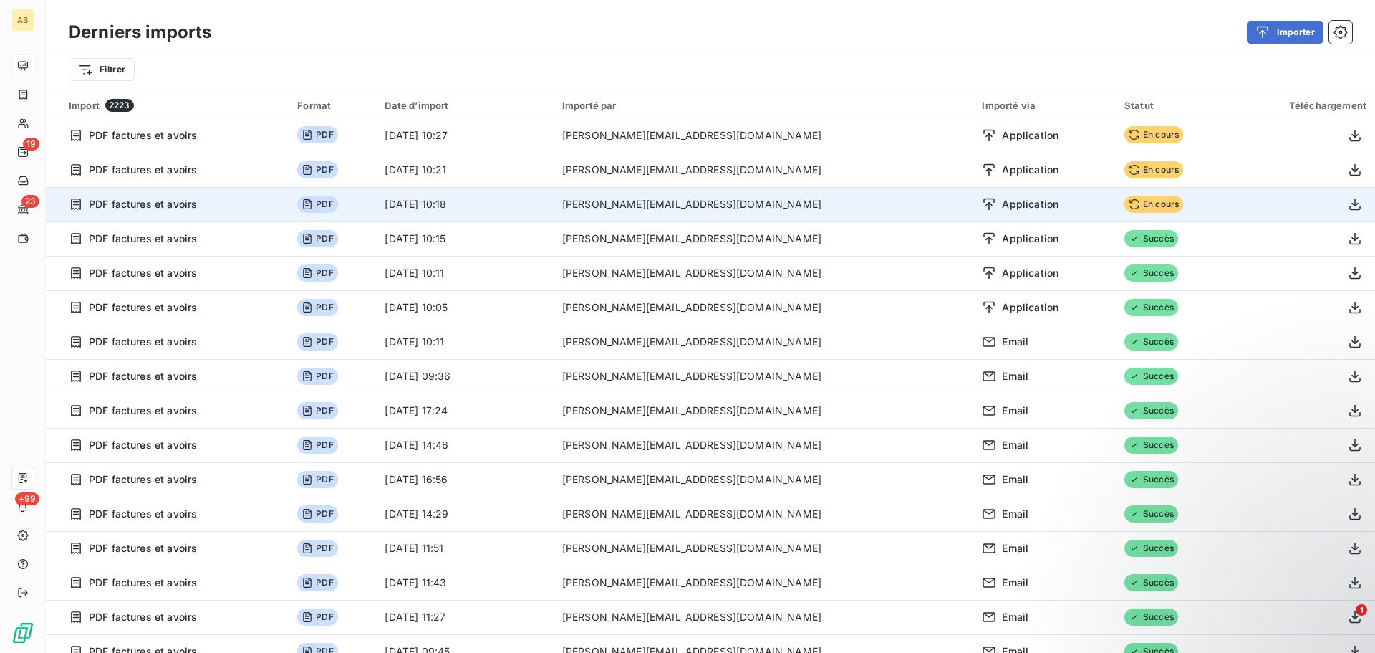
click at [1125, 199] on span "En cours" at bounding box center [1154, 204] width 59 height 17
click at [121, 207] on span "PDF factures et avoirs" at bounding box center [143, 204] width 108 height 14
click at [334, 205] on span "PDF" at bounding box center [317, 204] width 40 height 17
click at [481, 204] on td "[DATE] 10:18" at bounding box center [464, 204] width 177 height 34
drag, startPoint x: 481, startPoint y: 204, endPoint x: 522, endPoint y: 204, distance: 41.6
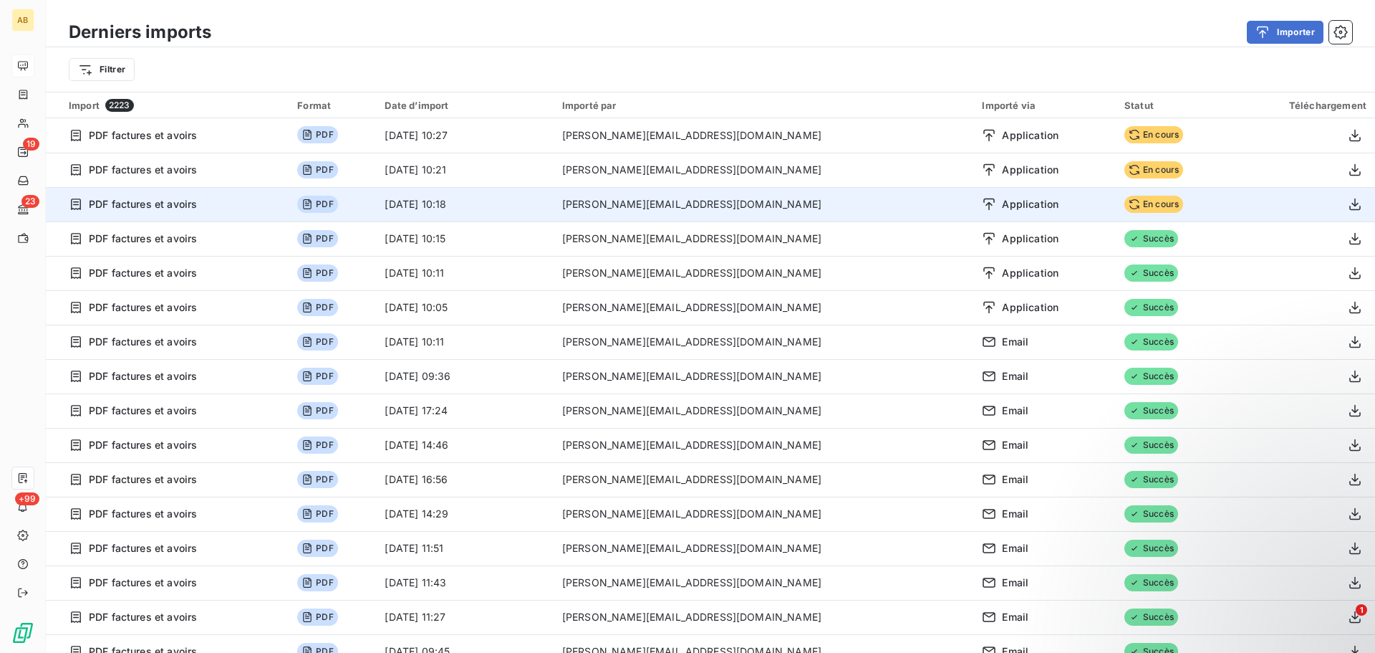
click at [496, 204] on td "[DATE] 10:18" at bounding box center [464, 204] width 177 height 34
click at [848, 203] on td "[PERSON_NAME][EMAIL_ADDRESS][DOMAIN_NAME]" at bounding box center [764, 204] width 421 height 34
drag, startPoint x: 771, startPoint y: 203, endPoint x: 744, endPoint y: 203, distance: 27.2
click at [768, 203] on td "[PERSON_NAME][EMAIL_ADDRESS][DOMAIN_NAME]" at bounding box center [764, 204] width 421 height 34
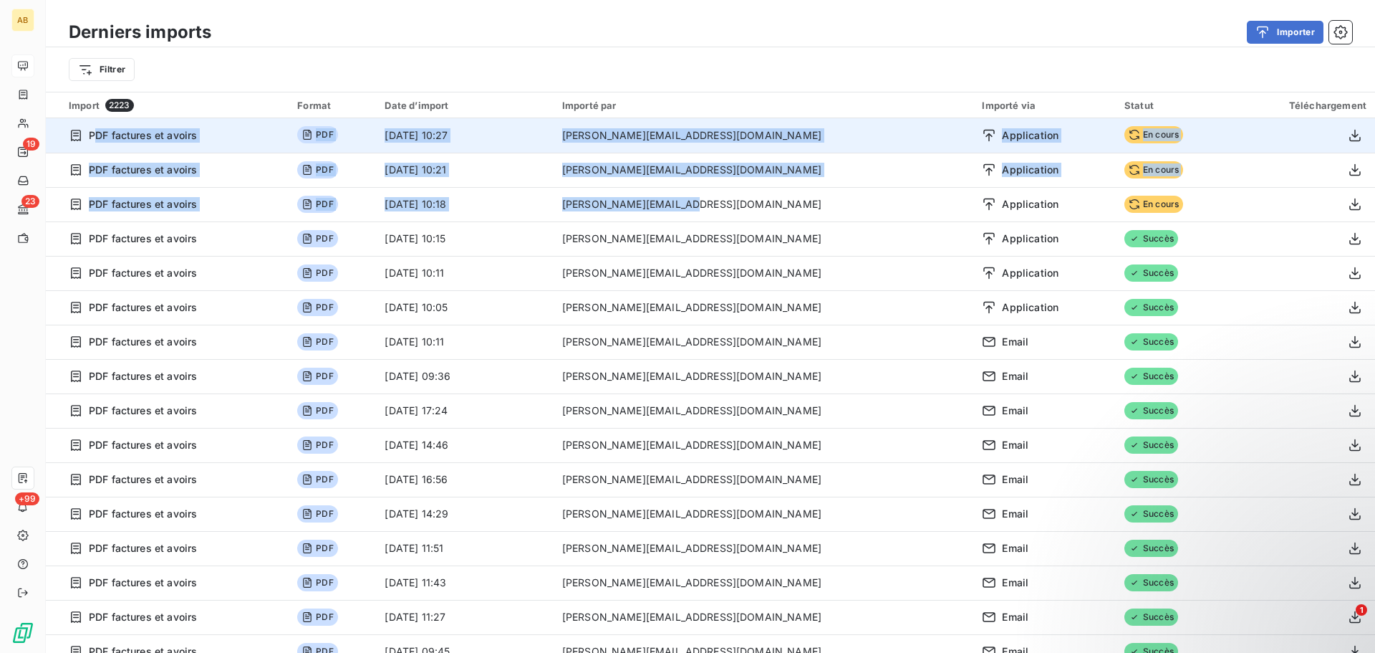
drag, startPoint x: 744, startPoint y: 203, endPoint x: 98, endPoint y: 128, distance: 649.8
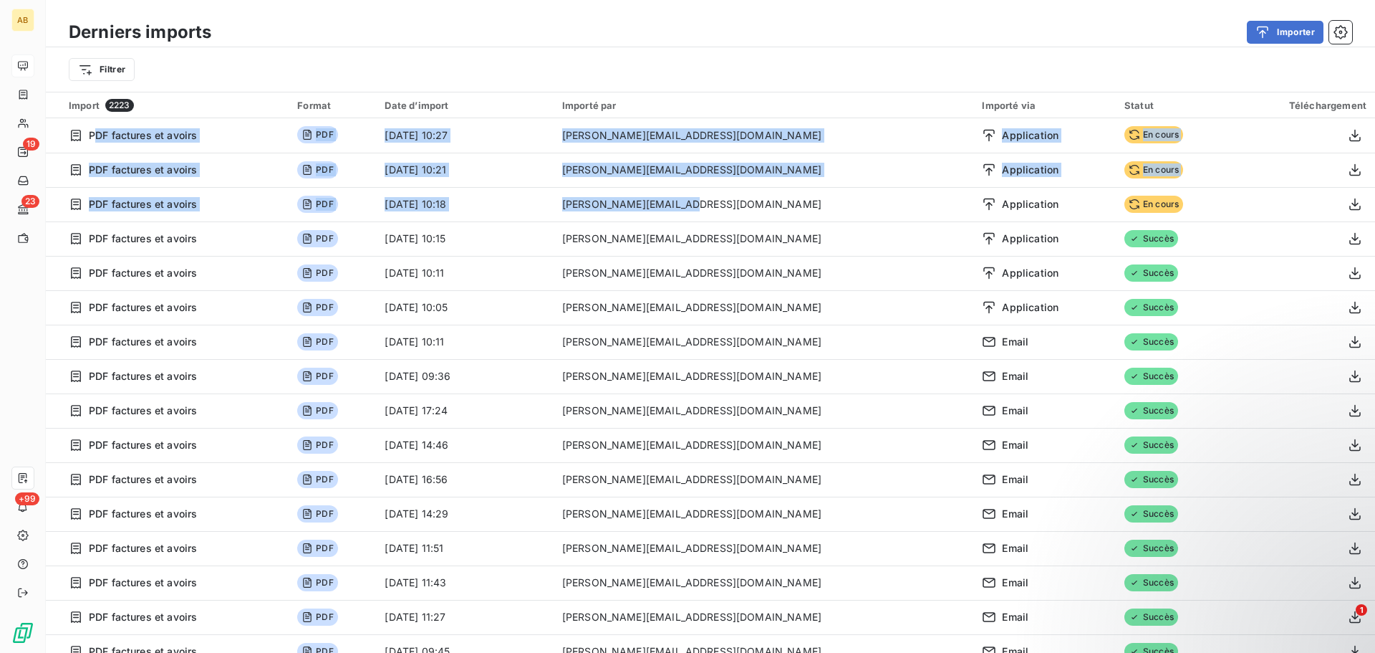
click at [188, 112] on th "Import 2223" at bounding box center [167, 105] width 243 height 26
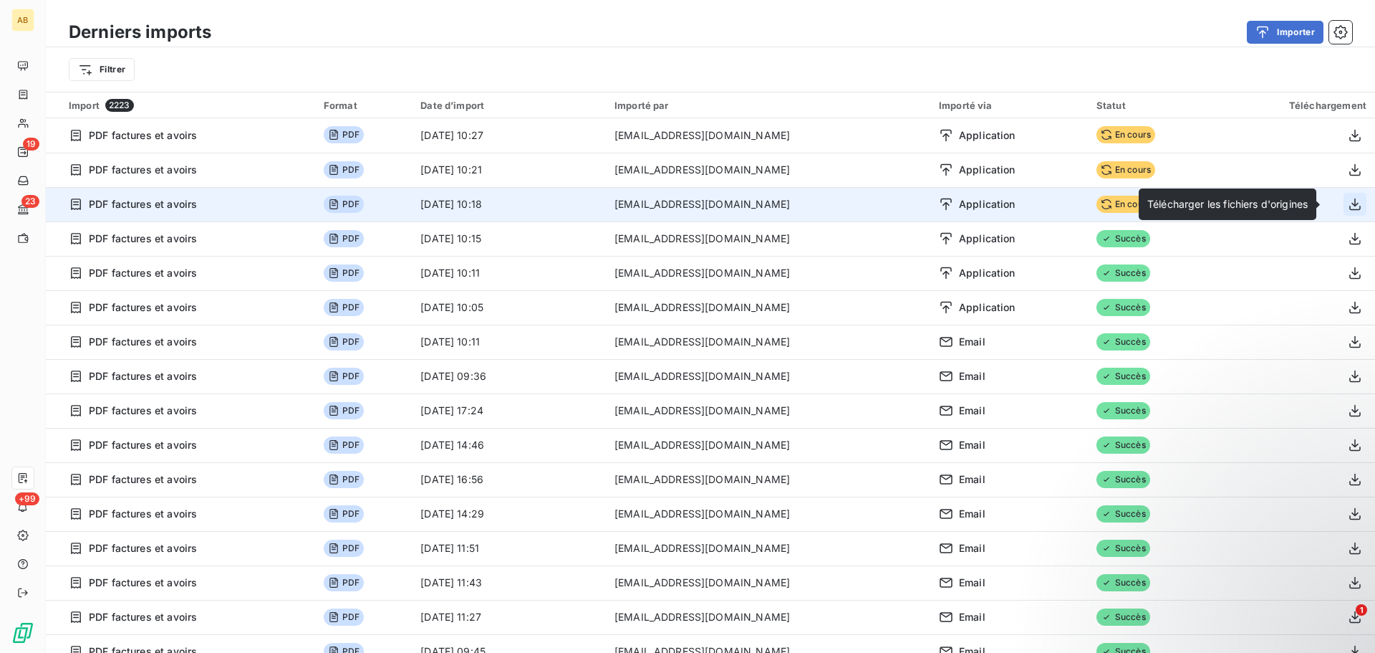
click at [1350, 210] on icon "button" at bounding box center [1355, 204] width 11 height 12
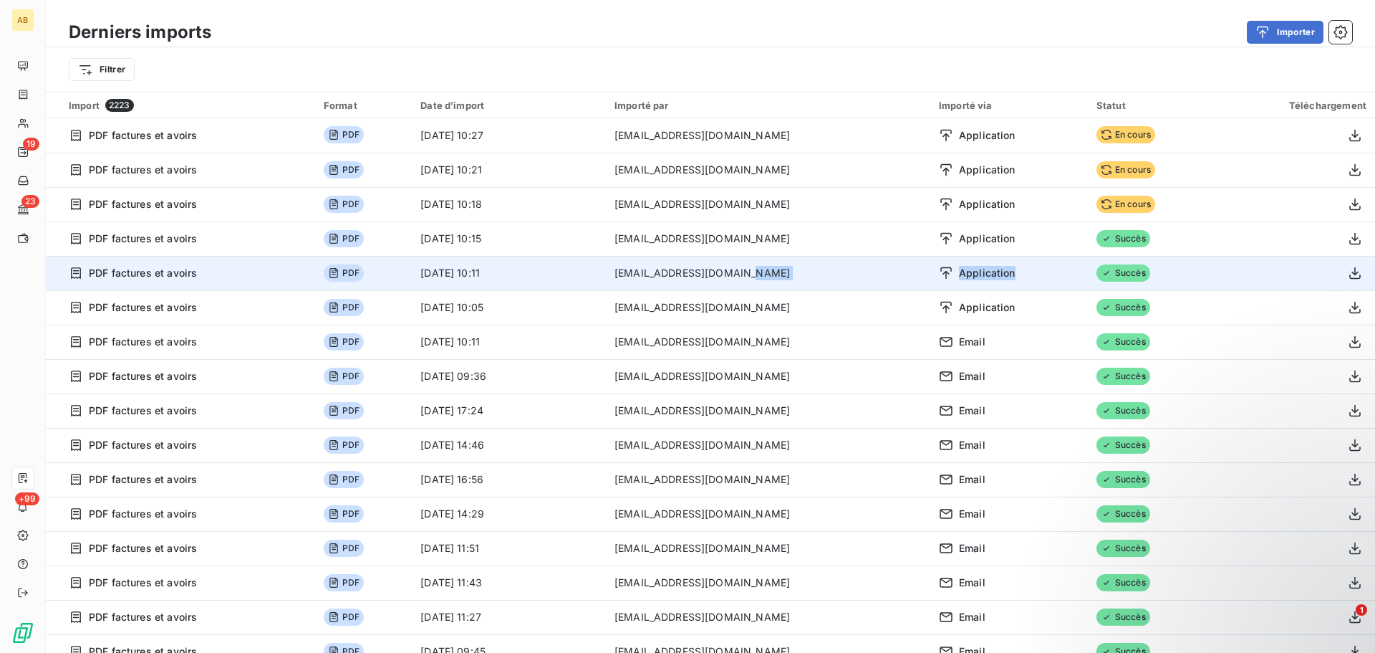
drag, startPoint x: 993, startPoint y: 266, endPoint x: 880, endPoint y: 267, distance: 113.2
click at [880, 267] on tr "PDF factures et avoirs PDF 12 sept. 2025, 10:11 a.giachetti@difineo.com Applica…" at bounding box center [711, 273] width 1330 height 34
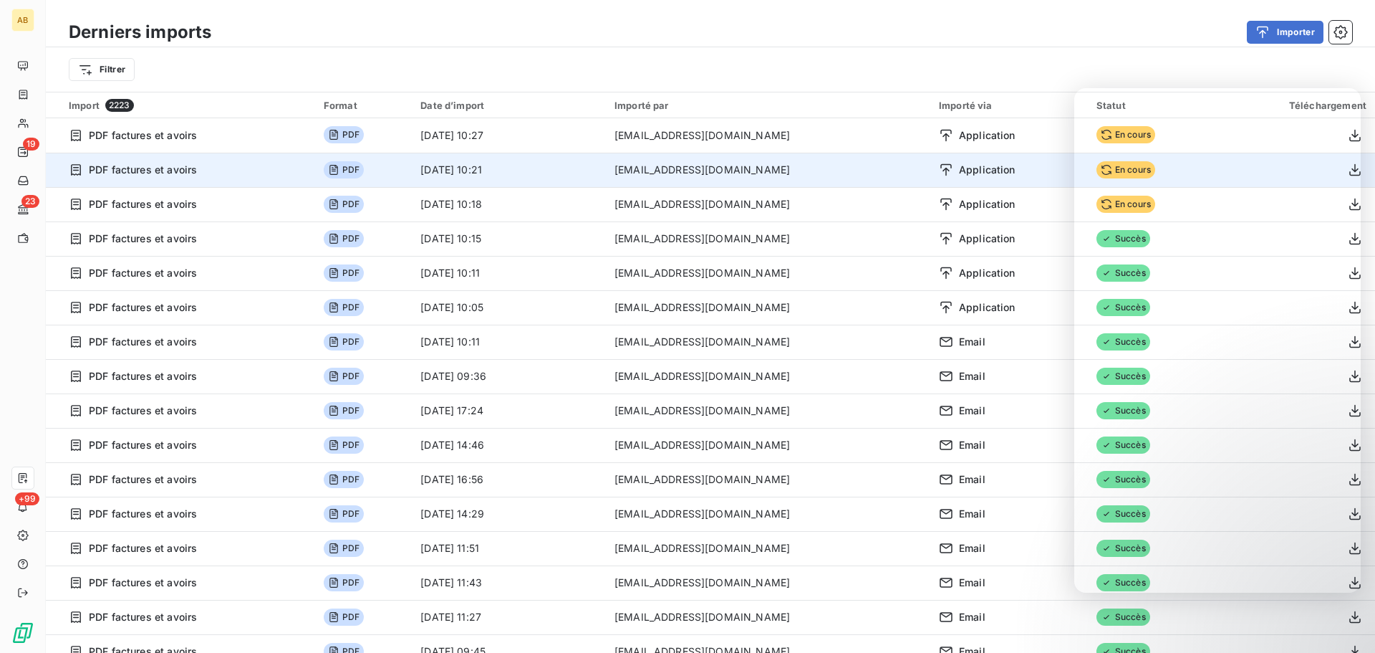
click at [1097, 169] on span "En cours" at bounding box center [1126, 169] width 59 height 17
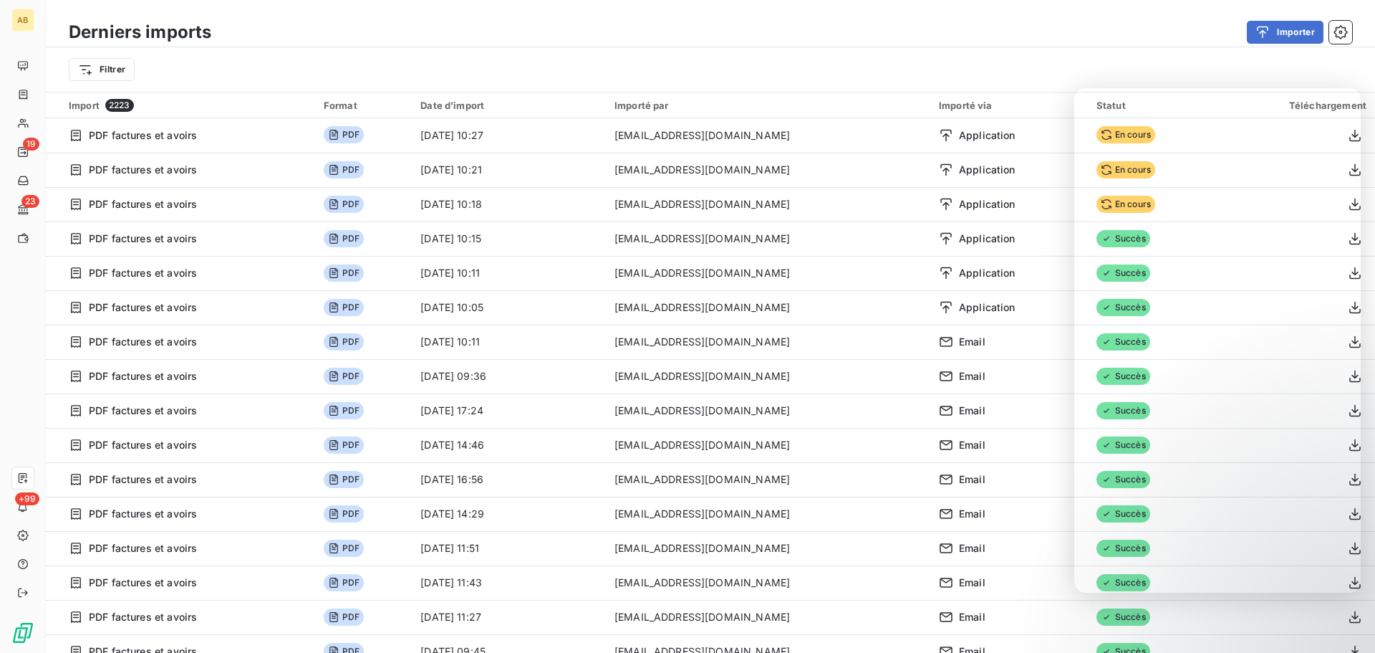
click at [1065, 53] on div "Filtrer" at bounding box center [711, 69] width 1330 height 44
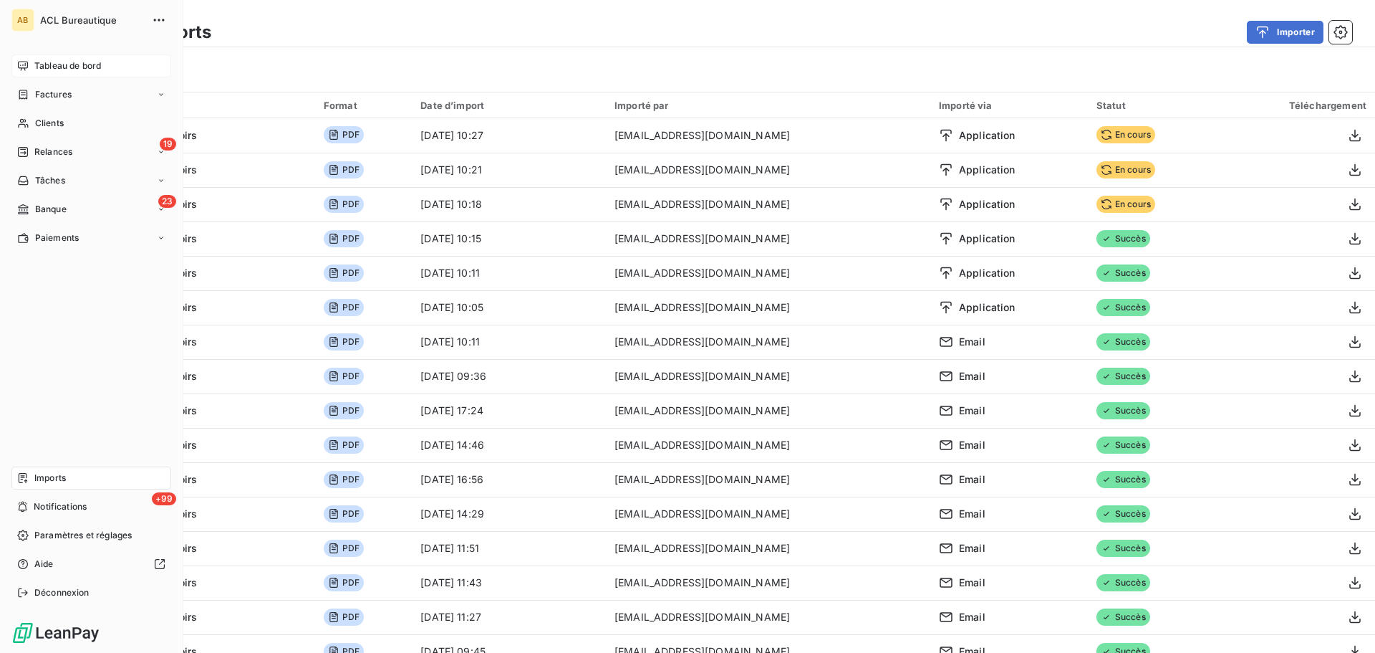
click at [29, 68] on div "Tableau de bord" at bounding box center [91, 65] width 160 height 23
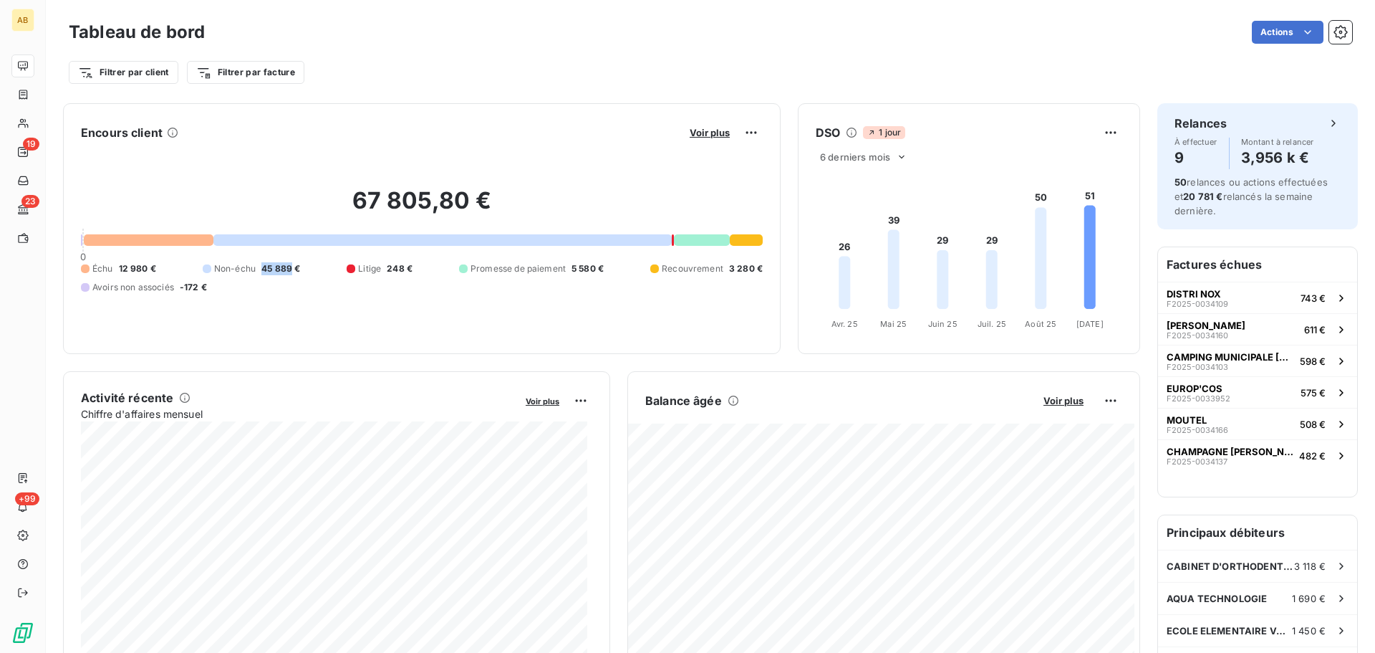
drag, startPoint x: 313, startPoint y: 267, endPoint x: 341, endPoint y: 269, distance: 28.0
click at [300, 269] on span "45 889 €" at bounding box center [280, 268] width 39 height 13
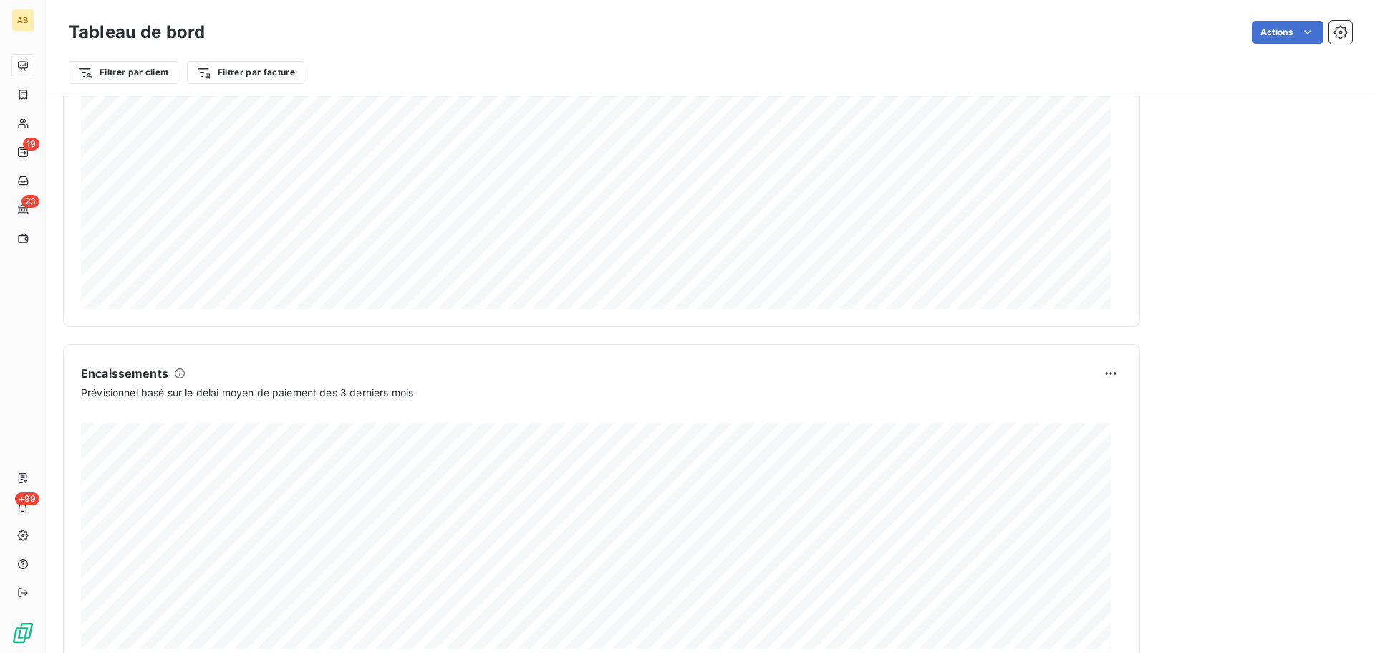
scroll to position [744, 0]
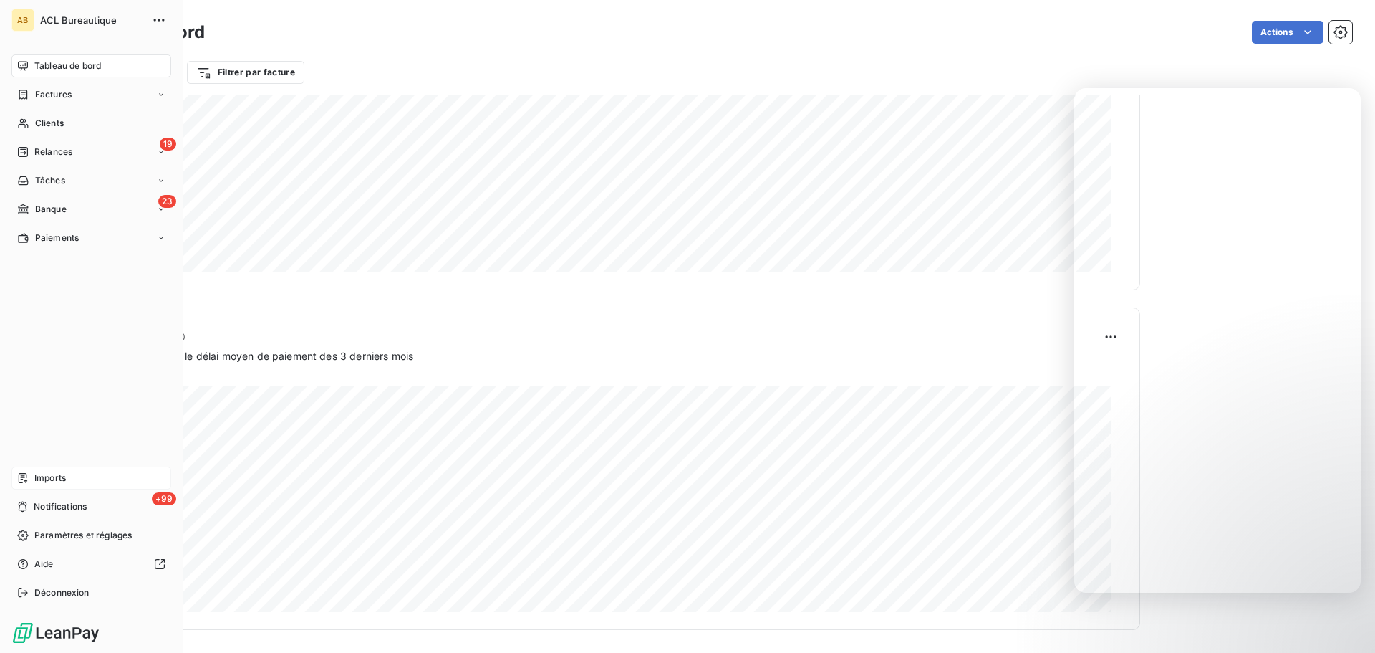
click at [96, 467] on div "Imports" at bounding box center [91, 477] width 160 height 23
